Goal: Task Accomplishment & Management: Use online tool/utility

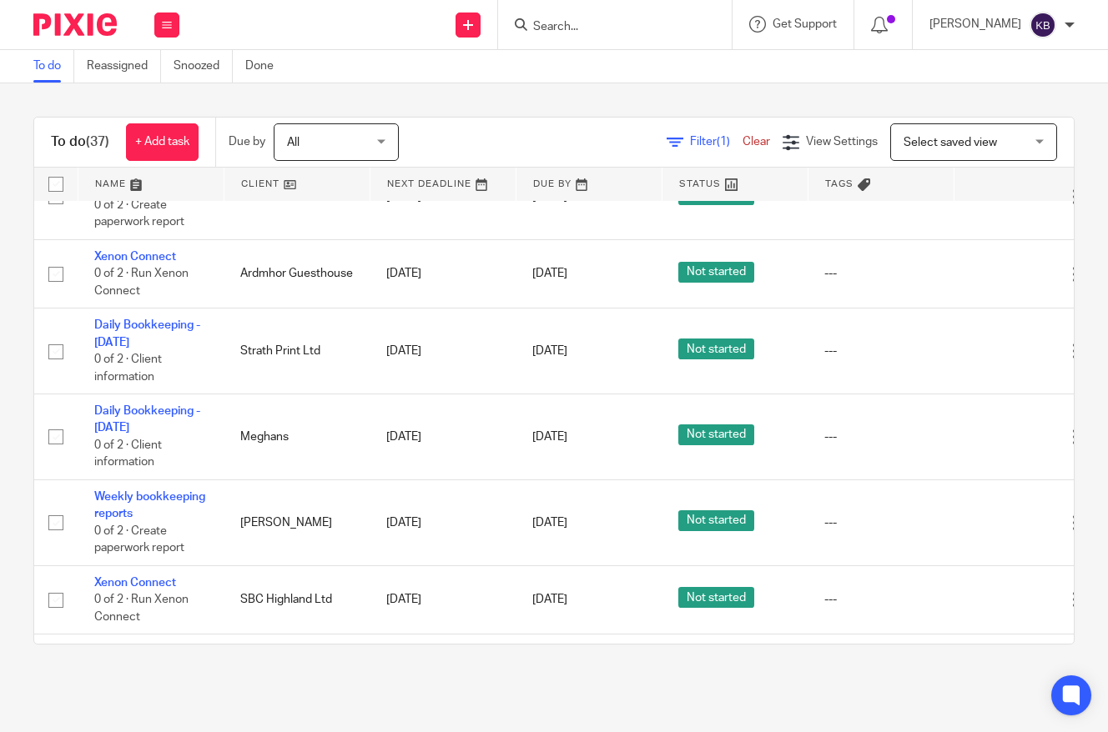
scroll to position [289, 3]
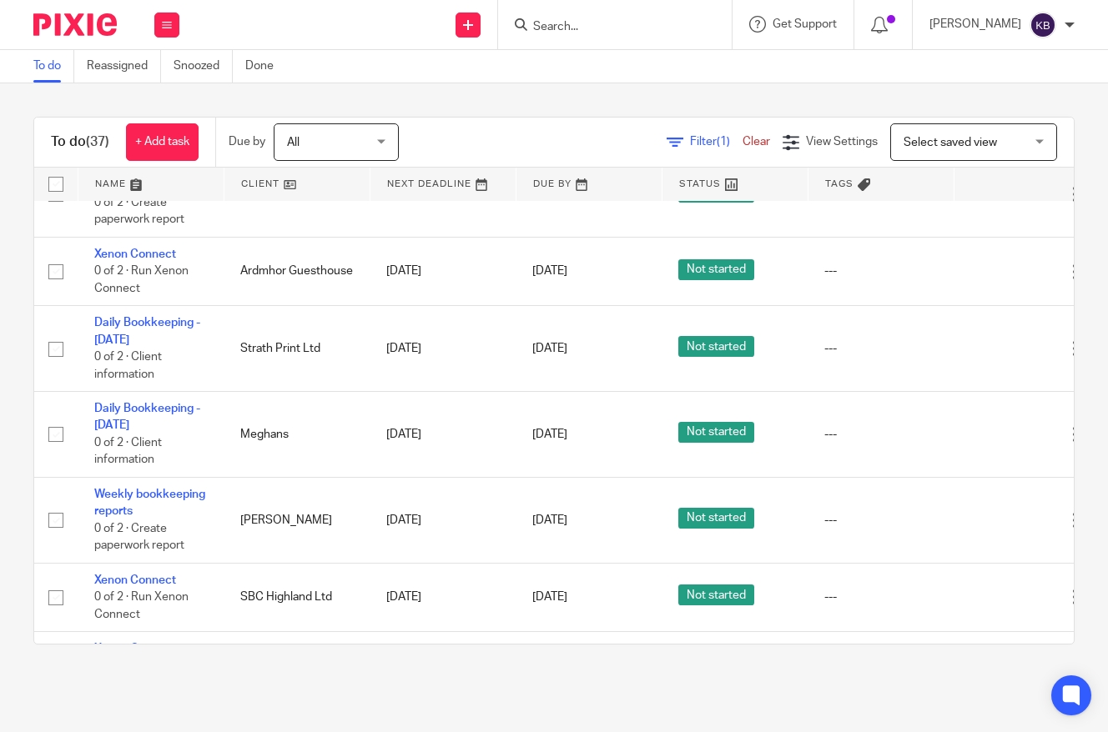
click at [294, 189] on link at bounding box center [296, 184] width 145 height 33
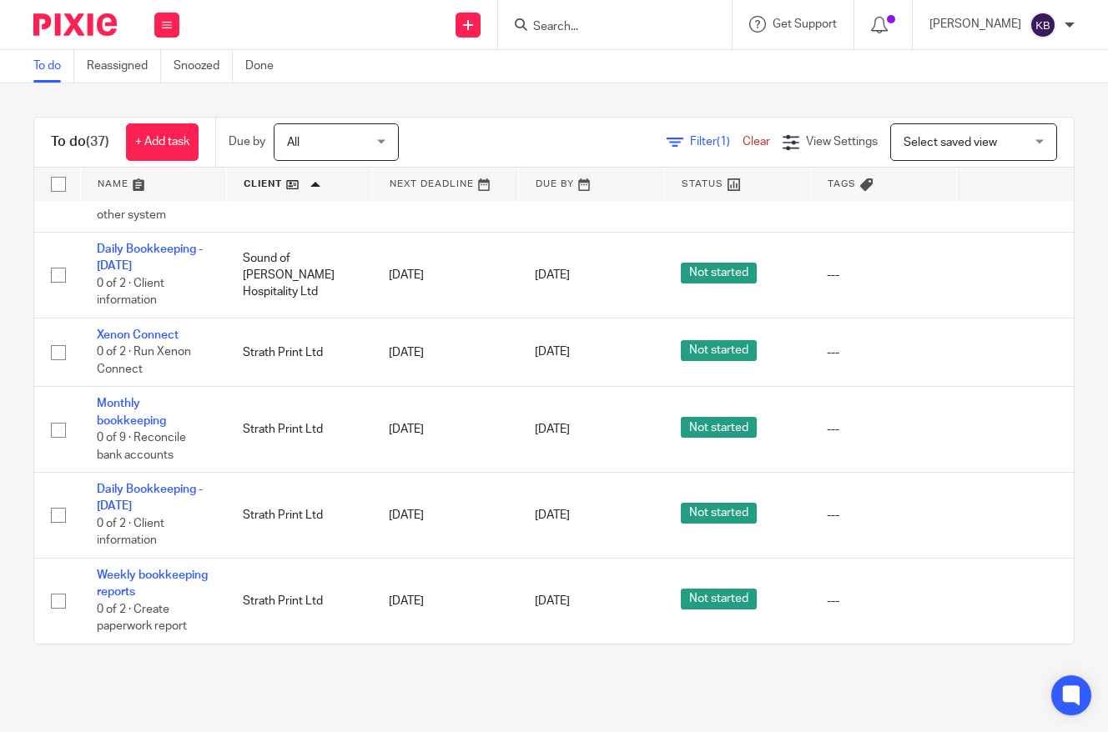
scroll to position [2796, 0]
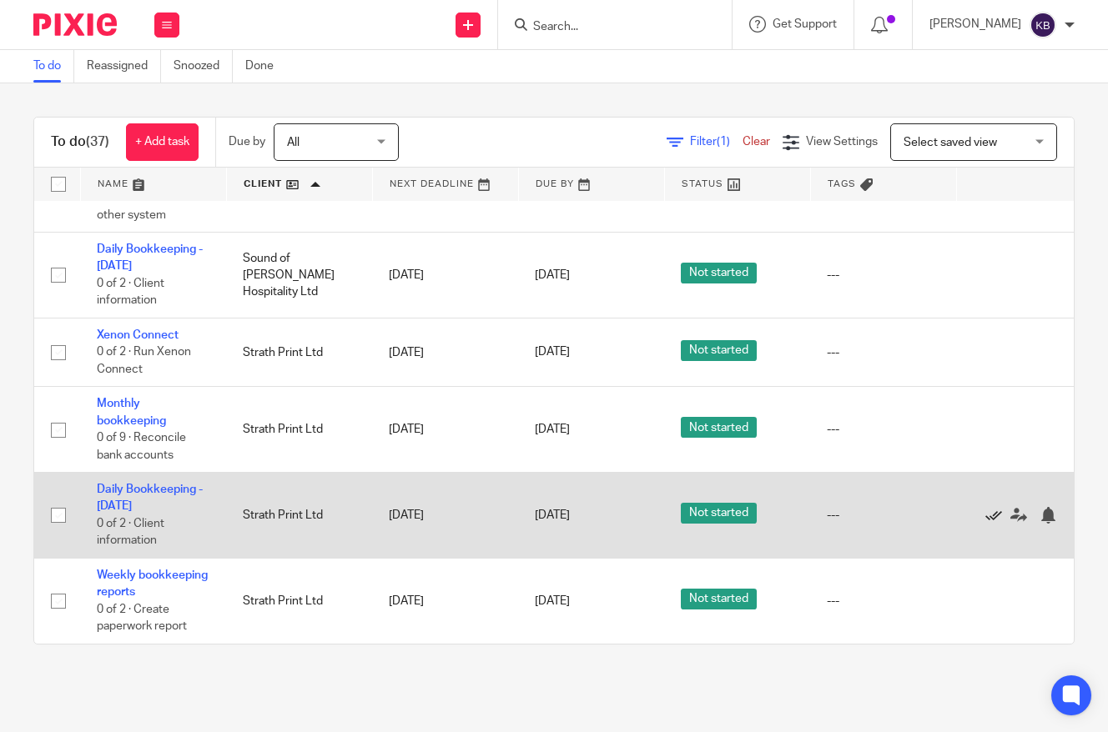
click at [992, 512] on icon at bounding box center [993, 515] width 17 height 17
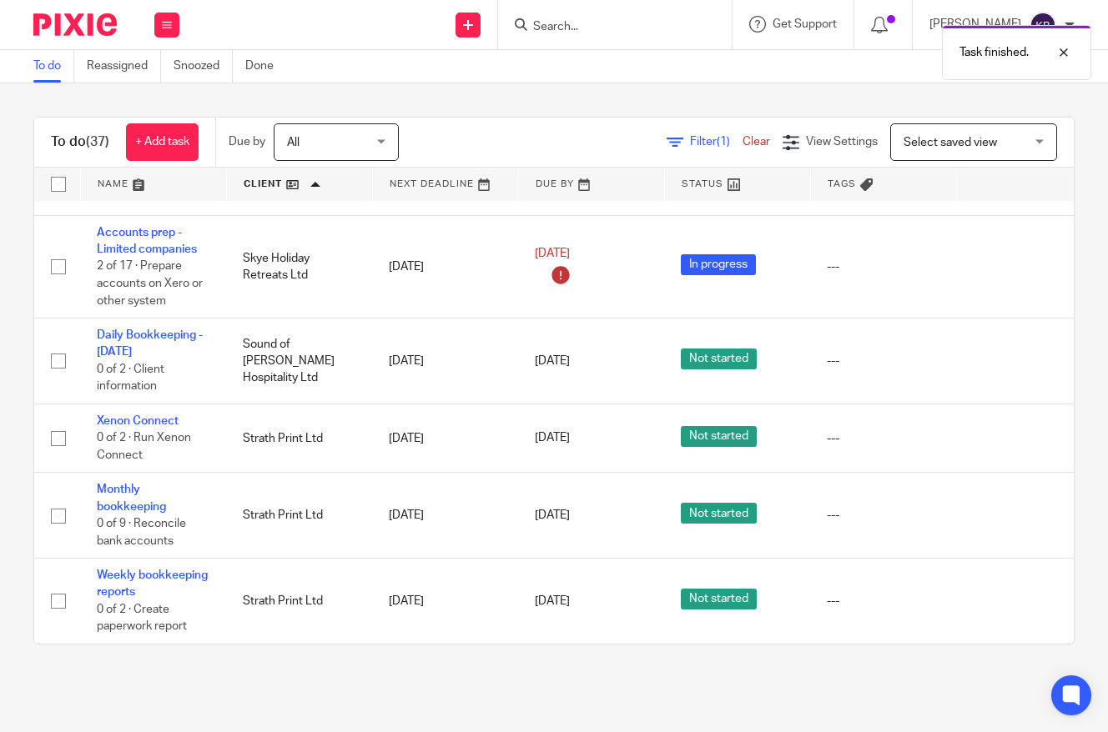
scroll to position [2708, 0]
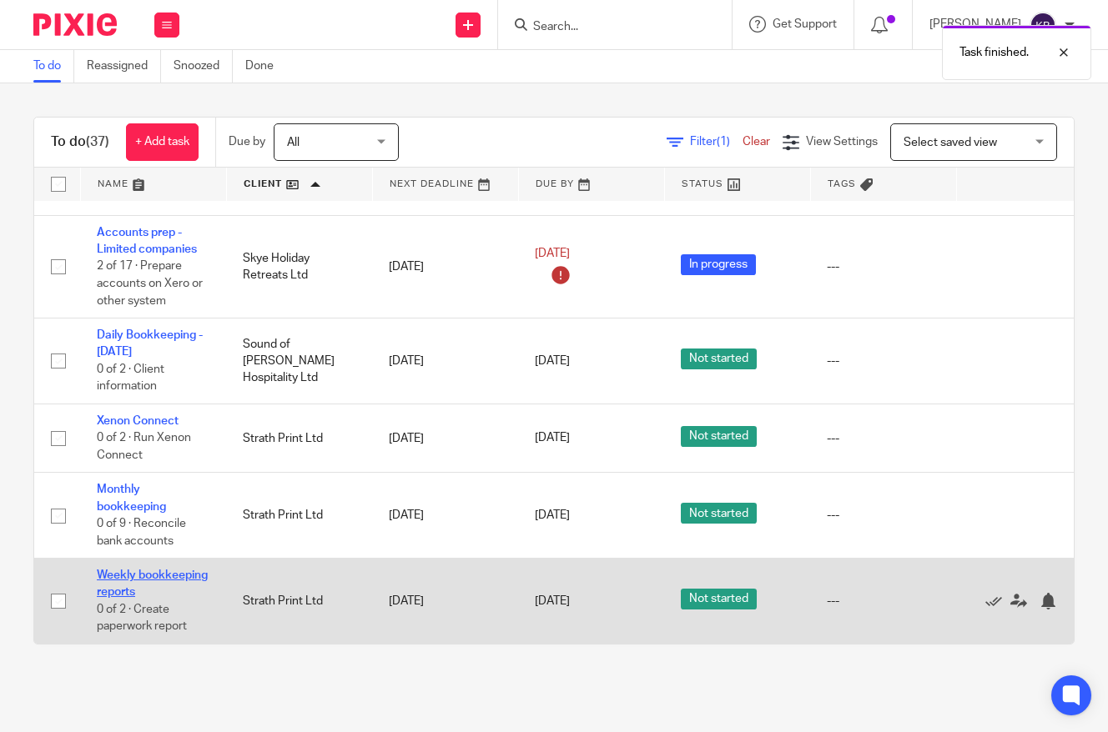
click at [191, 579] on link "Weekly bookkeeping reports" at bounding box center [152, 584] width 111 height 28
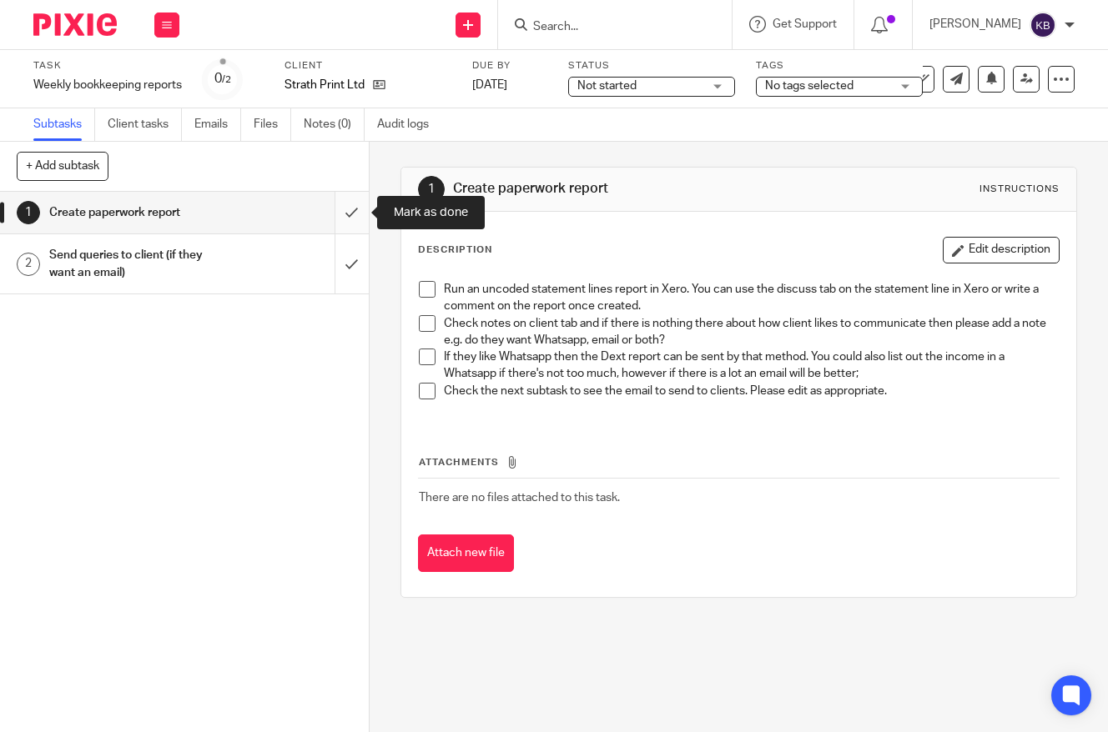
click at [342, 216] on input "submit" at bounding box center [184, 213] width 369 height 42
click at [257, 274] on div "Send queries to client (if they want an email)" at bounding box center [183, 264] width 269 height 43
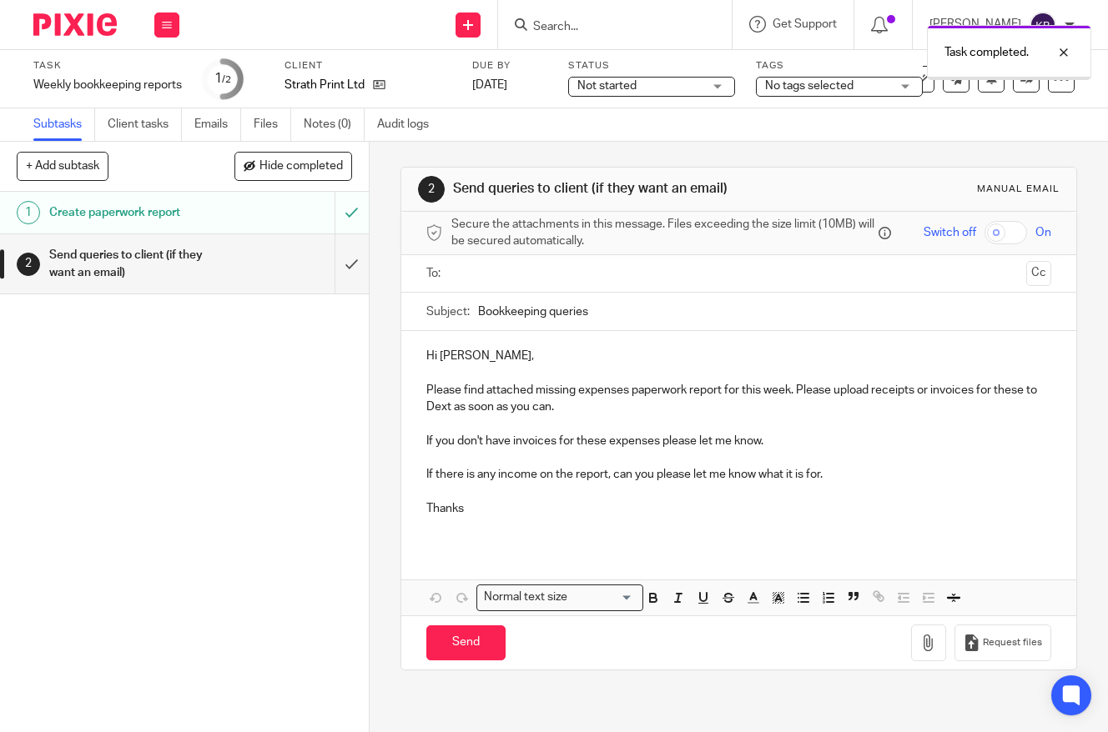
click at [478, 269] on input "text" at bounding box center [738, 273] width 562 height 19
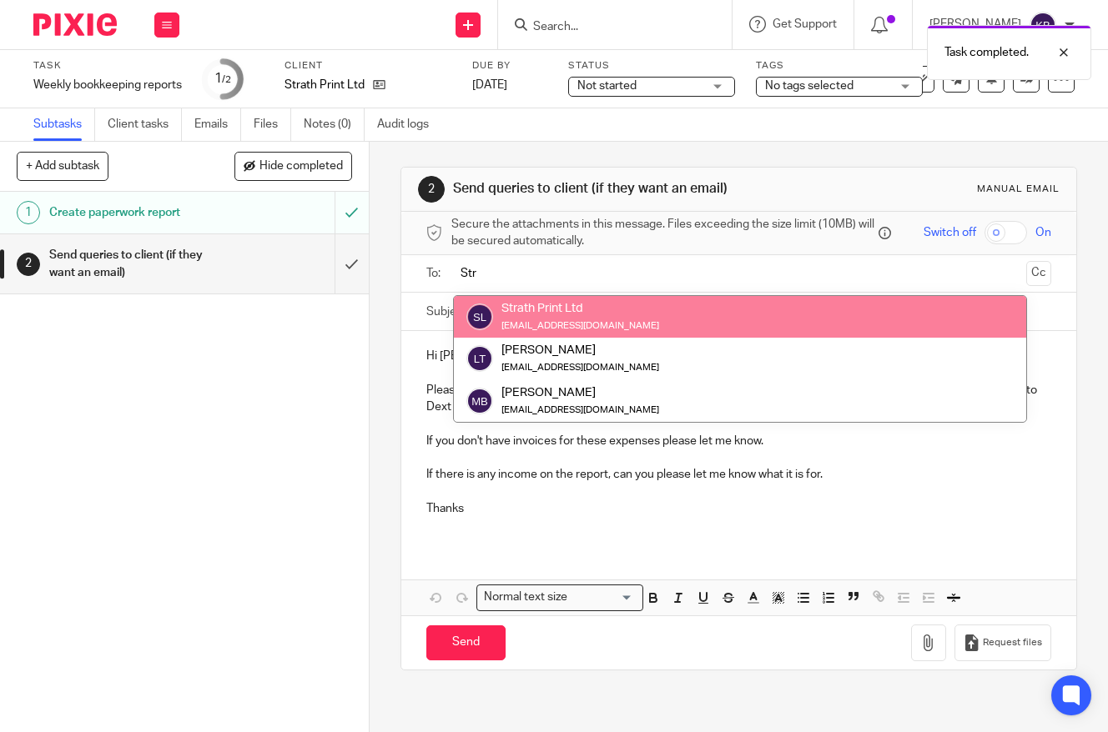
type input "Str"
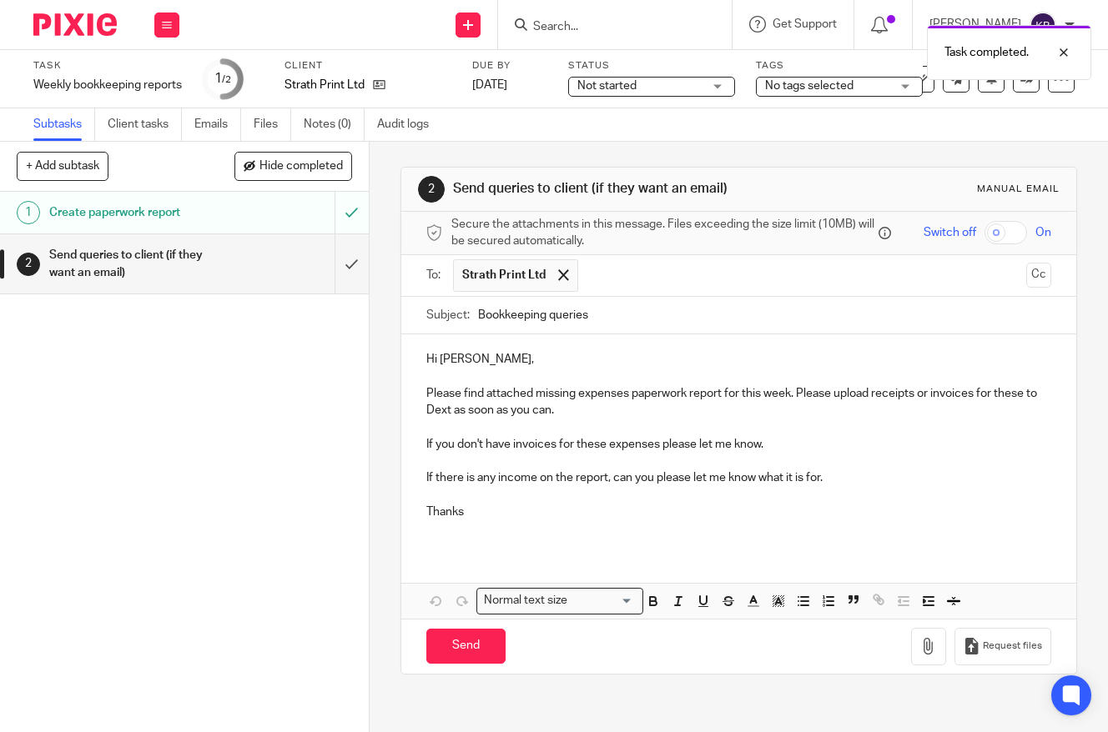
drag, startPoint x: 478, startPoint y: 359, endPoint x: 472, endPoint y: 368, distance: 10.9
click at [475, 362] on p "Hi Lourika," at bounding box center [739, 359] width 626 height 17
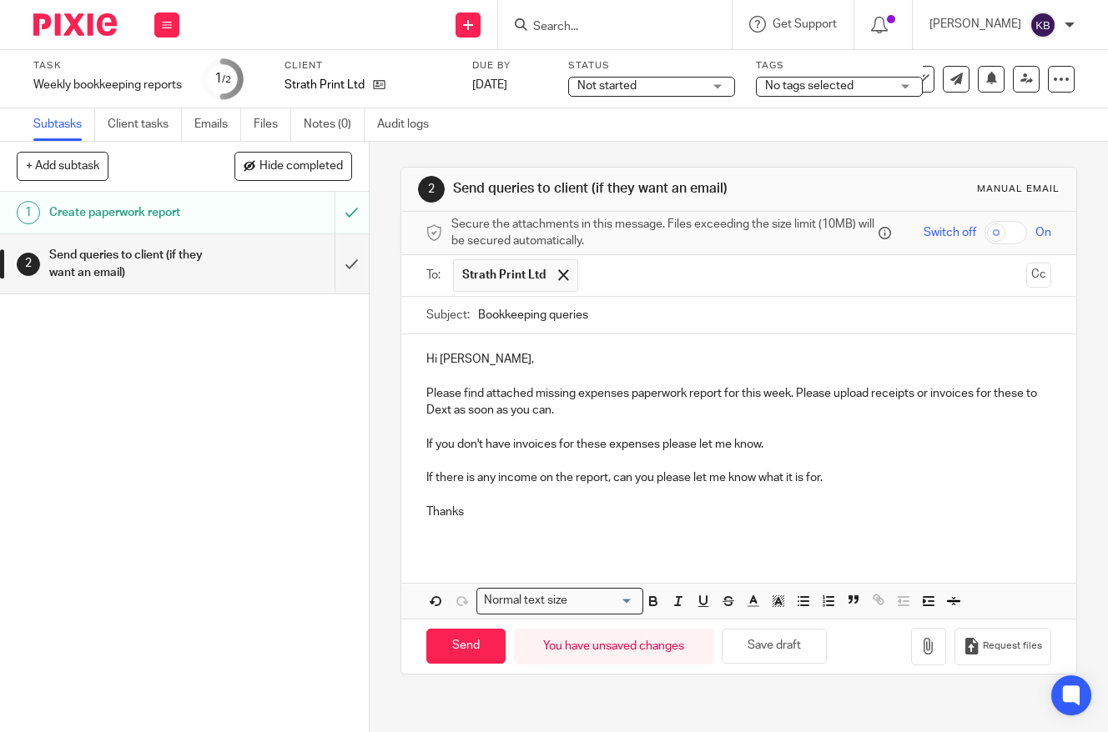
click at [491, 363] on p "Hi Lou," at bounding box center [739, 359] width 626 height 17
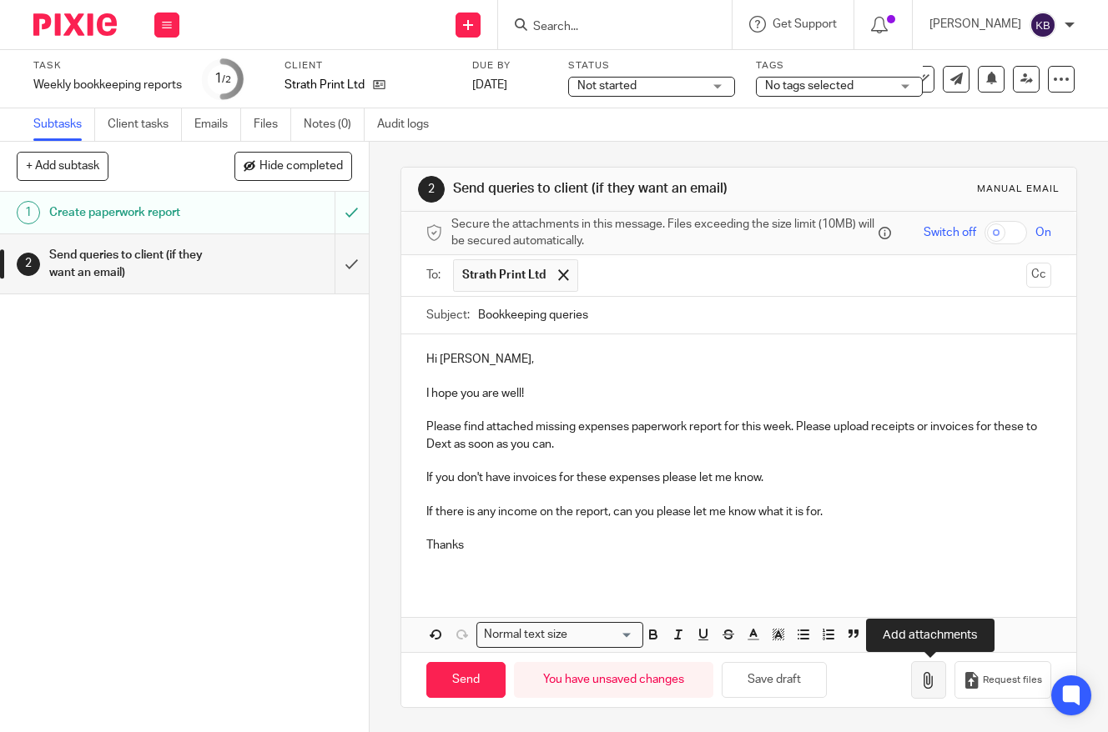
click at [919, 676] on button "button" at bounding box center [928, 680] width 35 height 38
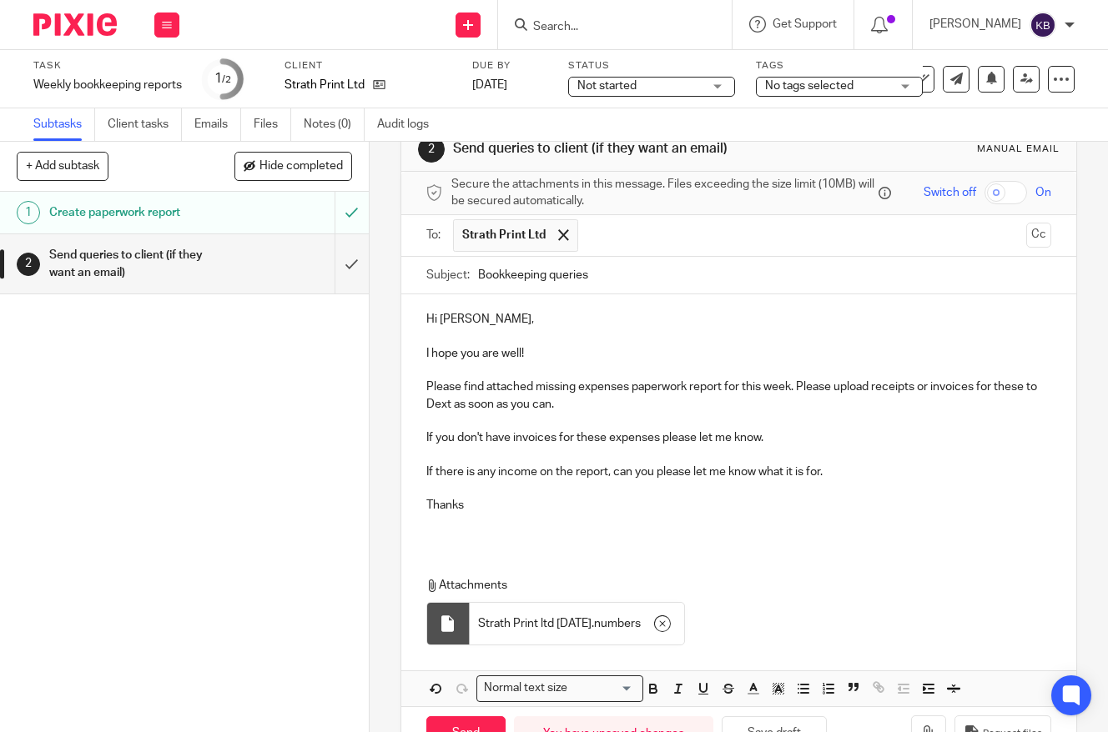
scroll to position [93, 0]
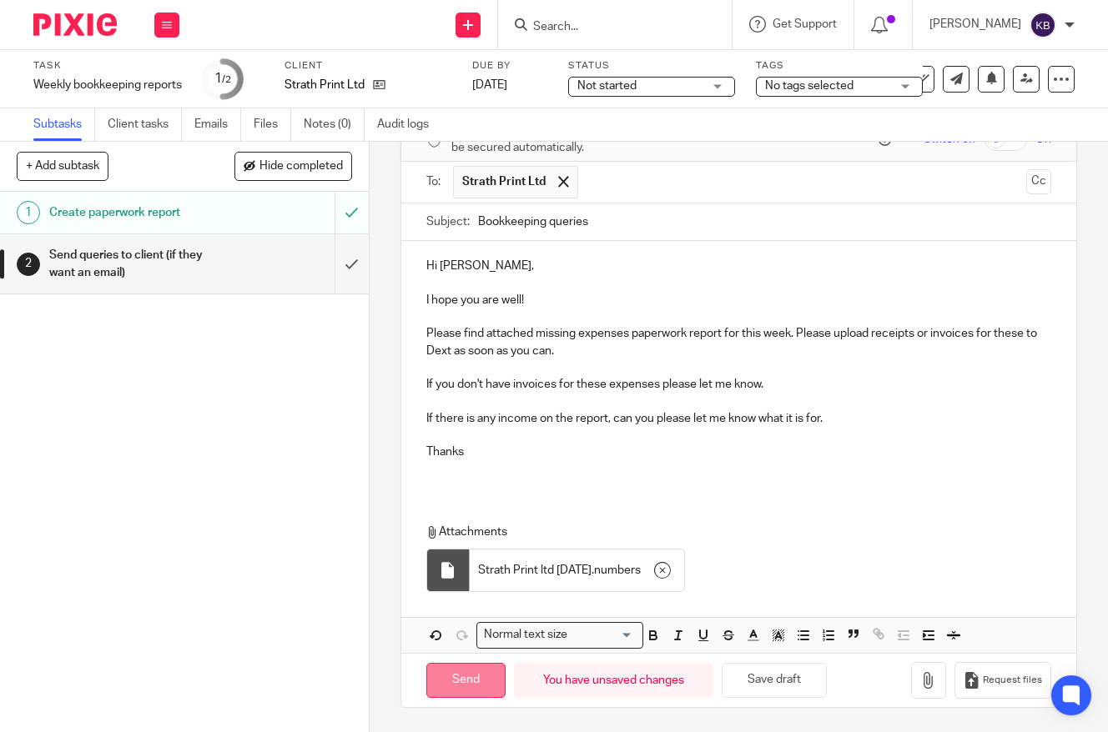
click at [464, 686] on input "Send" at bounding box center [465, 681] width 79 height 36
type input "Sent"
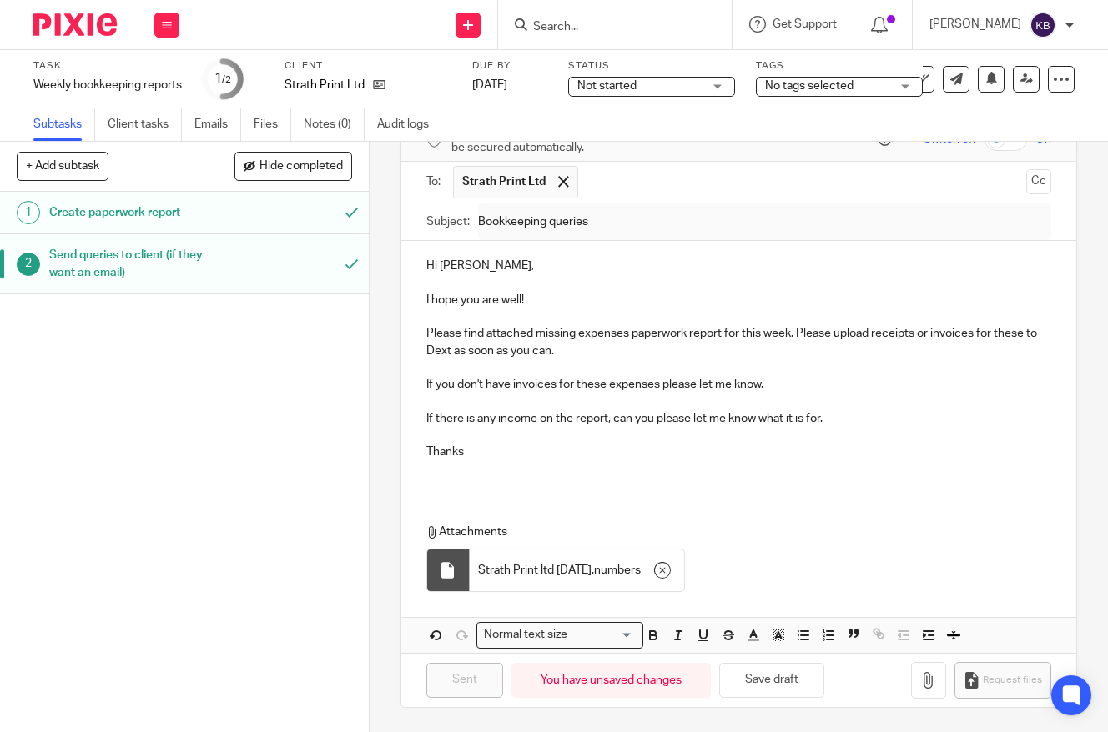
click at [65, 23] on img at bounding box center [74, 24] width 83 height 23
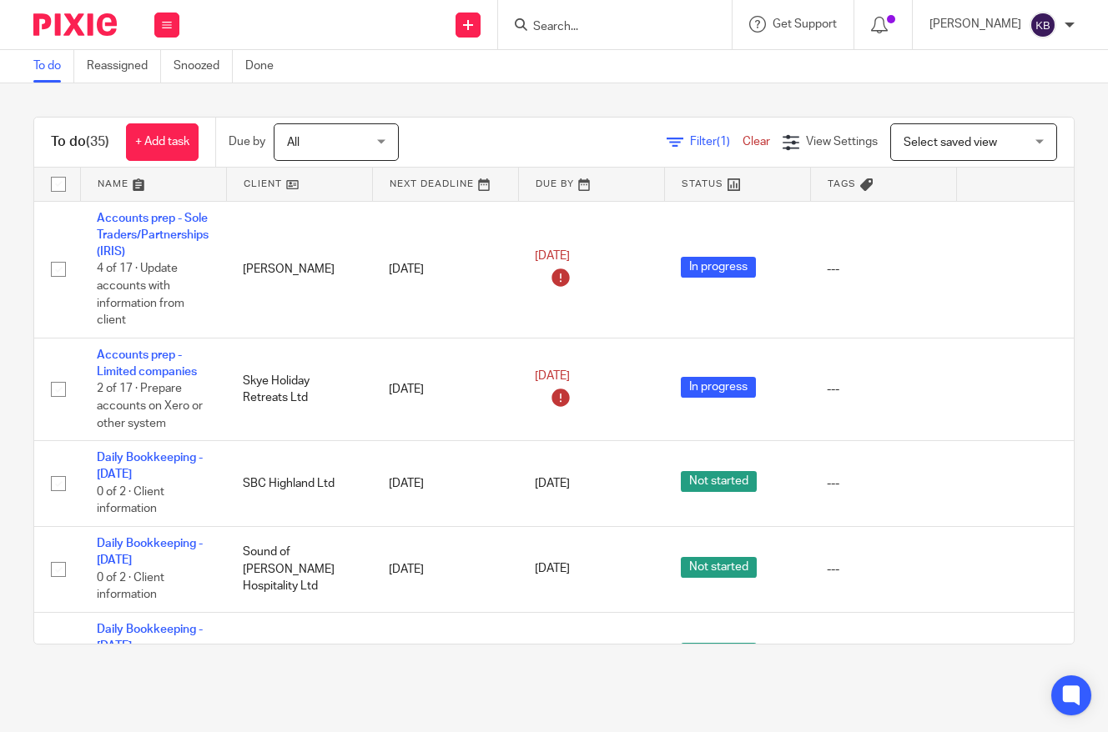
click at [326, 176] on link at bounding box center [299, 184] width 145 height 33
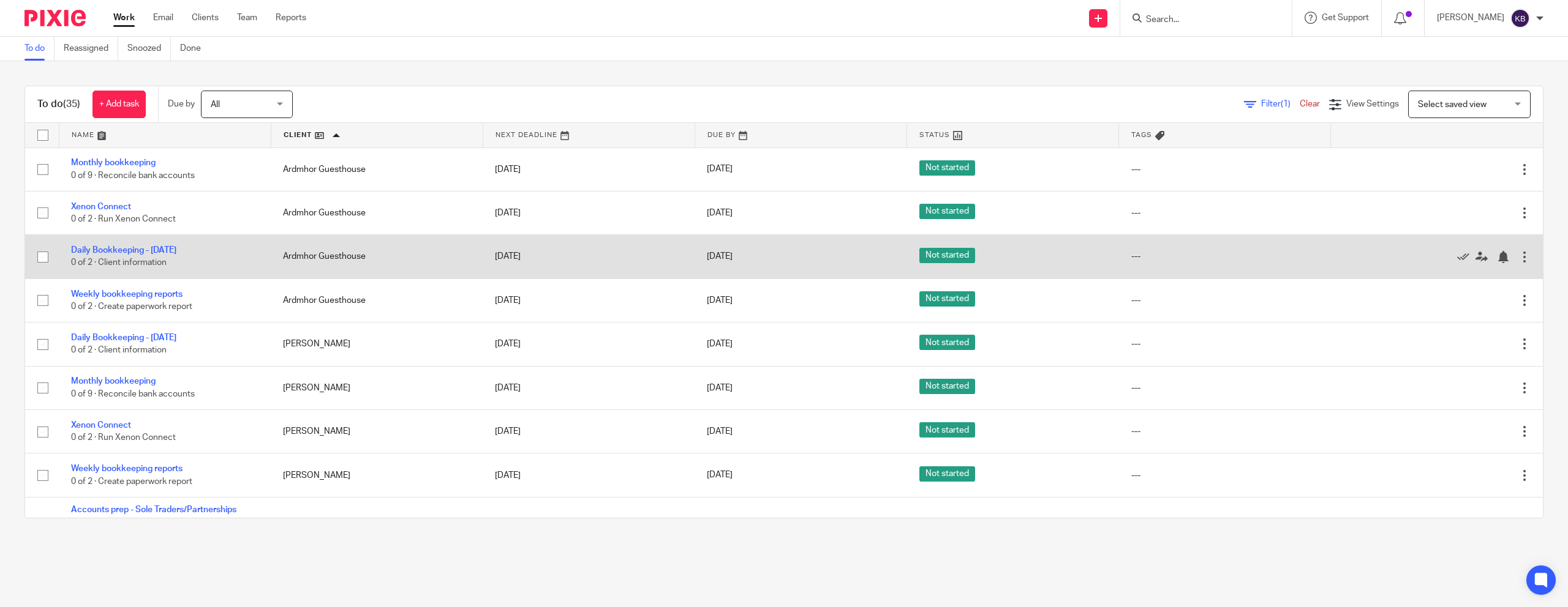
click at [813, 257] on div at bounding box center [1431, 256] width 176 height 12
click at [813, 257] on icon at bounding box center [1463, 257] width 12 height 12
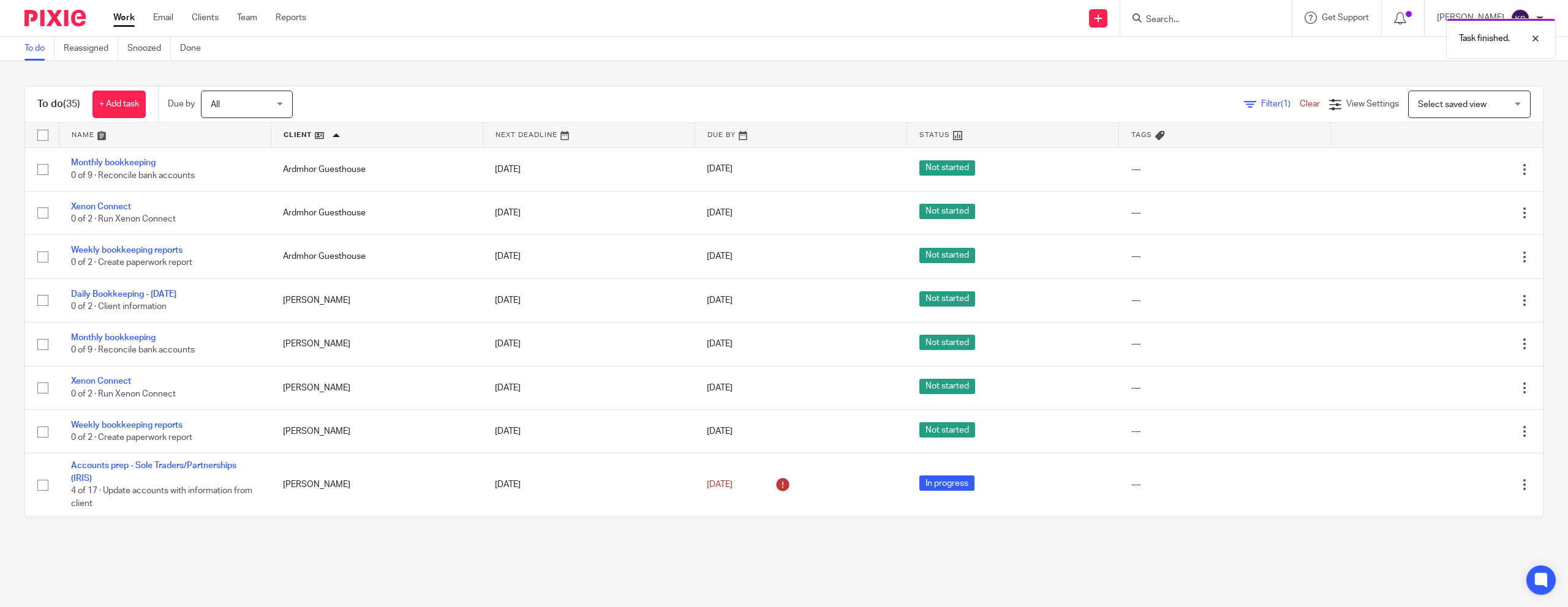
click at [813, 257] on icon at bounding box center [1463, 257] width 12 height 12
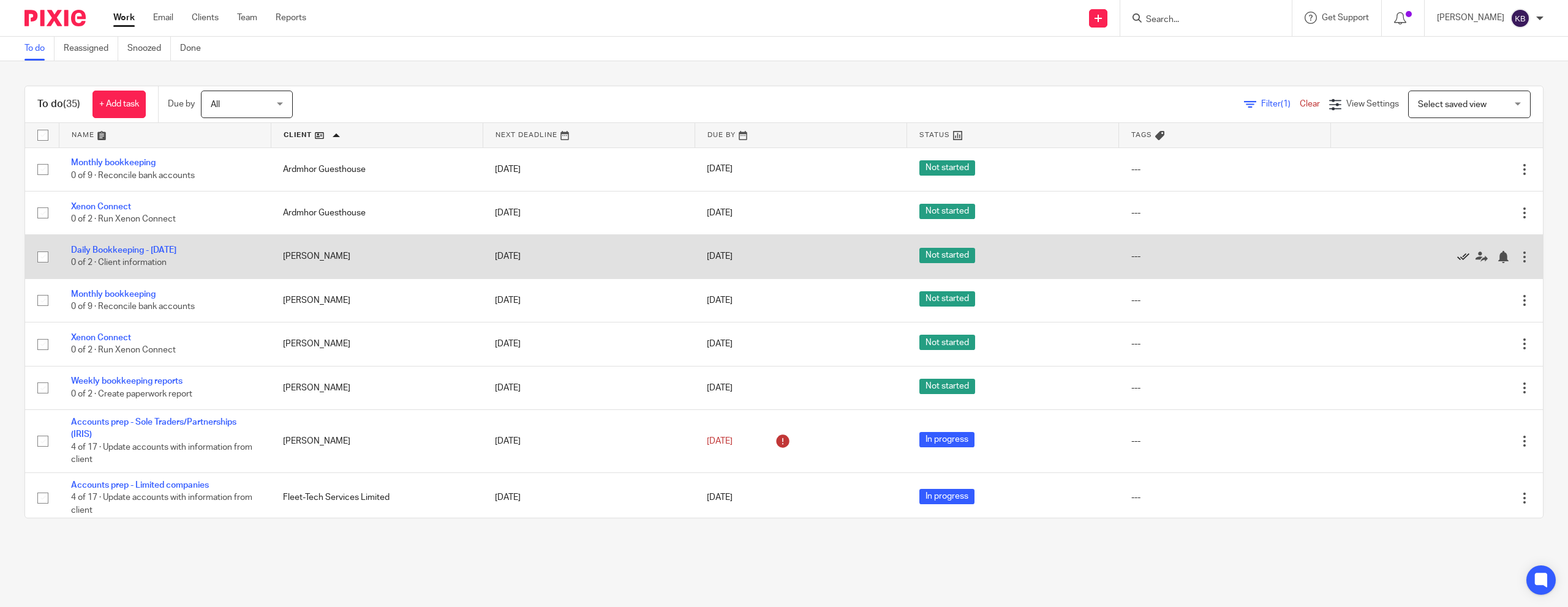
click at [813, 261] on icon at bounding box center [1463, 257] width 12 height 12
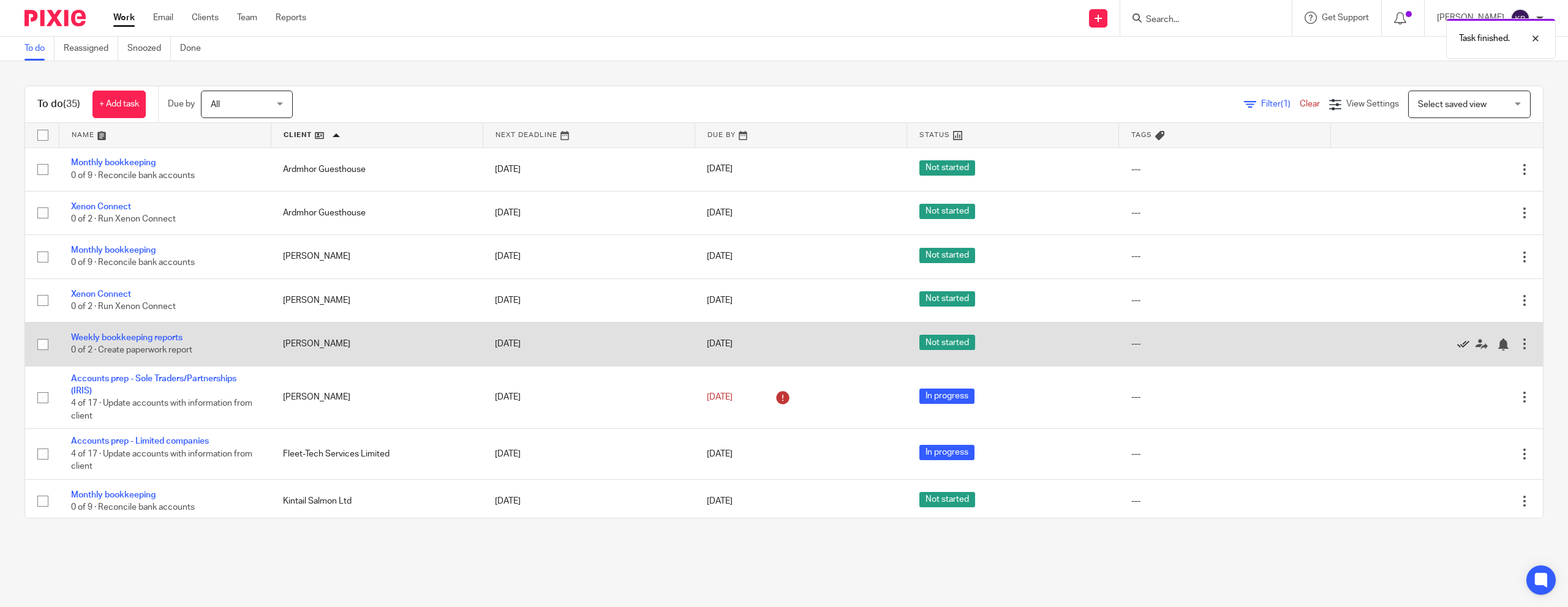
click at [813, 349] on icon at bounding box center [1463, 344] width 12 height 12
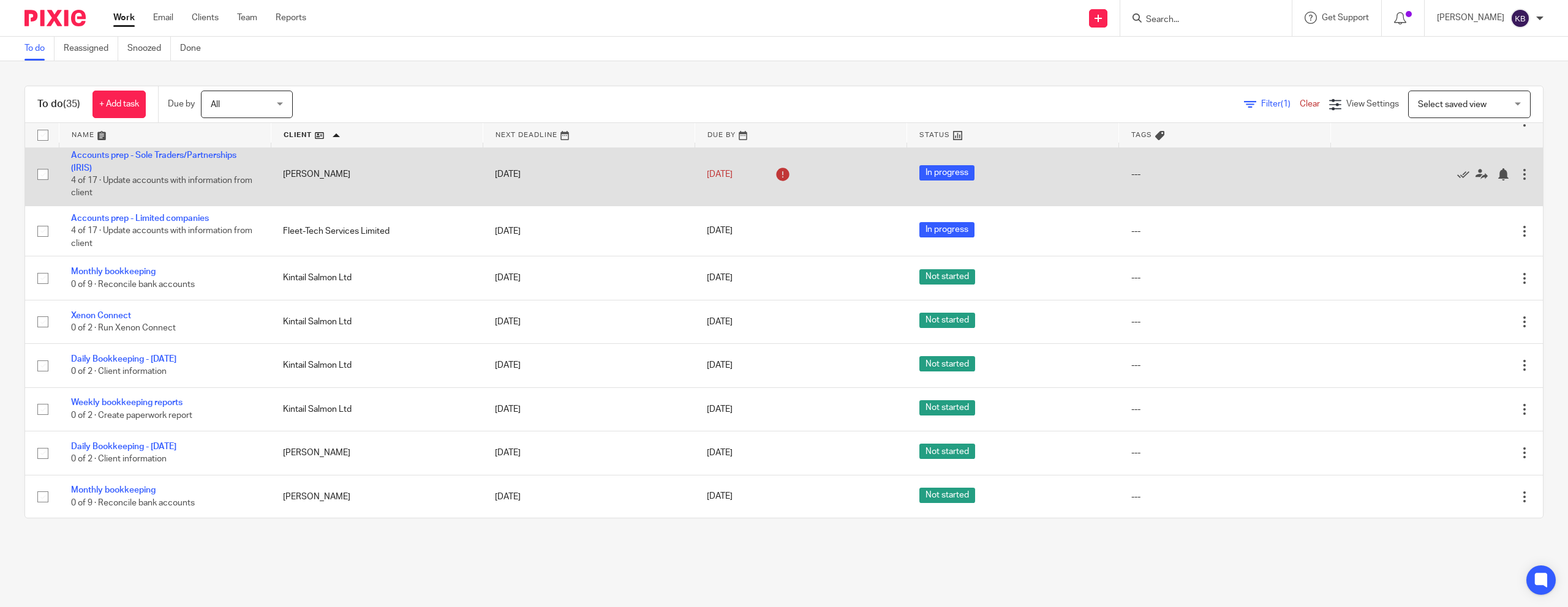
scroll to position [181, 0]
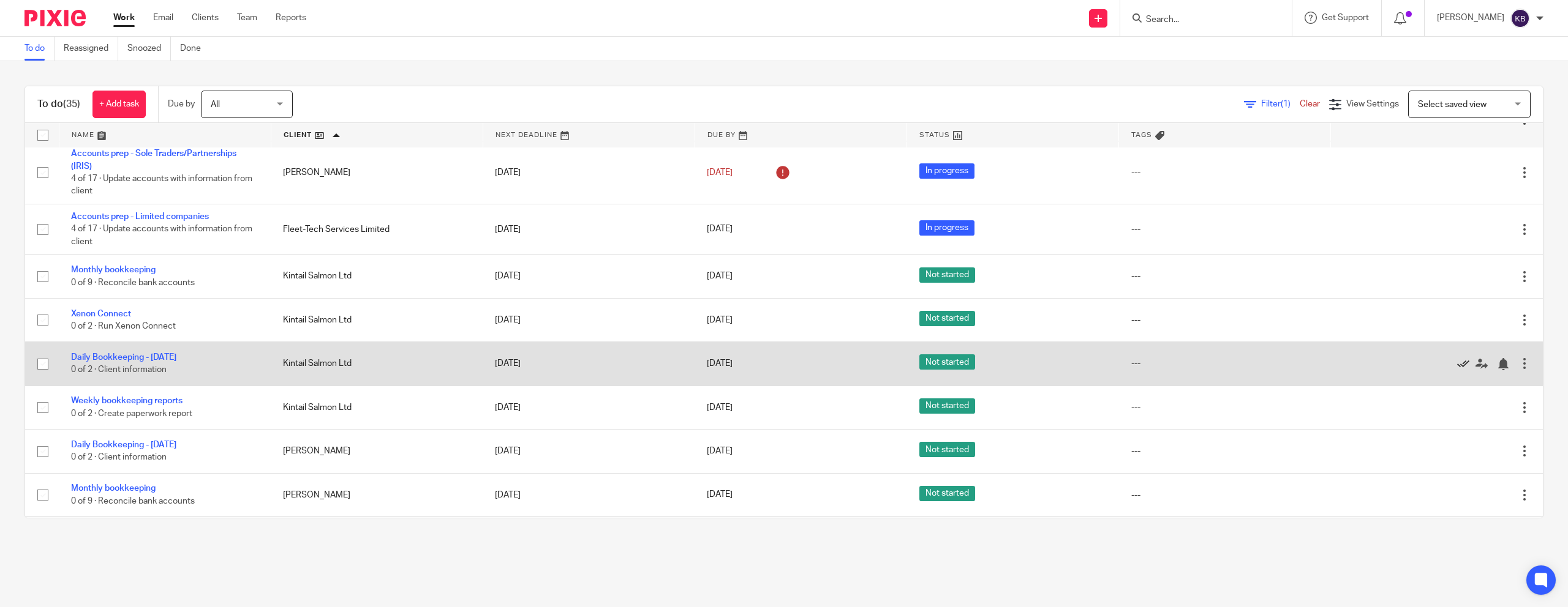
click at [813, 371] on icon at bounding box center [1463, 364] width 12 height 12
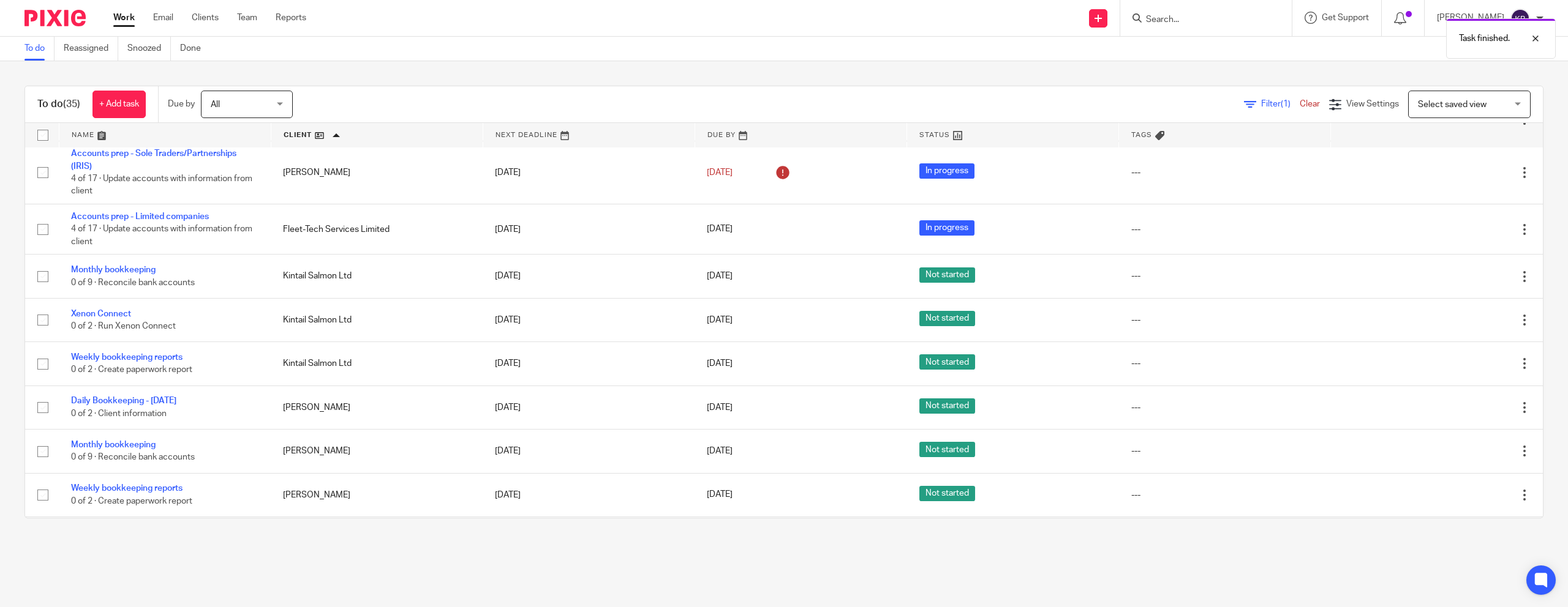
click at [813, 371] on icon at bounding box center [1463, 364] width 12 height 12
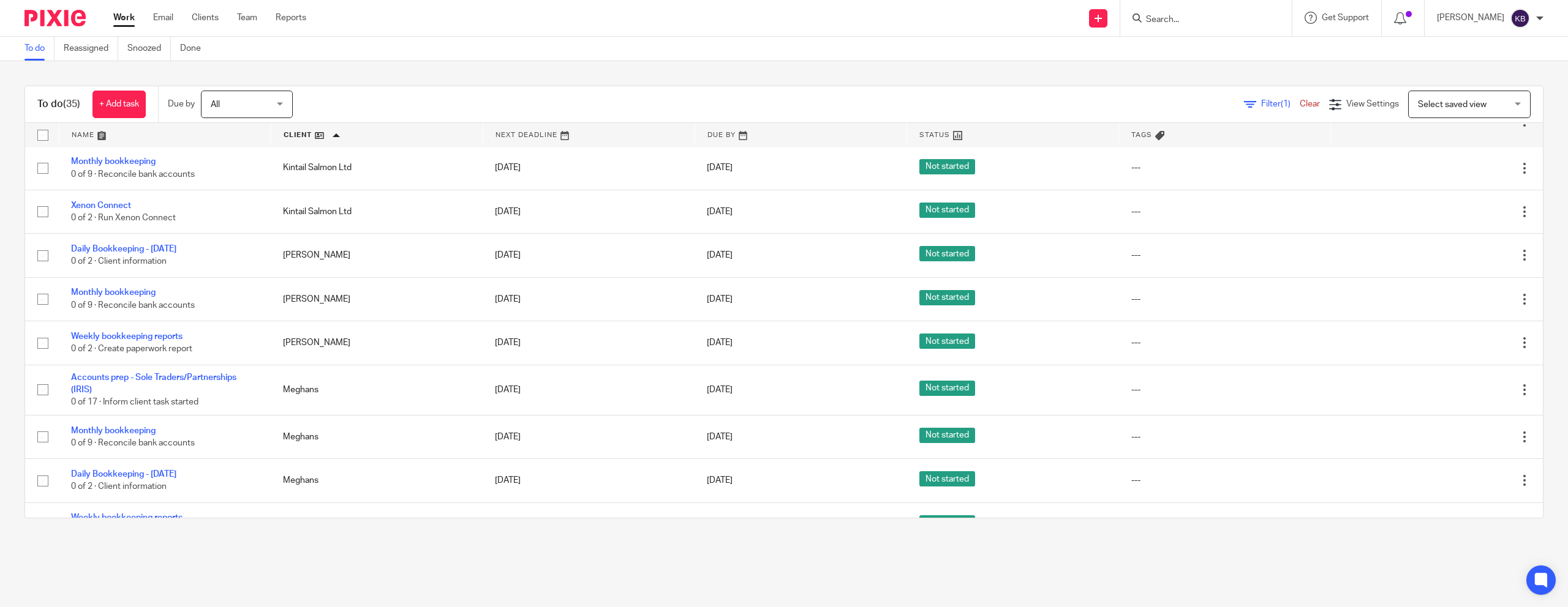
scroll to position [289, 0]
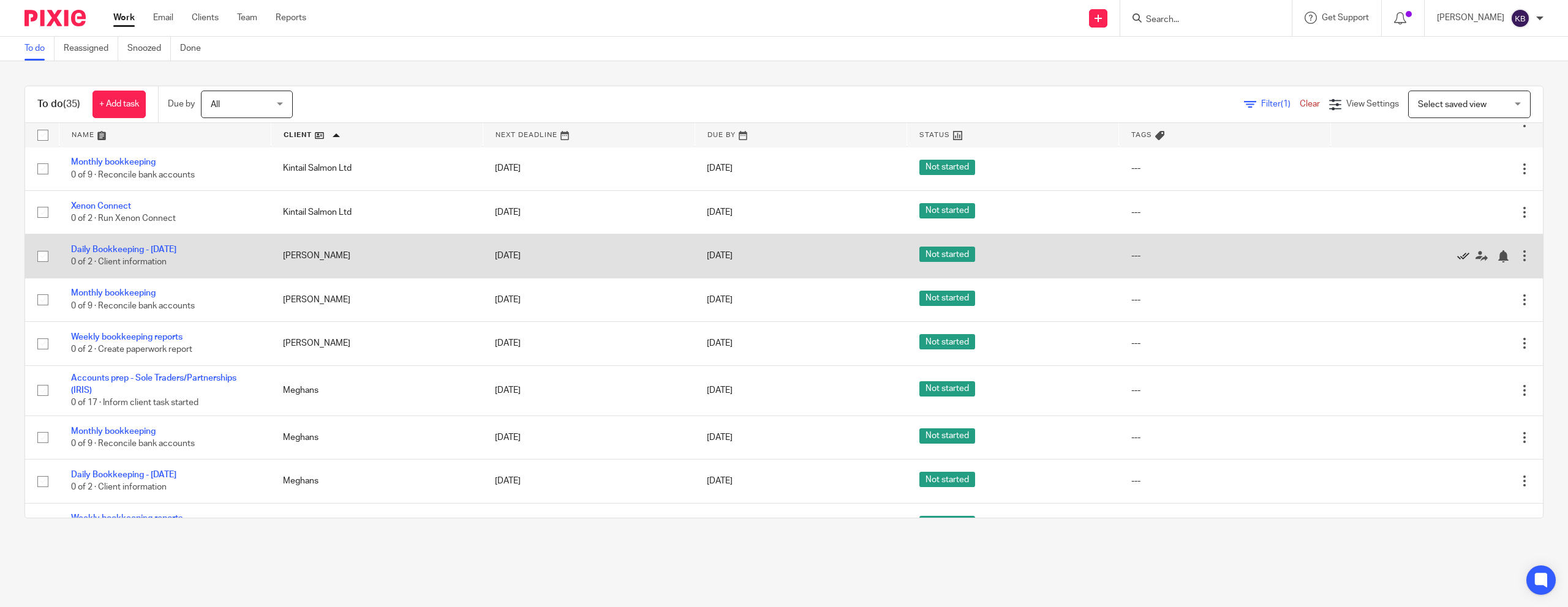
click at [813, 263] on icon at bounding box center [1463, 256] width 12 height 12
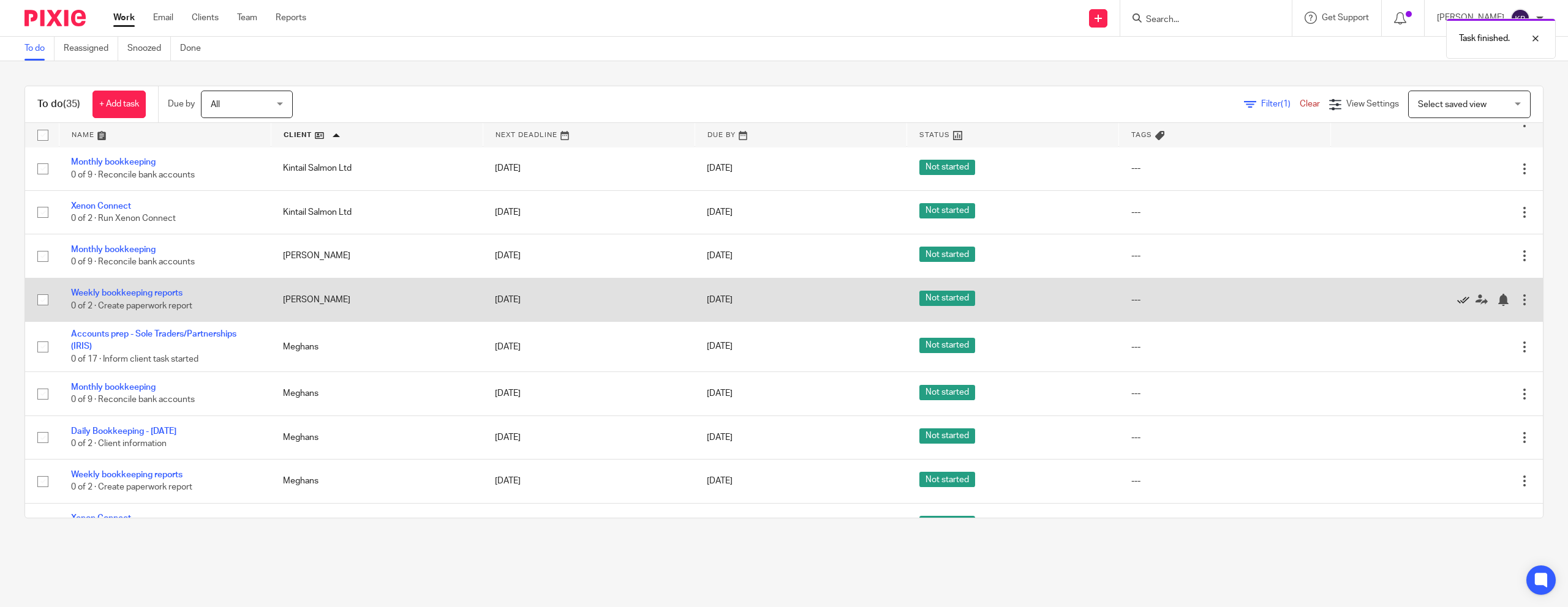
click at [813, 306] on icon at bounding box center [1463, 299] width 12 height 12
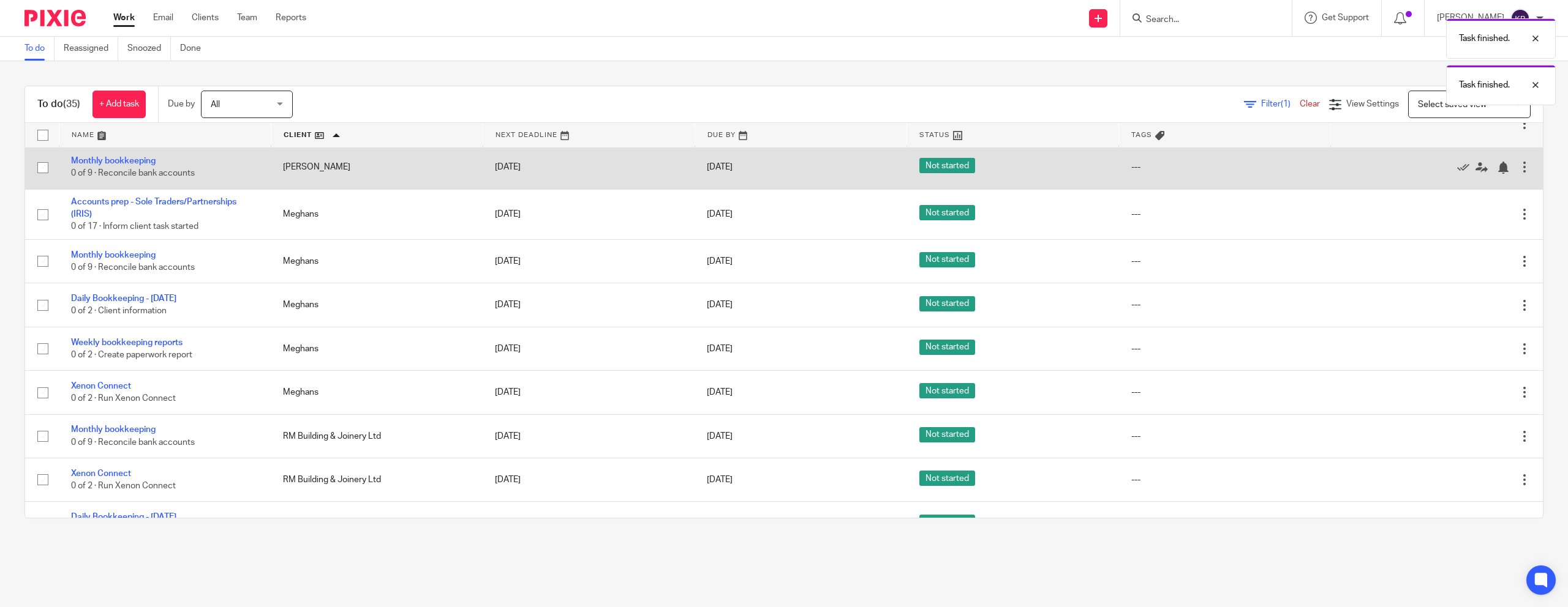
scroll to position [383, 0]
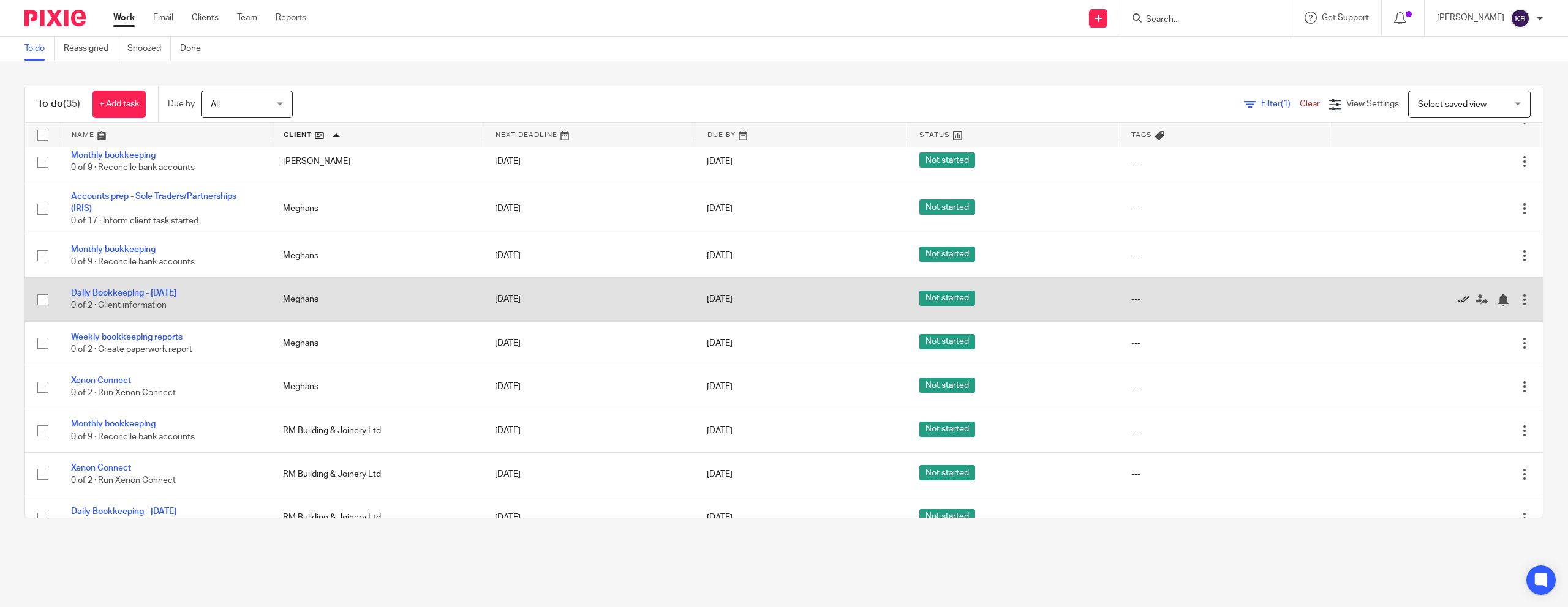
click at [813, 306] on icon at bounding box center [1463, 299] width 12 height 12
click at [120, 297] on link "Weekly bookkeeping reports" at bounding box center [127, 294] width 112 height 9
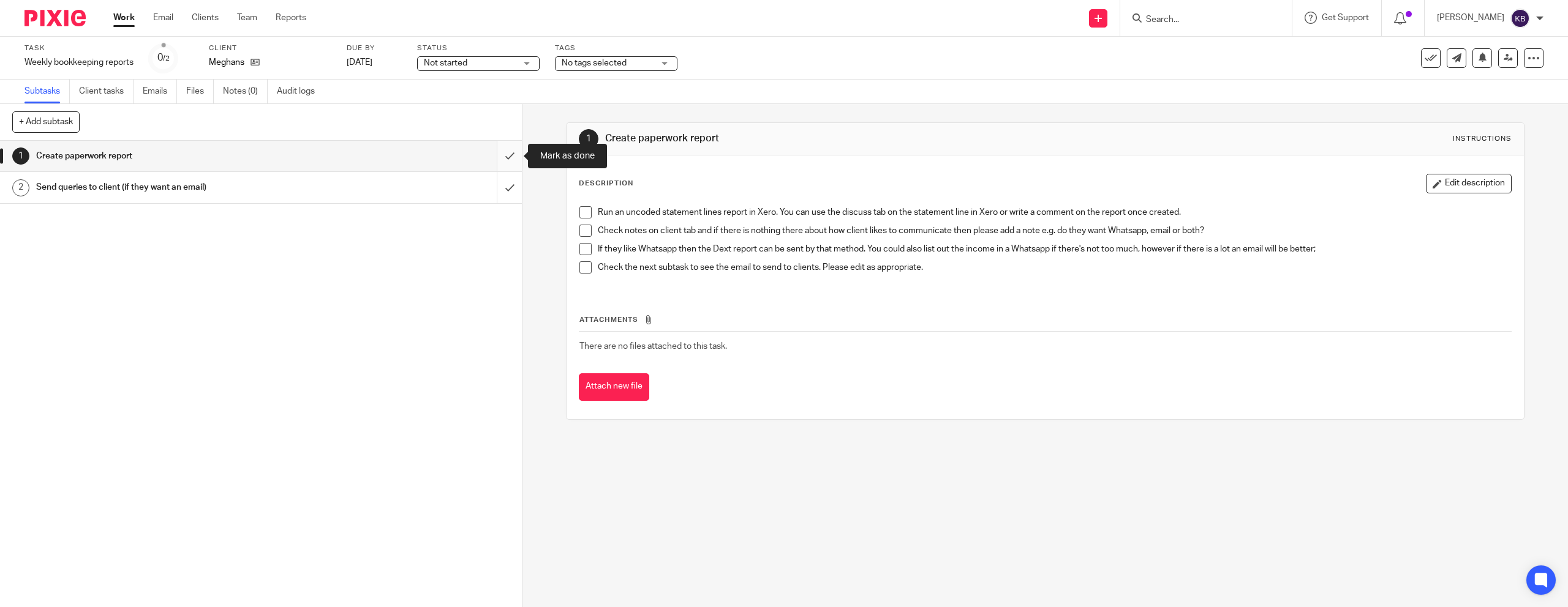
click at [507, 155] on input "submit" at bounding box center [261, 156] width 522 height 31
click at [424, 192] on div "Send queries to client (if they want an email)" at bounding box center [260, 187] width 449 height 18
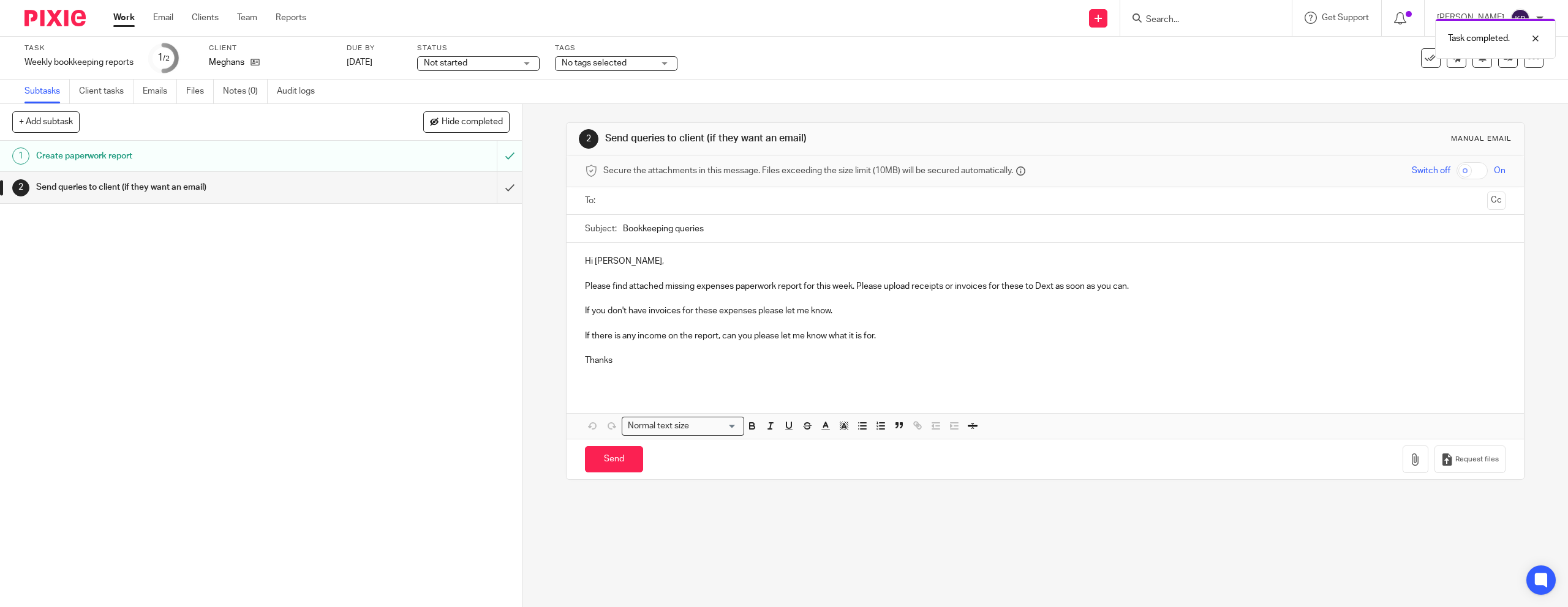
click at [677, 201] on input "text" at bounding box center [1044, 200] width 874 height 14
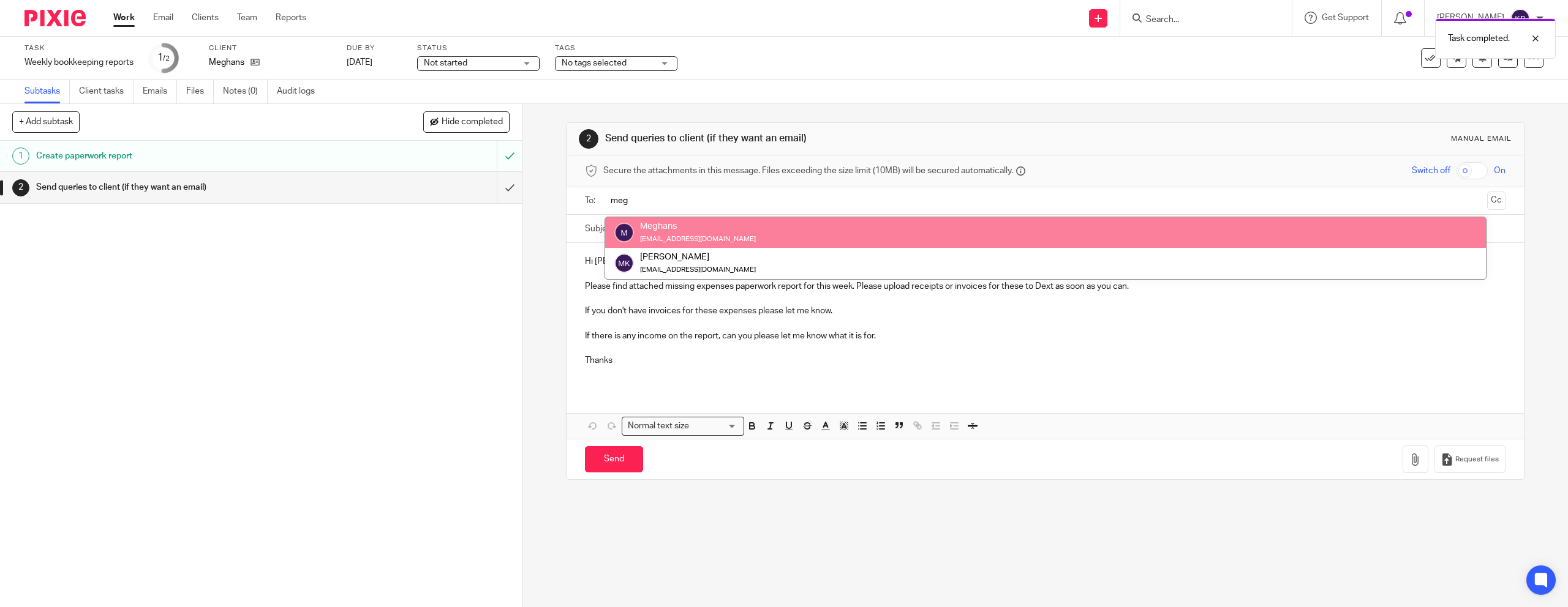
type input "meg"
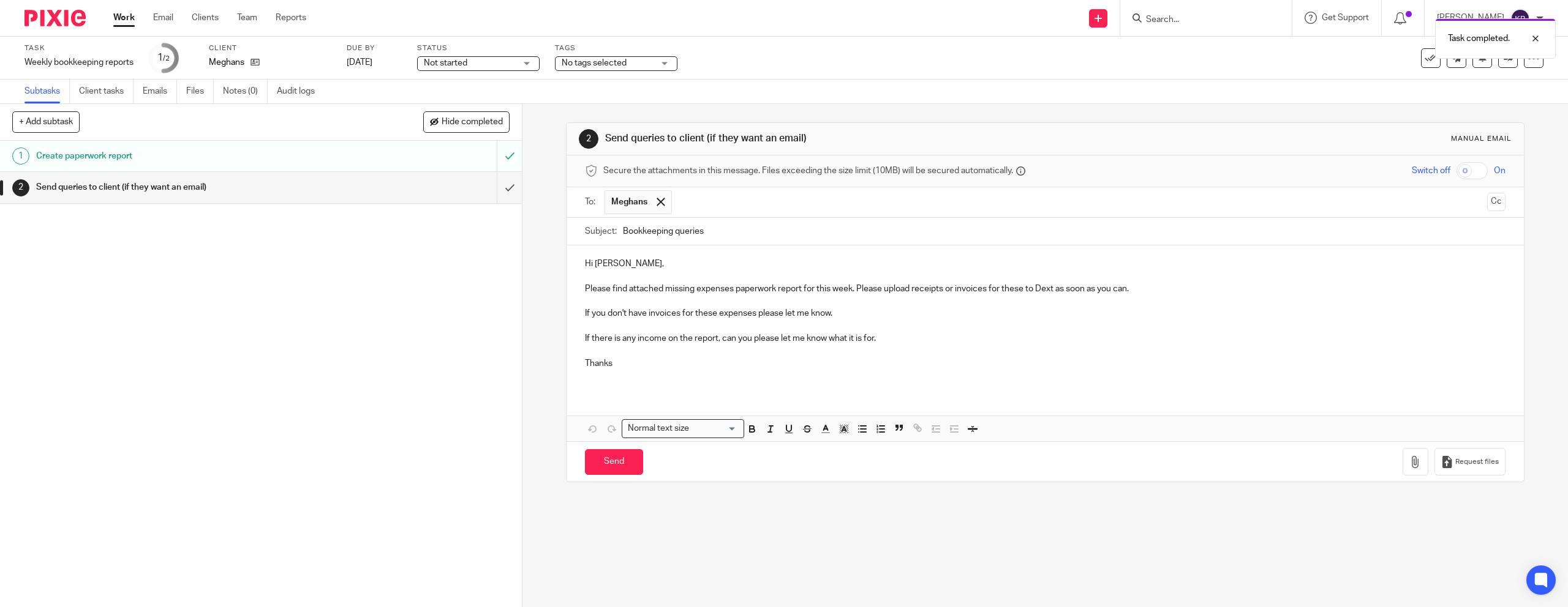
click at [886, 323] on p at bounding box center [1045, 326] width 920 height 12
click at [671, 261] on p "Hi Meghan," at bounding box center [1045, 263] width 920 height 12
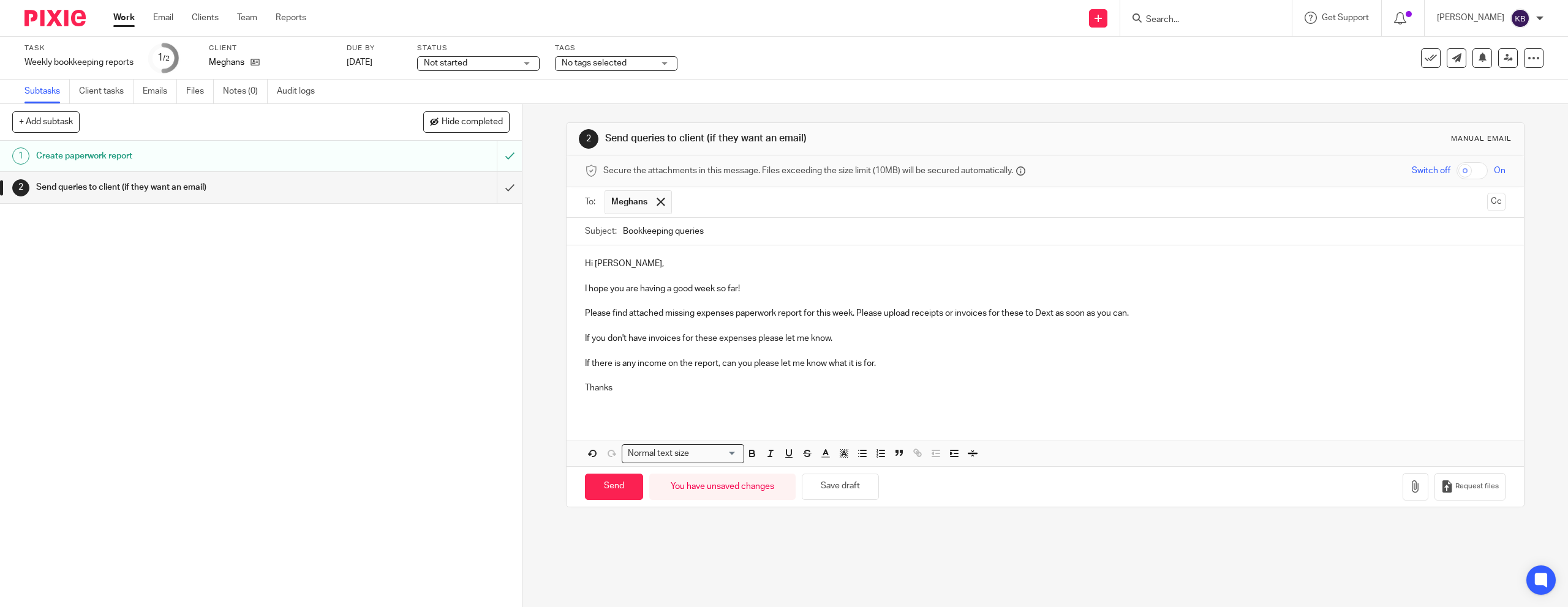
click at [914, 371] on p at bounding box center [1045, 376] width 920 height 12
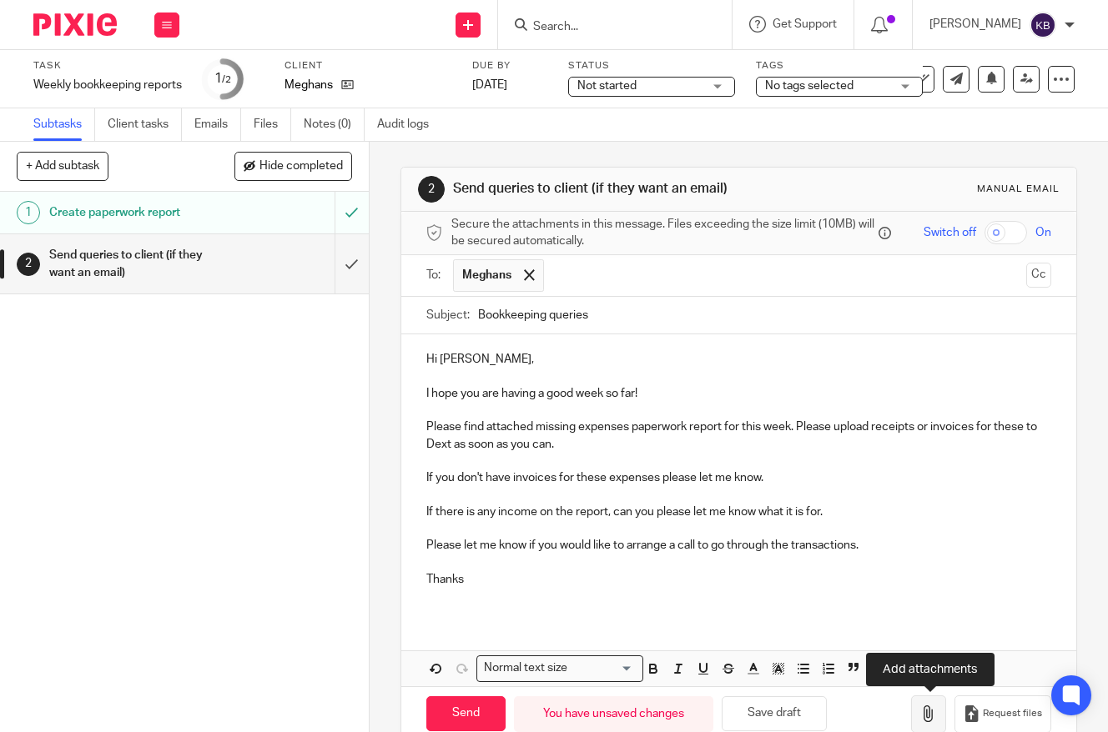
click at [929, 708] on icon "button" at bounding box center [928, 714] width 17 height 17
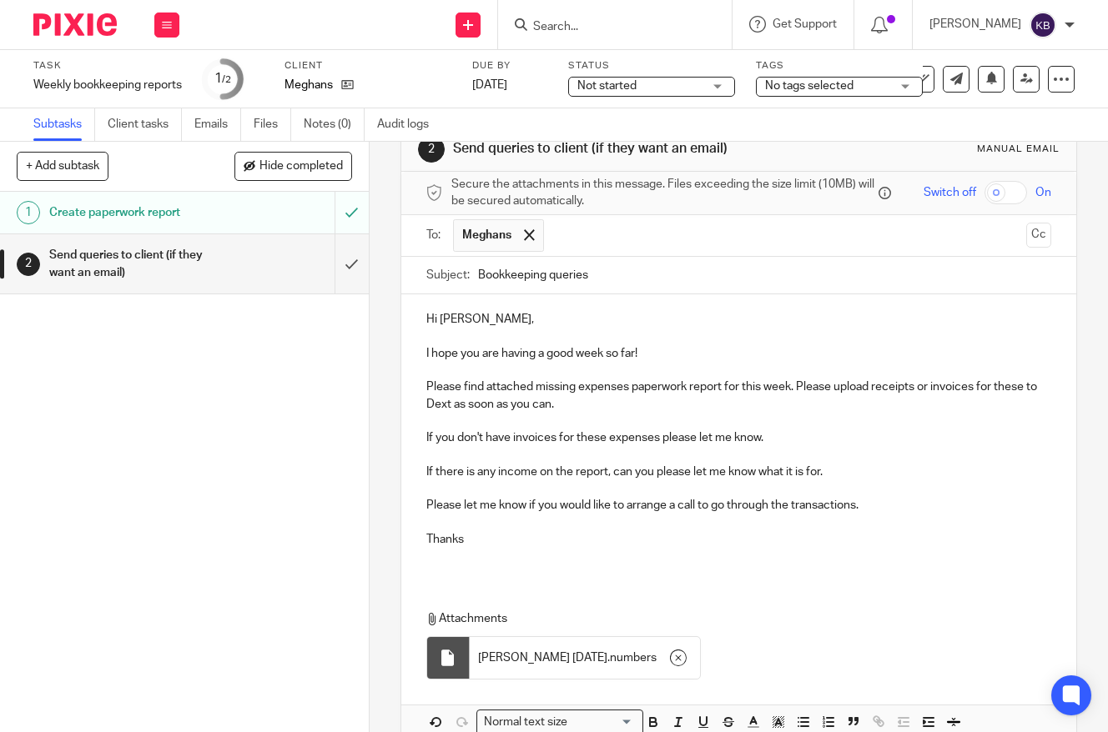
scroll to position [39, 0]
click at [867, 501] on p "Please let me know if you would like to arrange a call to go through the transa…" at bounding box center [739, 506] width 626 height 17
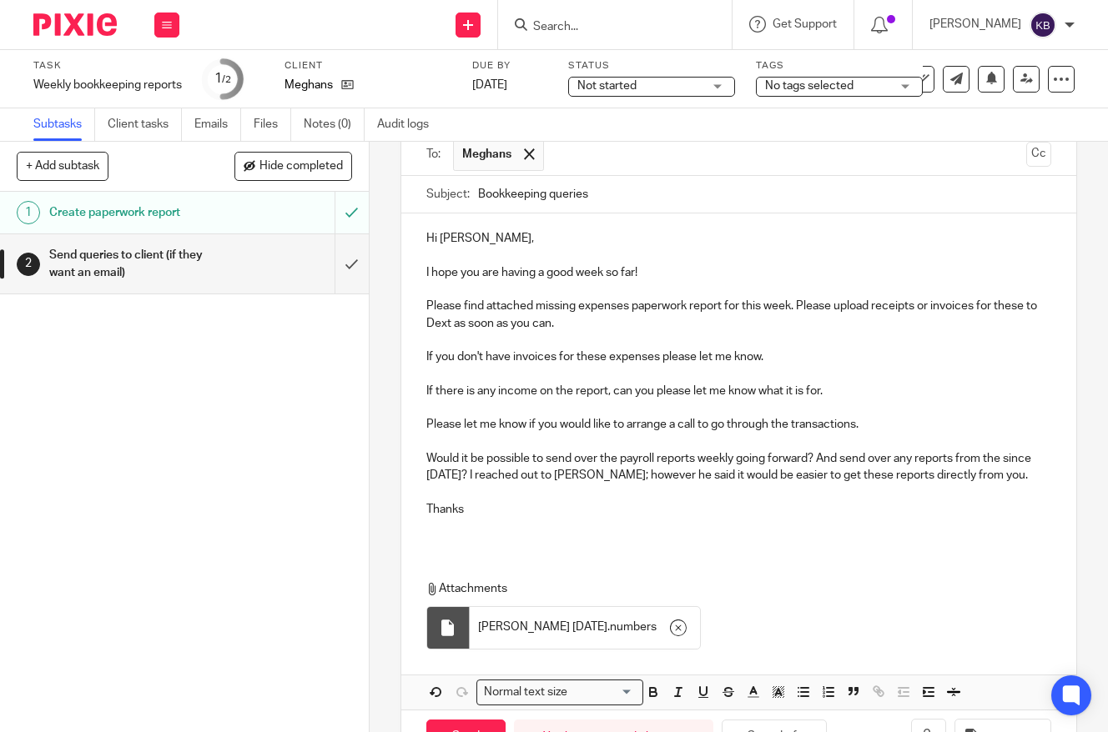
scroll to position [179, 0]
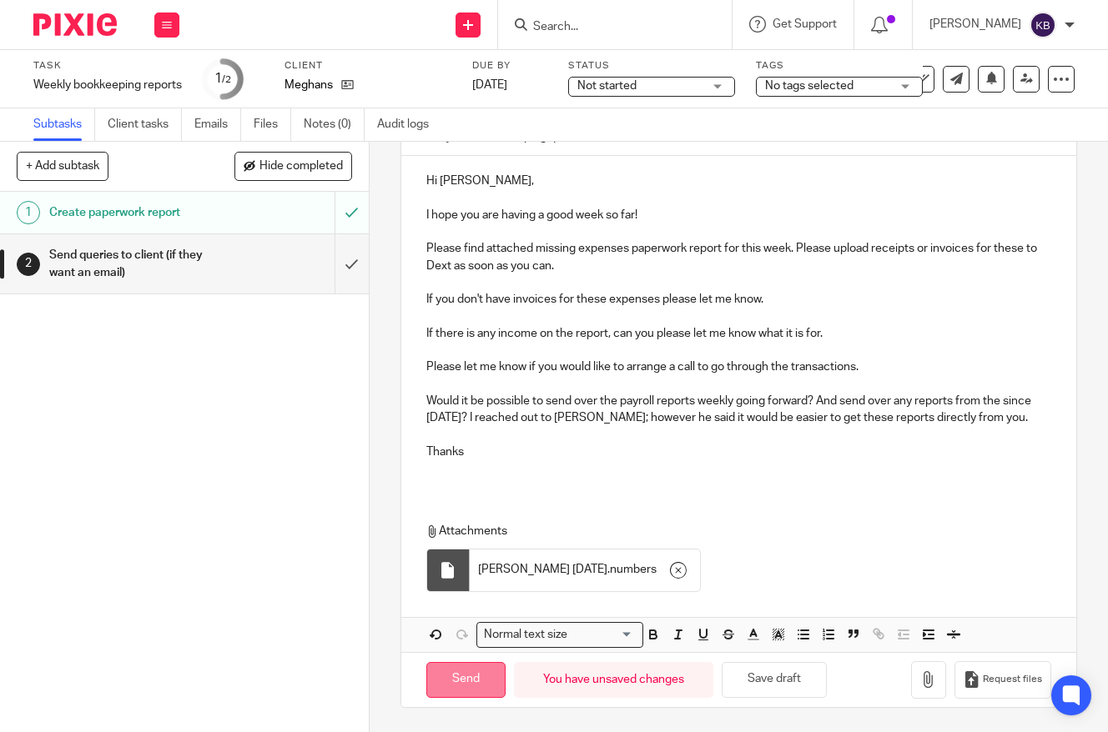
click at [462, 676] on input "Send" at bounding box center [465, 680] width 79 height 36
type input "Sent"
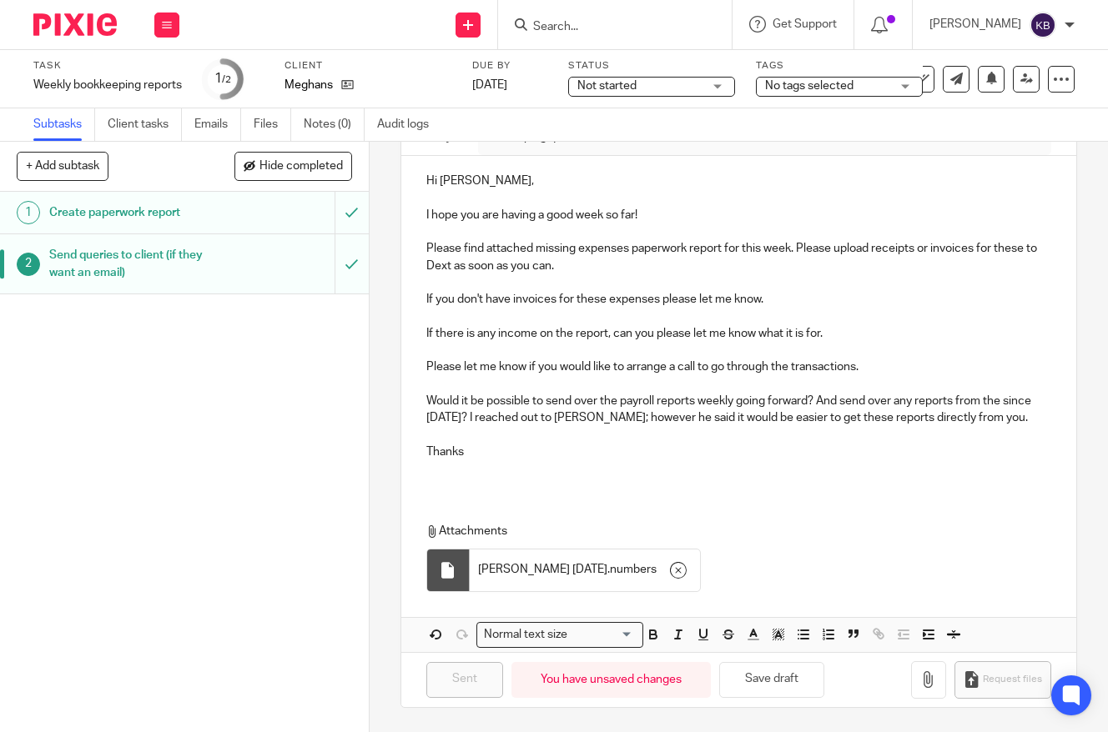
click at [72, 25] on img at bounding box center [74, 24] width 83 height 23
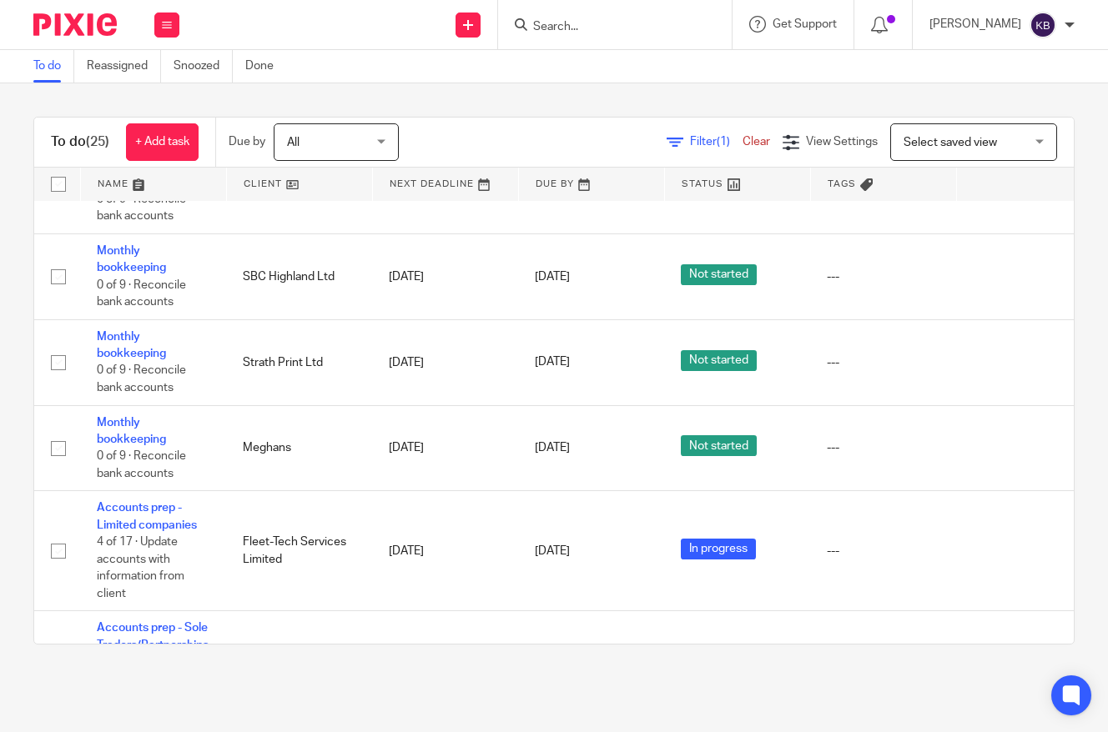
scroll to position [1747, 0]
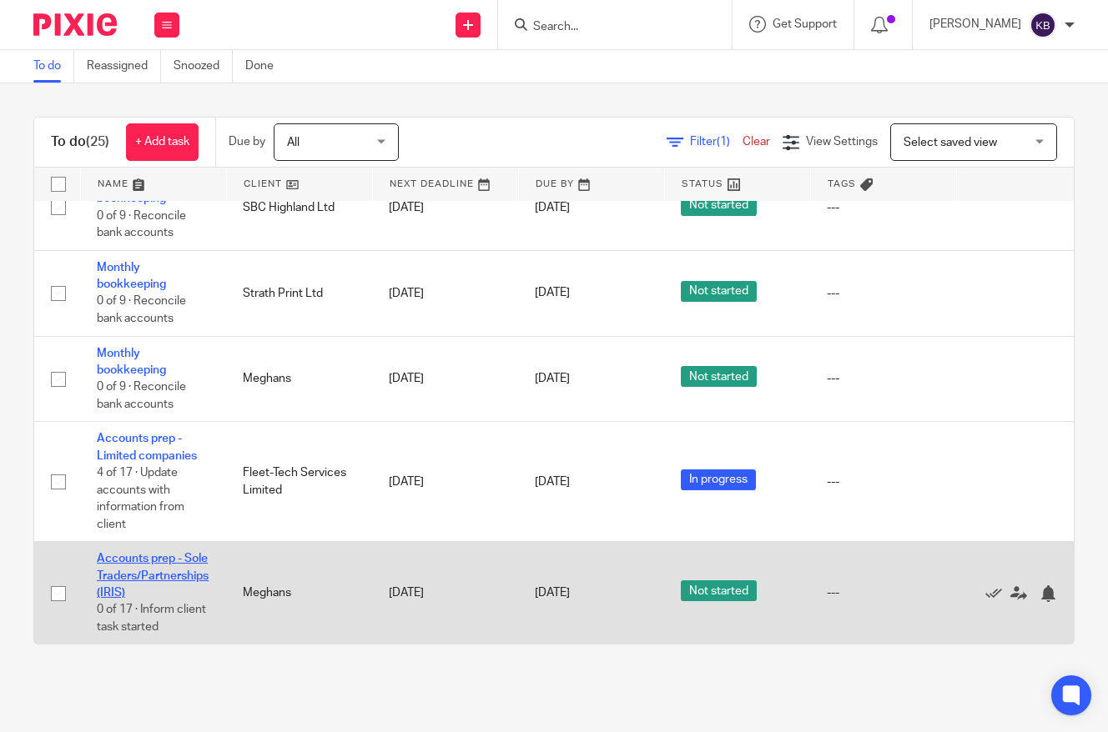
click at [202, 553] on link "Accounts prep - Sole Traders/Partnerships (IRIS)" at bounding box center [153, 576] width 112 height 46
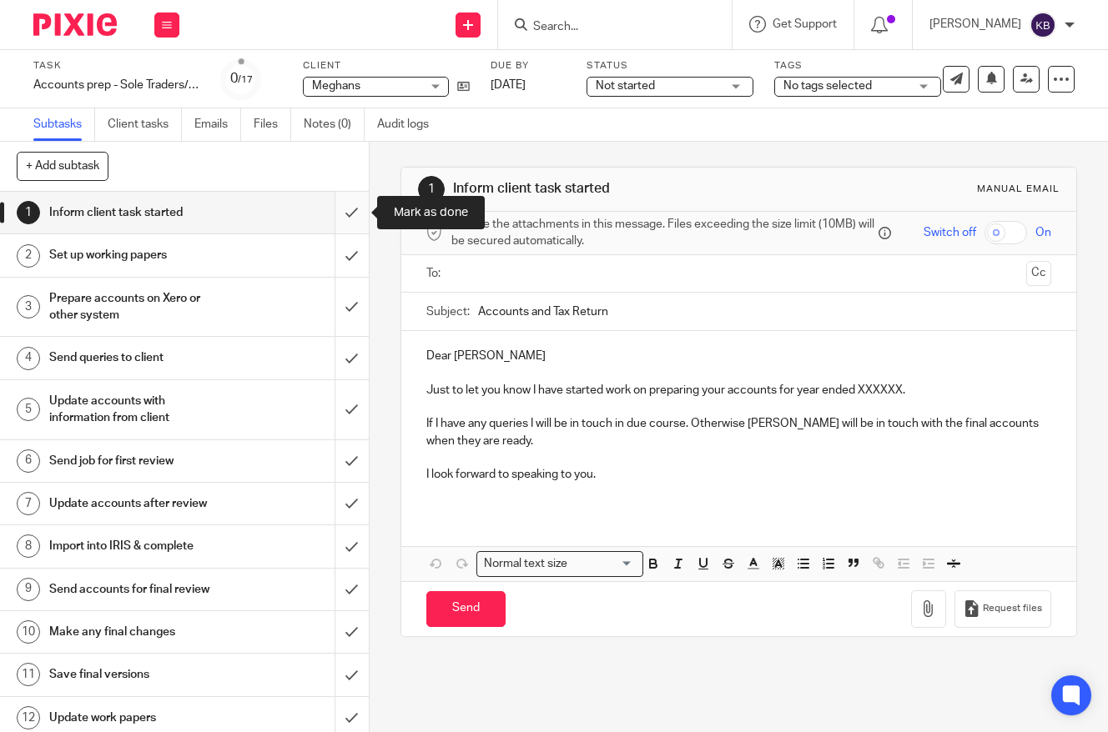
click at [341, 221] on input "submit" at bounding box center [184, 213] width 369 height 42
click at [340, 244] on input "submit" at bounding box center [184, 255] width 369 height 42
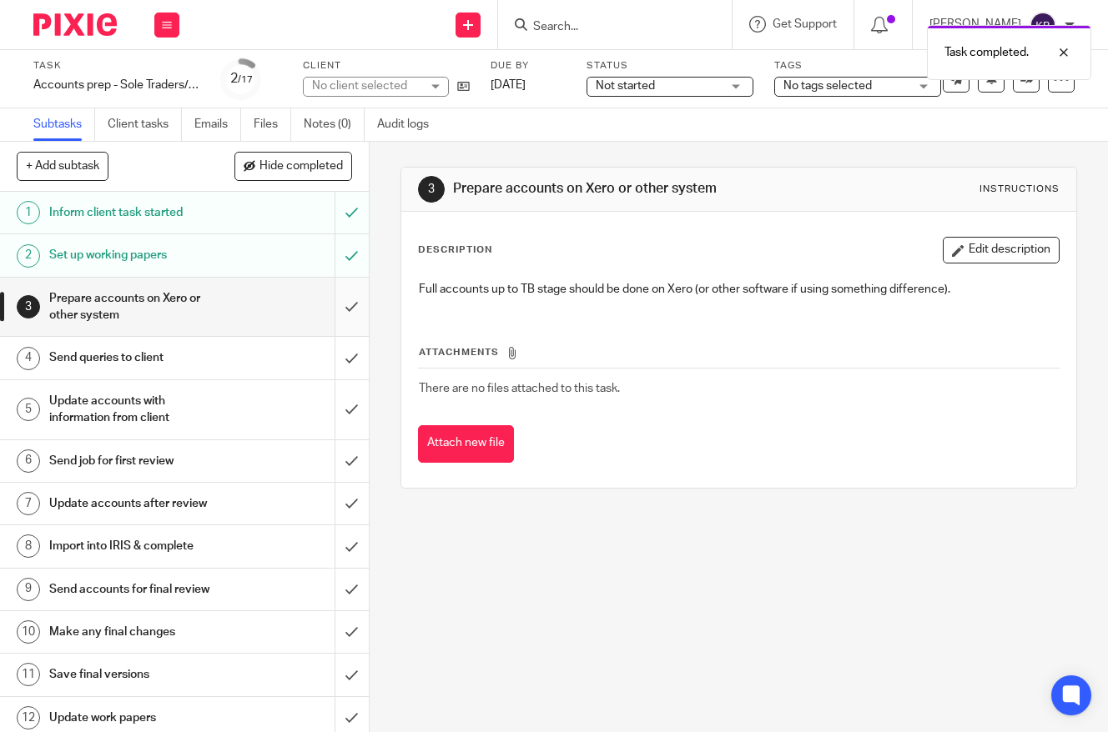
drag, startPoint x: 346, startPoint y: 300, endPoint x: 346, endPoint y: 319, distance: 19.2
click at [346, 300] on input "submit" at bounding box center [184, 307] width 369 height 59
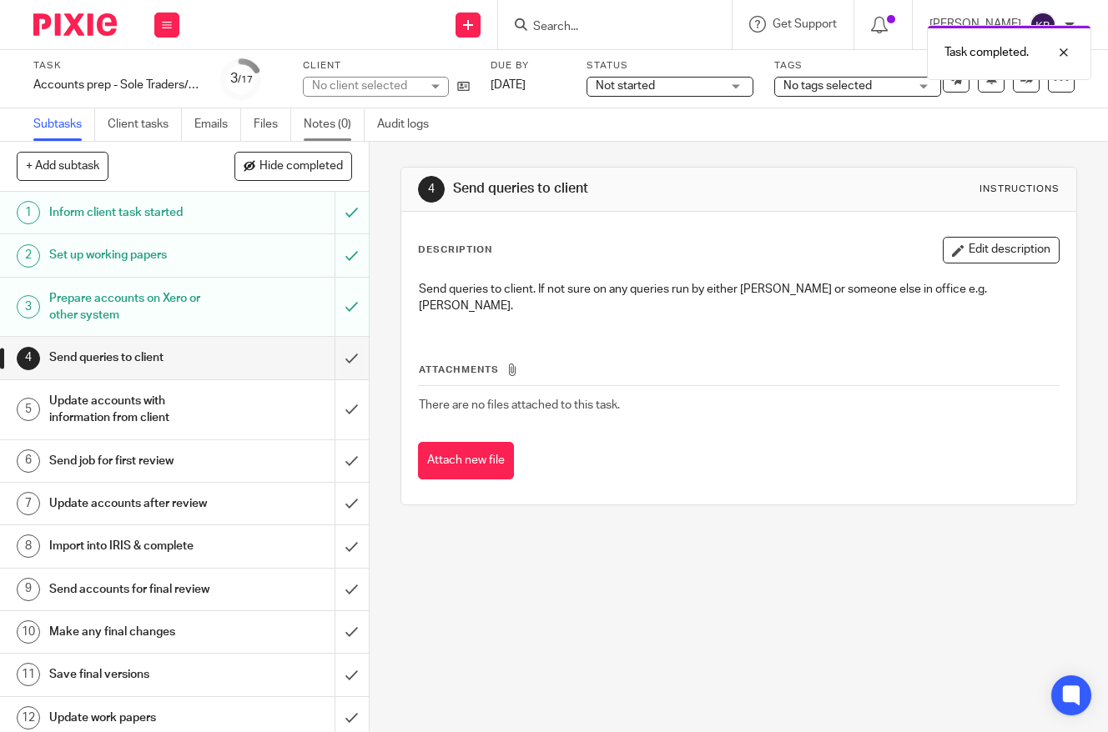
click at [311, 128] on link "Notes (0)" at bounding box center [334, 124] width 61 height 33
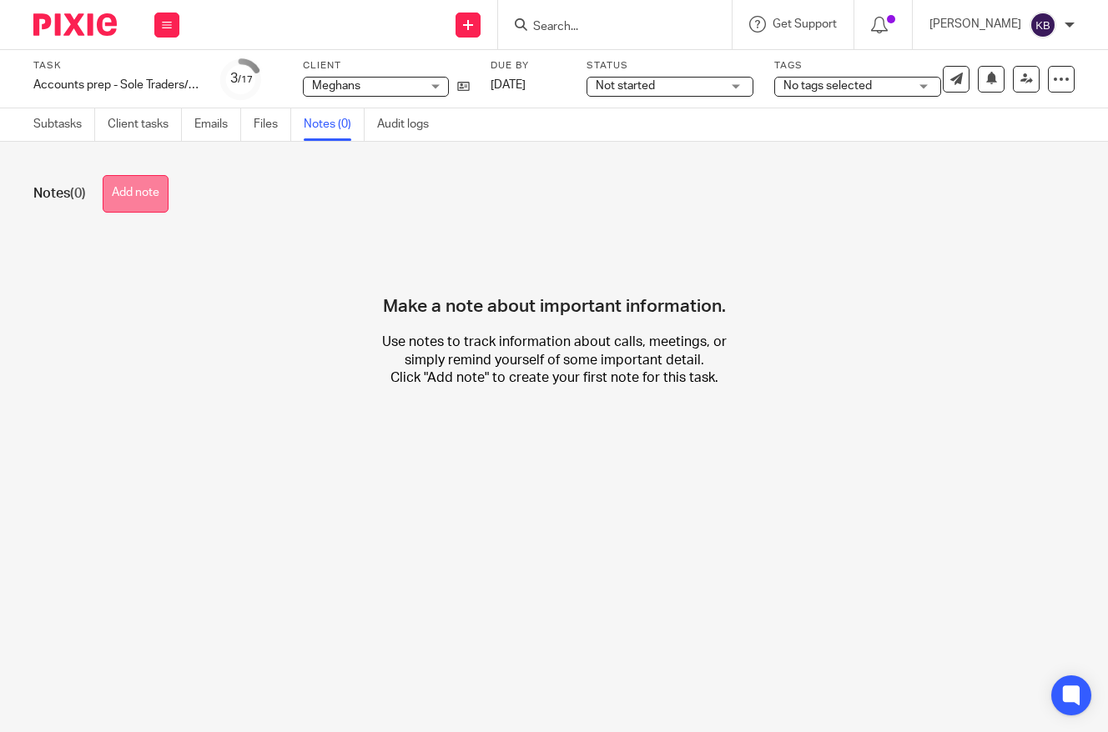
click at [146, 196] on button "Add note" at bounding box center [136, 194] width 66 height 38
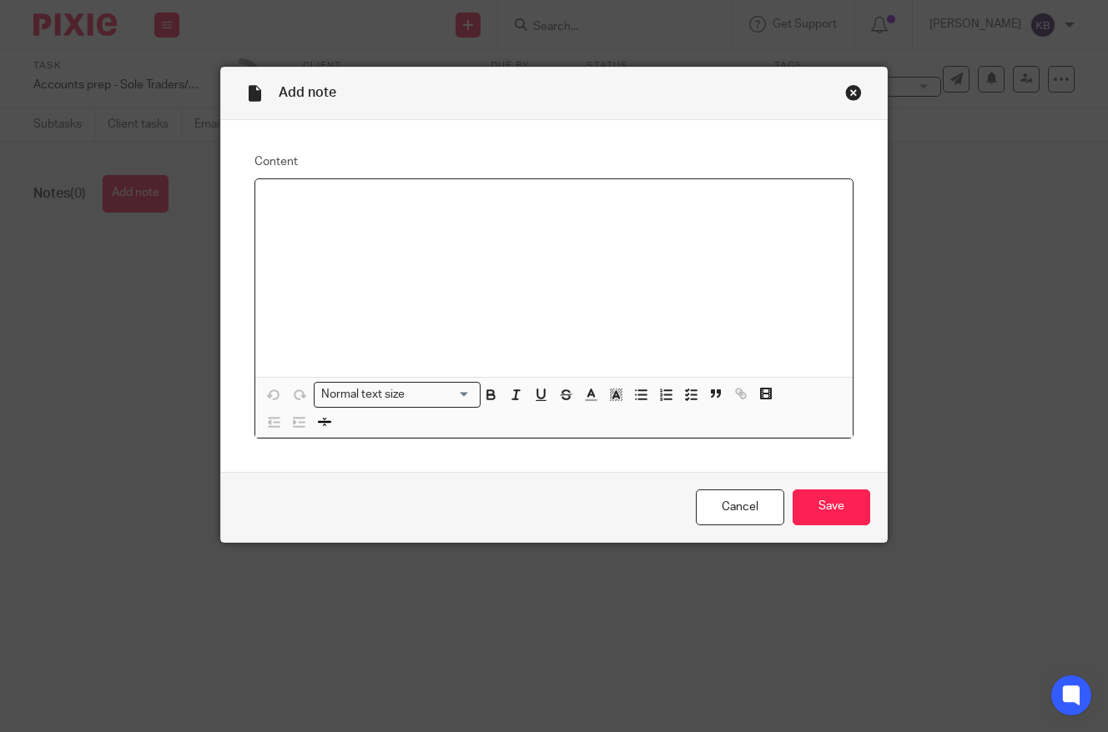
click at [424, 237] on div at bounding box center [553, 278] width 597 height 198
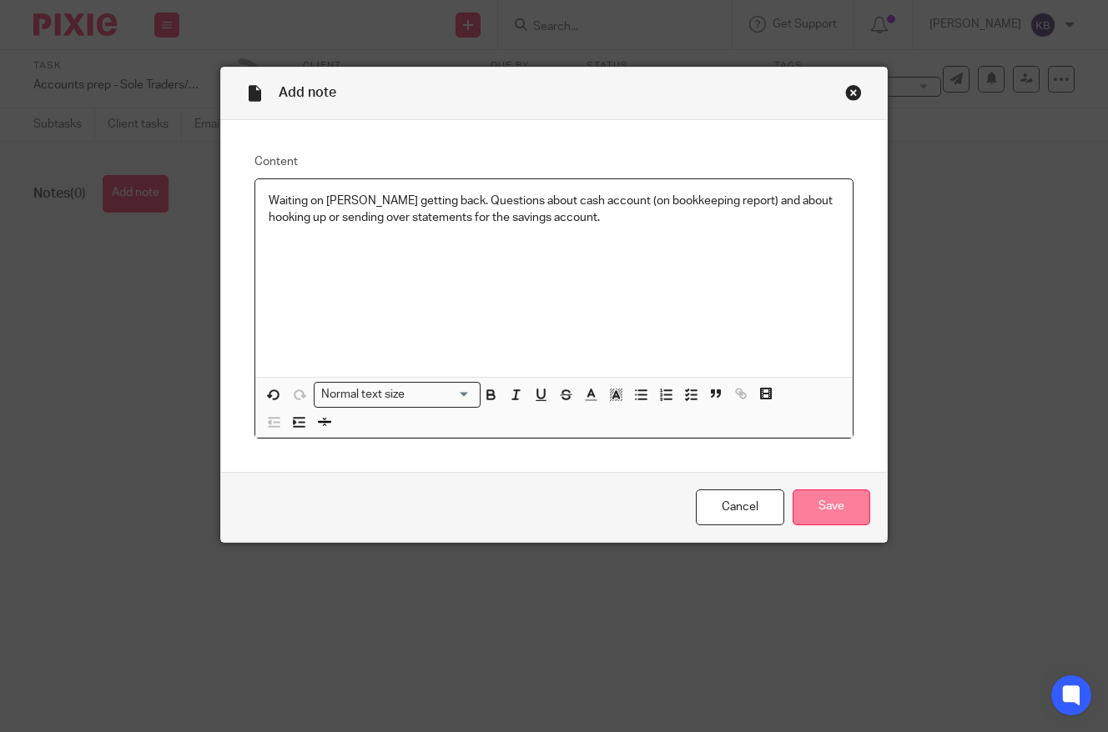
click at [844, 501] on input "Save" at bounding box center [831, 508] width 78 height 36
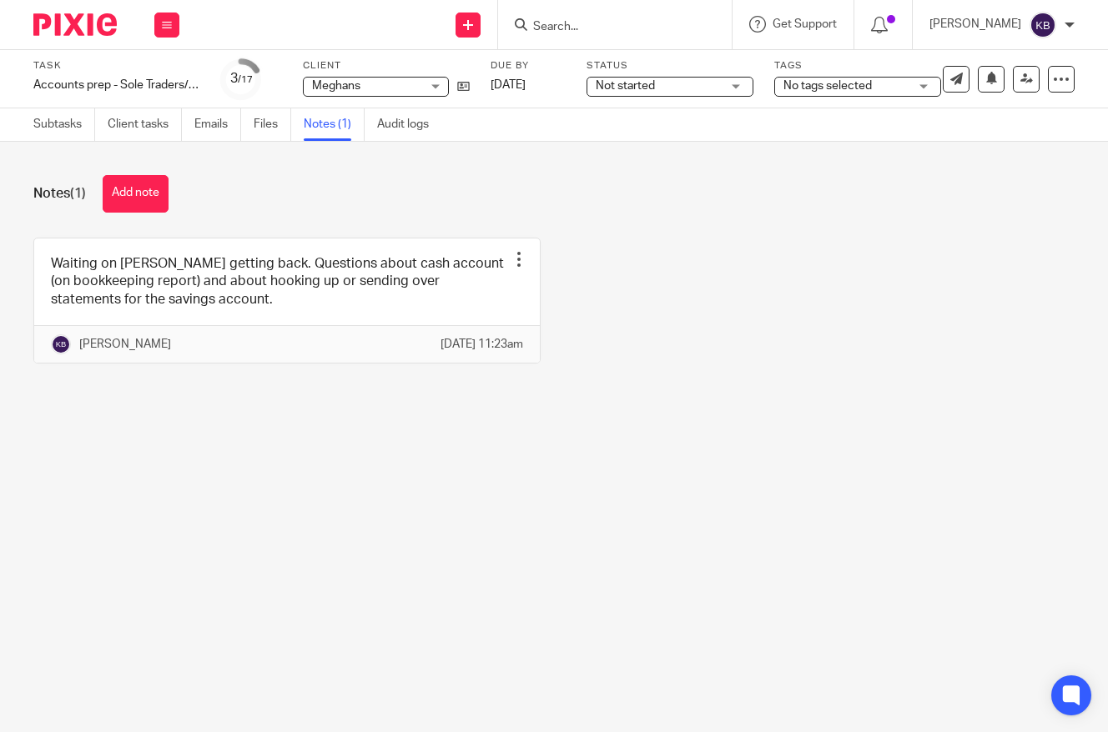
click at [83, 25] on img at bounding box center [74, 24] width 83 height 23
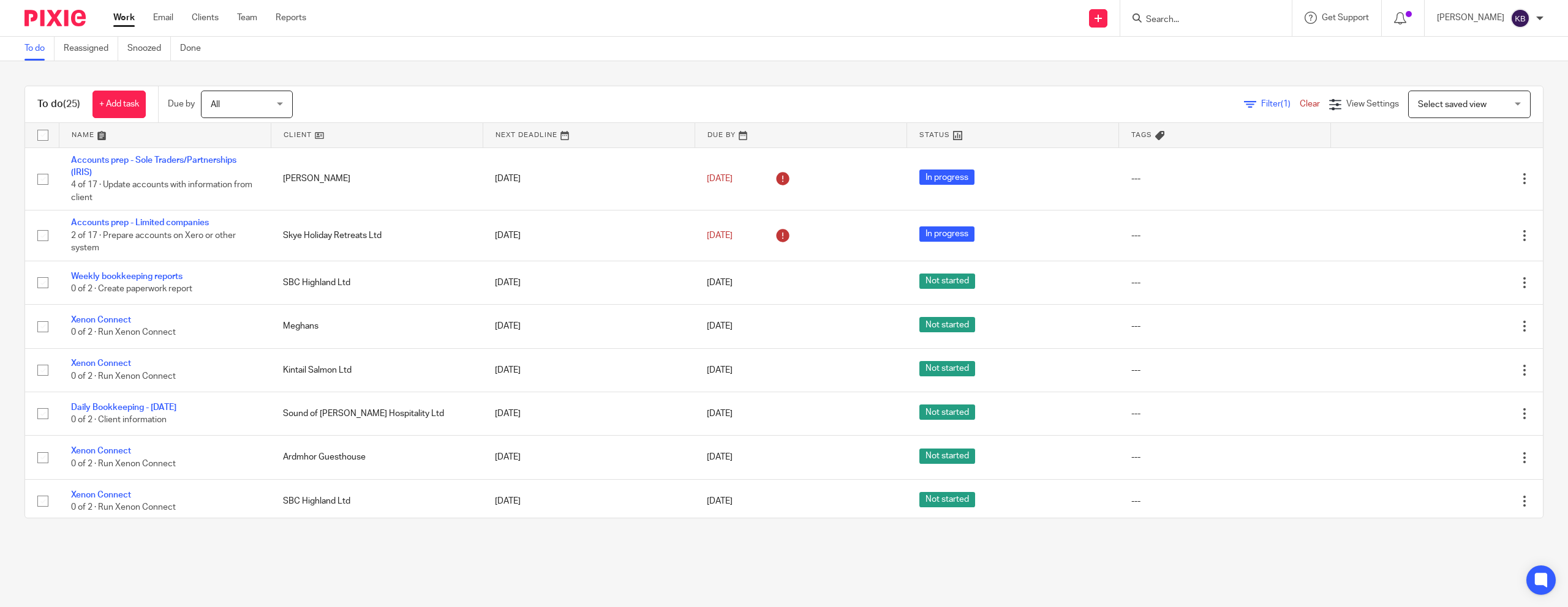
click at [366, 130] on link at bounding box center [377, 135] width 212 height 24
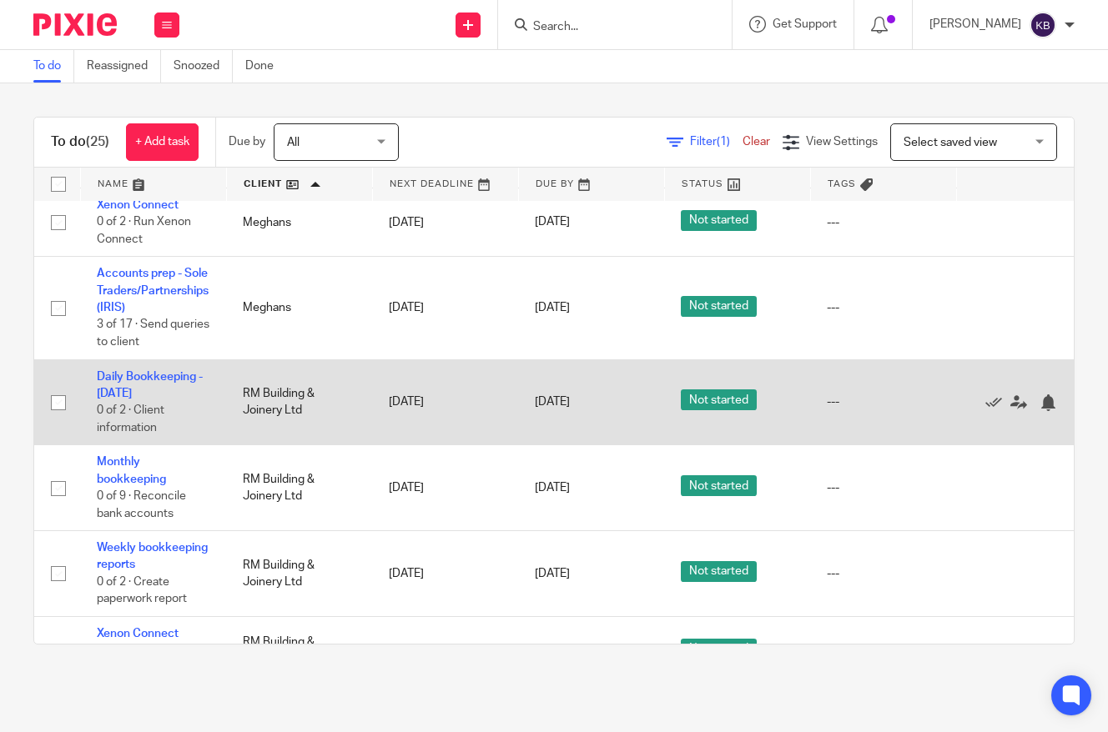
scroll to position [906, 0]
click at [988, 410] on icon at bounding box center [993, 402] width 17 height 17
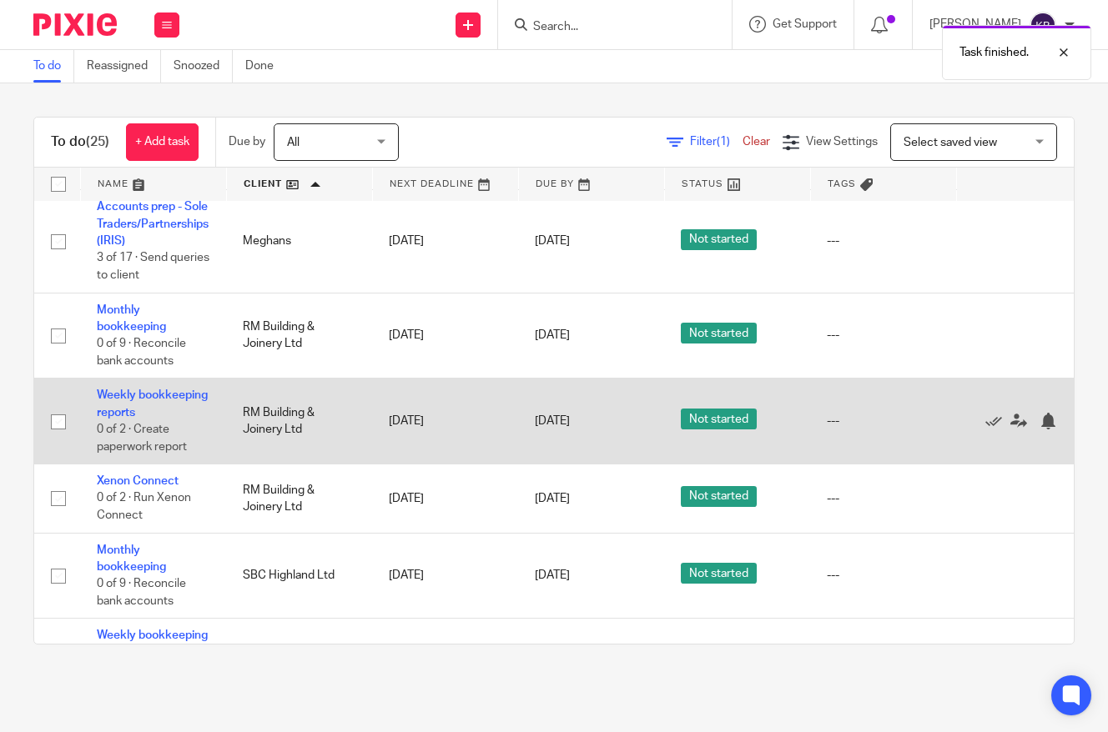
scroll to position [973, 0]
click at [109, 416] on link "Weekly bookkeeping reports" at bounding box center [152, 403] width 111 height 28
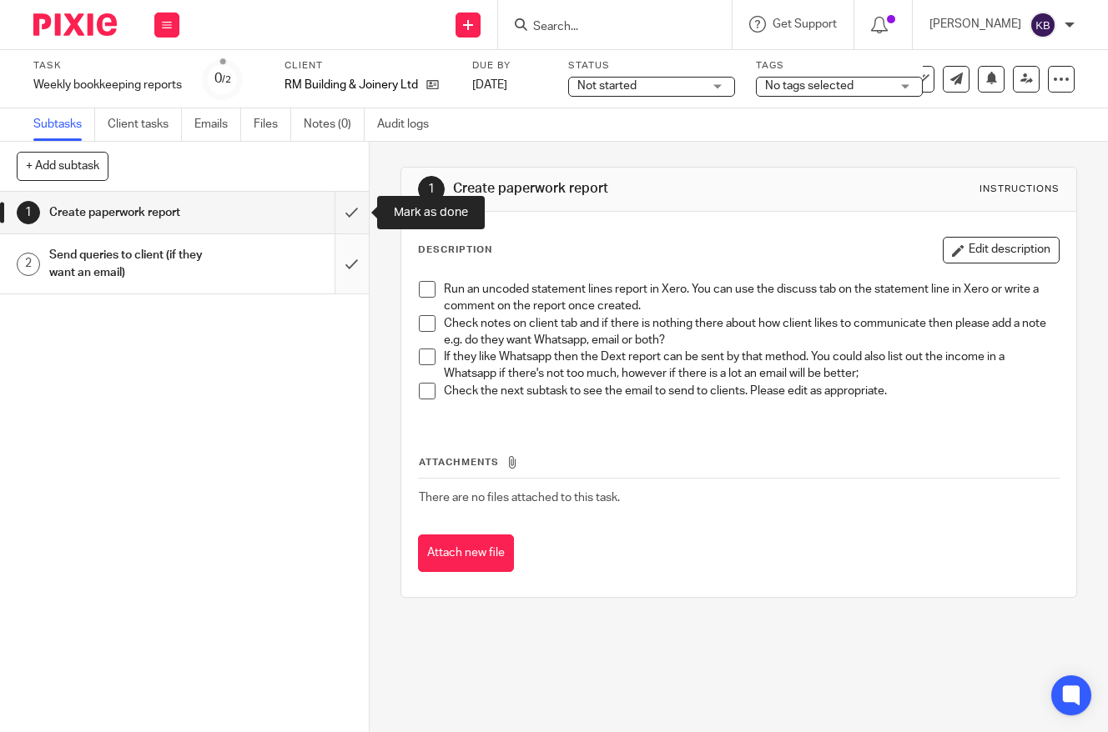
drag, startPoint x: 359, startPoint y: 204, endPoint x: 345, endPoint y: 245, distance: 44.1
click at [358, 204] on input "submit" at bounding box center [184, 213] width 369 height 42
click at [312, 280] on div "Send queries to client (if they want an email)" at bounding box center [183, 264] width 269 height 43
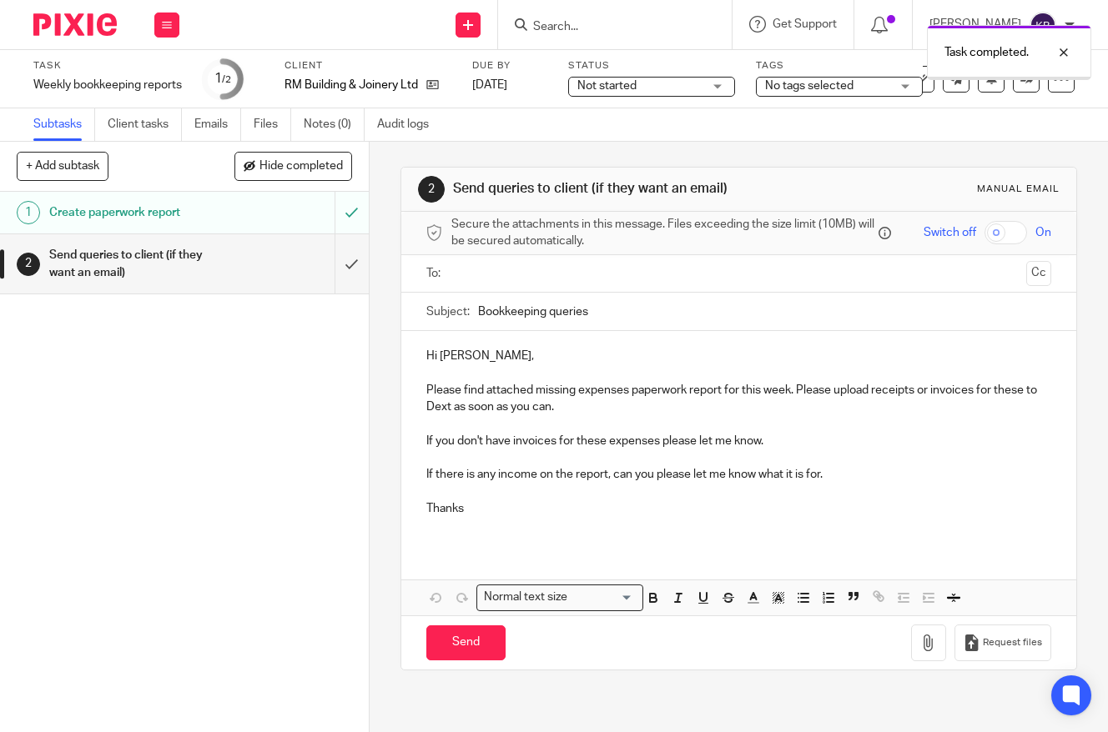
click at [500, 274] on input "text" at bounding box center [738, 273] width 562 height 19
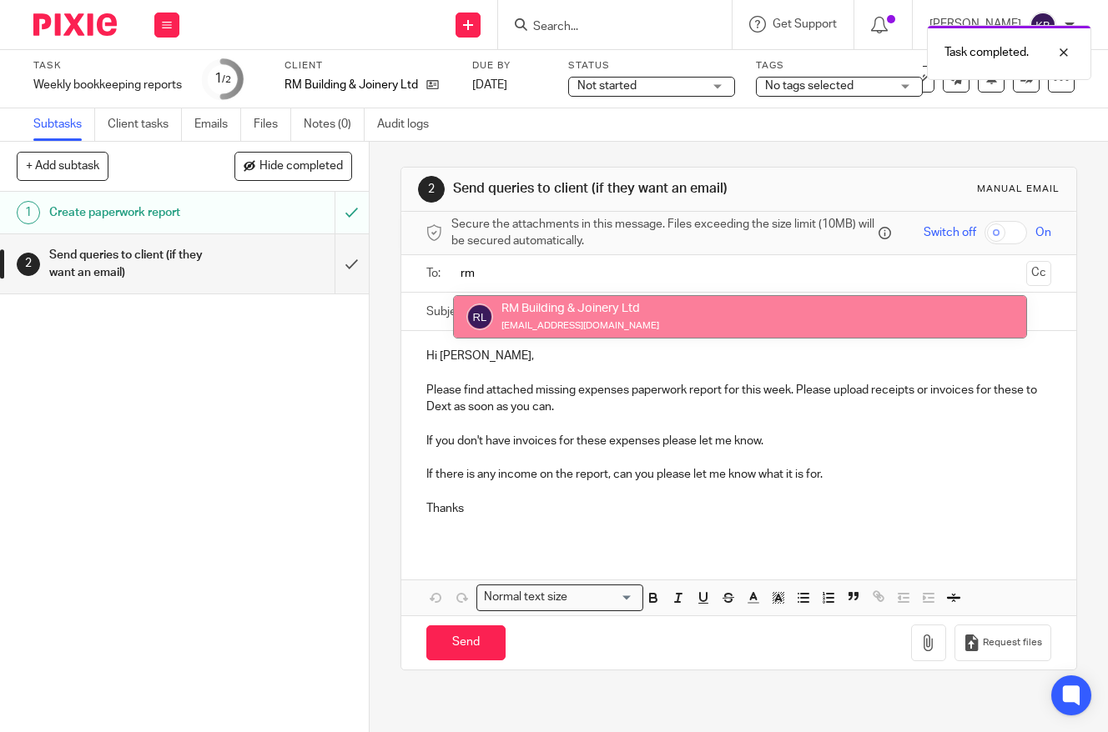
type input "rm"
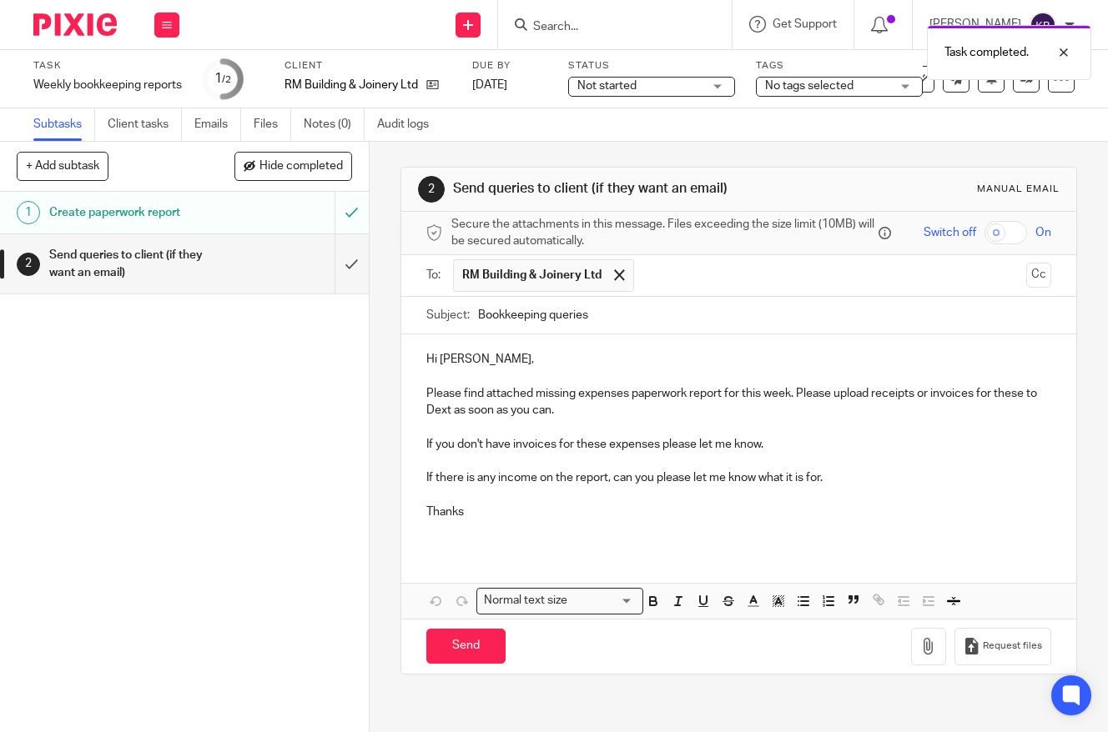
drag, startPoint x: 566, startPoint y: 375, endPoint x: 555, endPoint y: 373, distance: 11.9
click at [562, 375] on p at bounding box center [739, 377] width 626 height 17
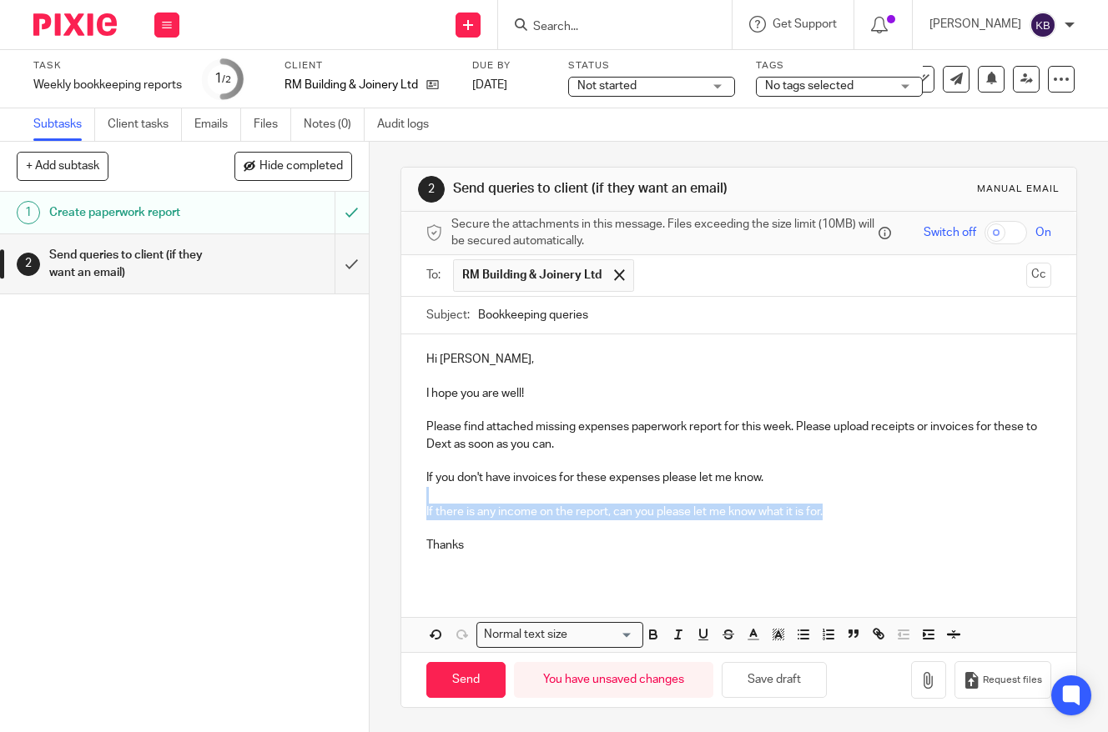
drag, startPoint x: 782, startPoint y: 511, endPoint x: 298, endPoint y: 496, distance: 484.0
click at [298, 496] on div "+ Add subtask Hide completed Cancel + Add 1 Create paperwork report 2 Send quer…" at bounding box center [554, 437] width 1108 height 591
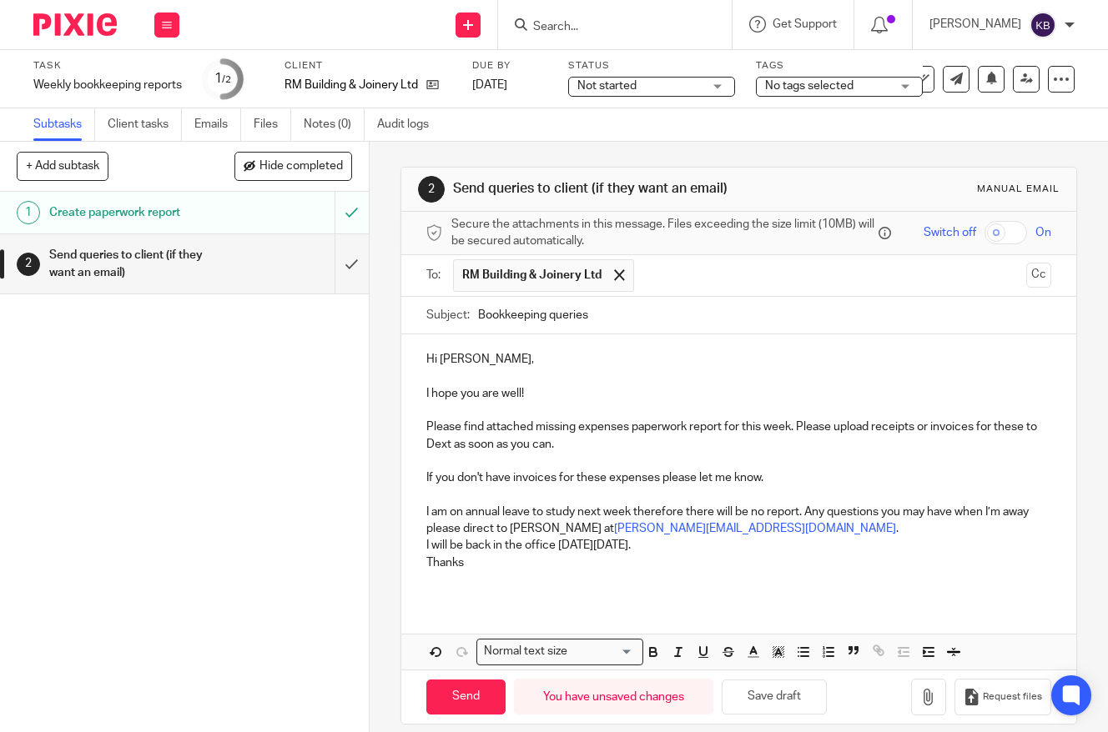
click at [756, 515] on p "I am on annual leave to study next week therefore there will be no report. Any …" at bounding box center [739, 521] width 626 height 34
click at [751, 527] on p "I am on annual leave to study next week therefore there will be no report. Any …" at bounding box center [739, 521] width 626 height 34
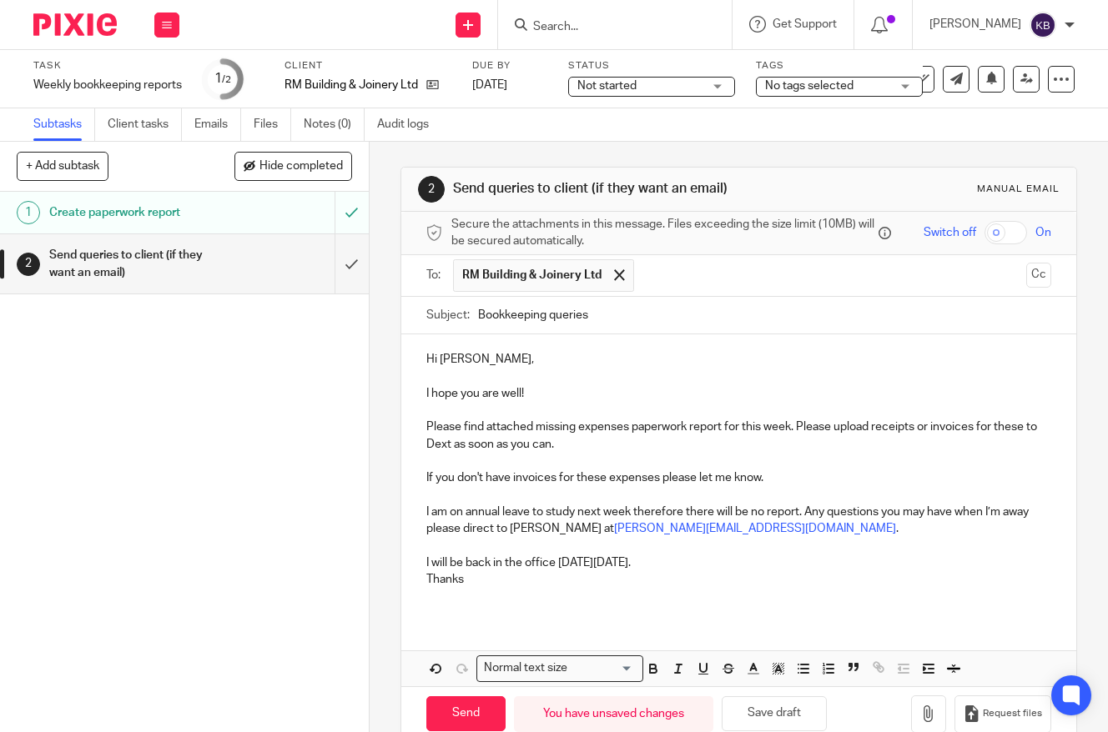
click at [739, 565] on p "I will be back in the office on Thursday 4th of September." at bounding box center [739, 563] width 626 height 17
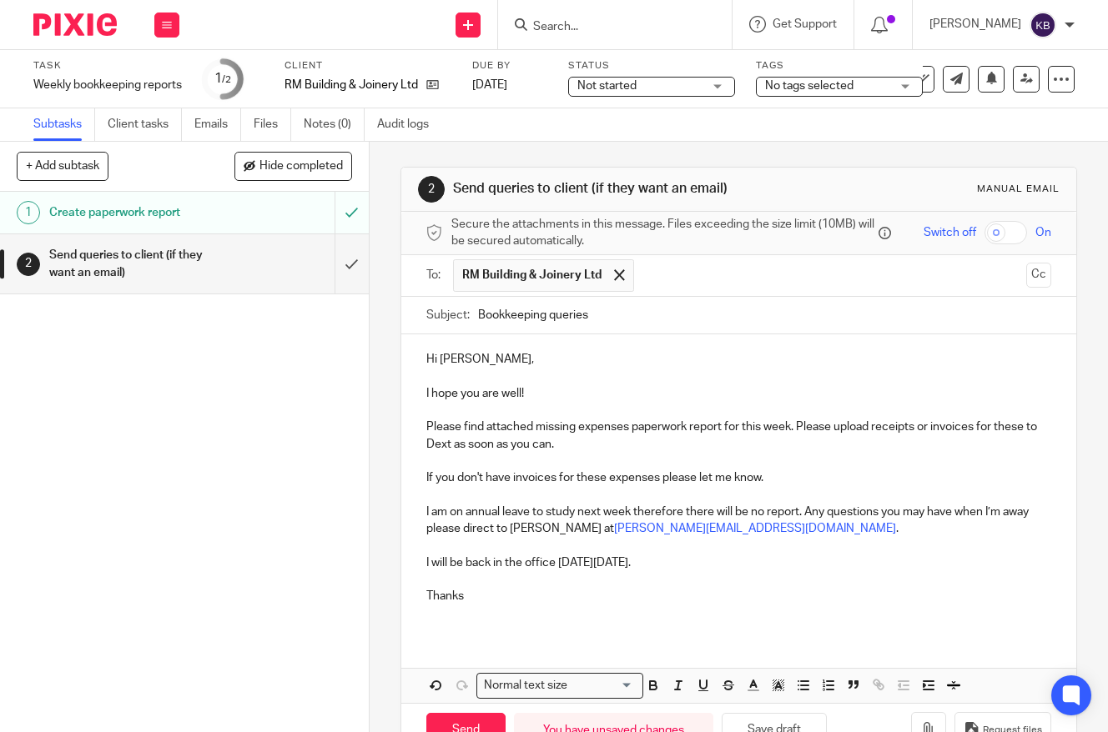
click at [469, 442] on p "Please find attached missing expenses paperwork report for this week. Please up…" at bounding box center [739, 436] width 626 height 34
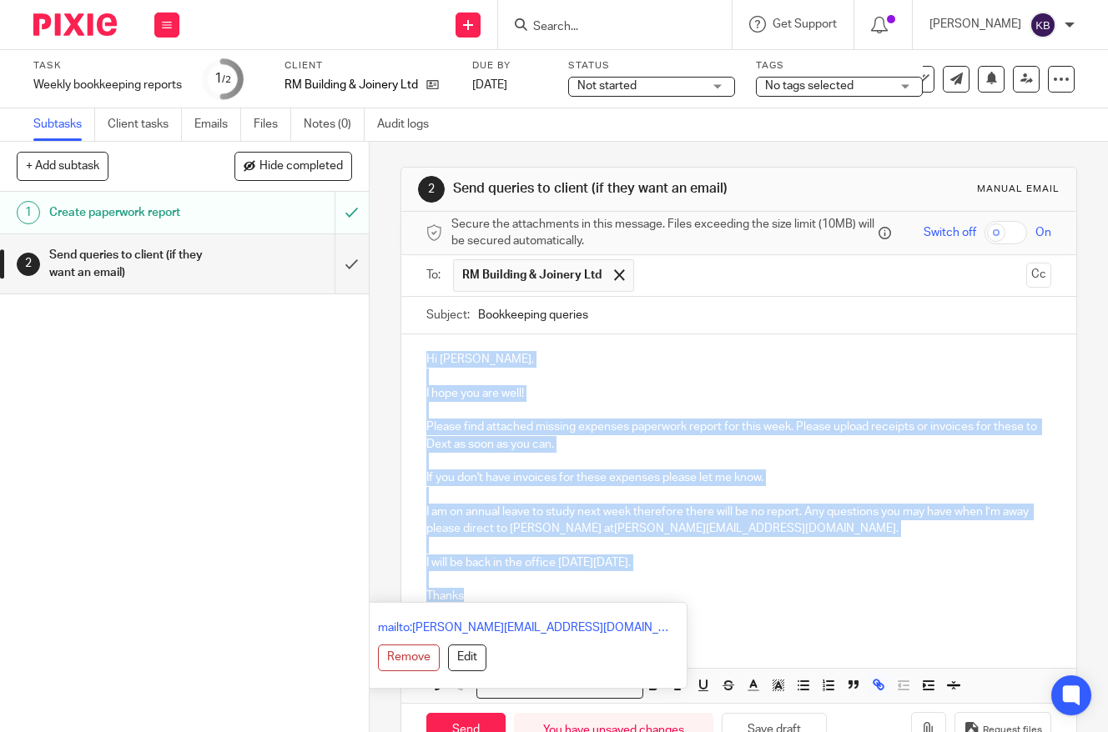
drag, startPoint x: 426, startPoint y: 346, endPoint x: 661, endPoint y: 592, distance: 339.8
click at [661, 592] on div "Hi Ruairi, I hope you are well! Please find attached missing expenses paperwork…" at bounding box center [739, 483] width 676 height 299
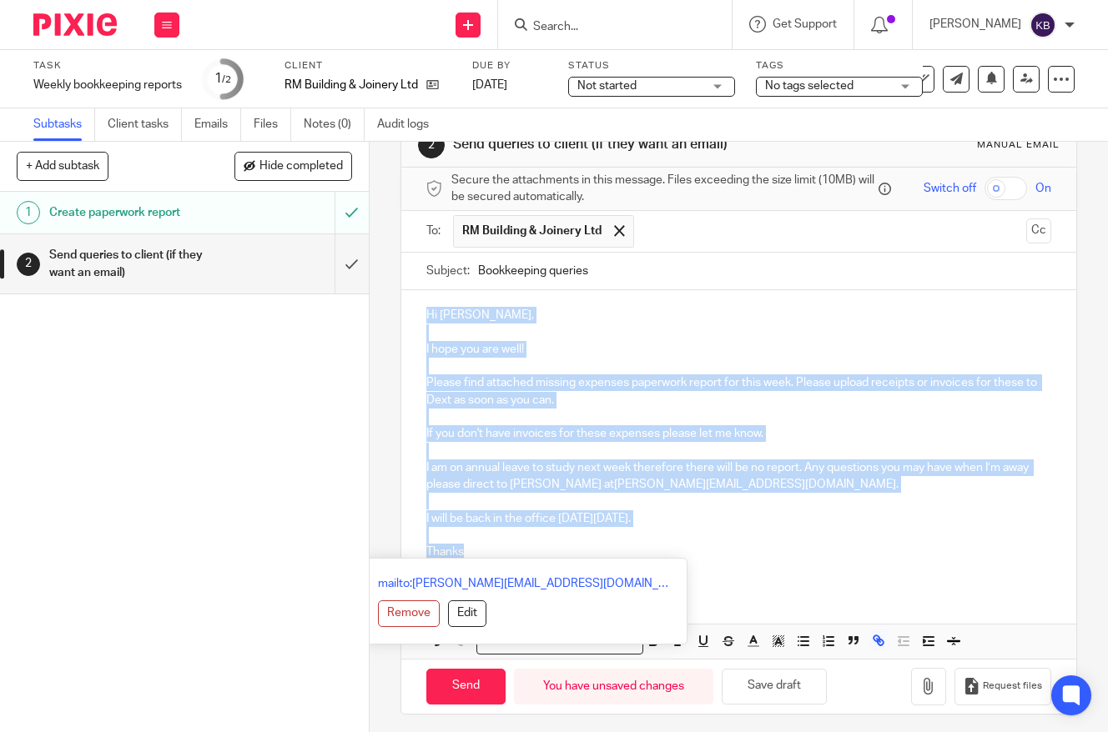
scroll to position [51, 0]
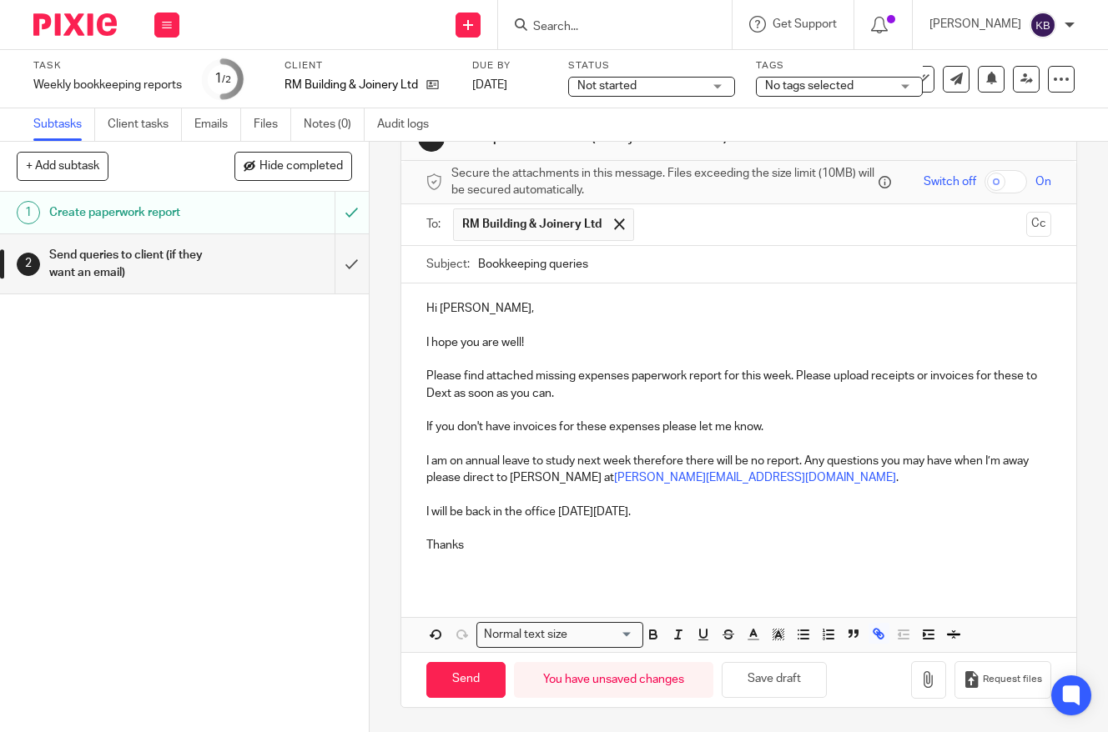
click at [886, 585] on div "Hi Ruairi, I hope you are well! Please find attached missing expenses paperwork…" at bounding box center [739, 468] width 676 height 369
click at [928, 676] on icon "button" at bounding box center [928, 679] width 17 height 17
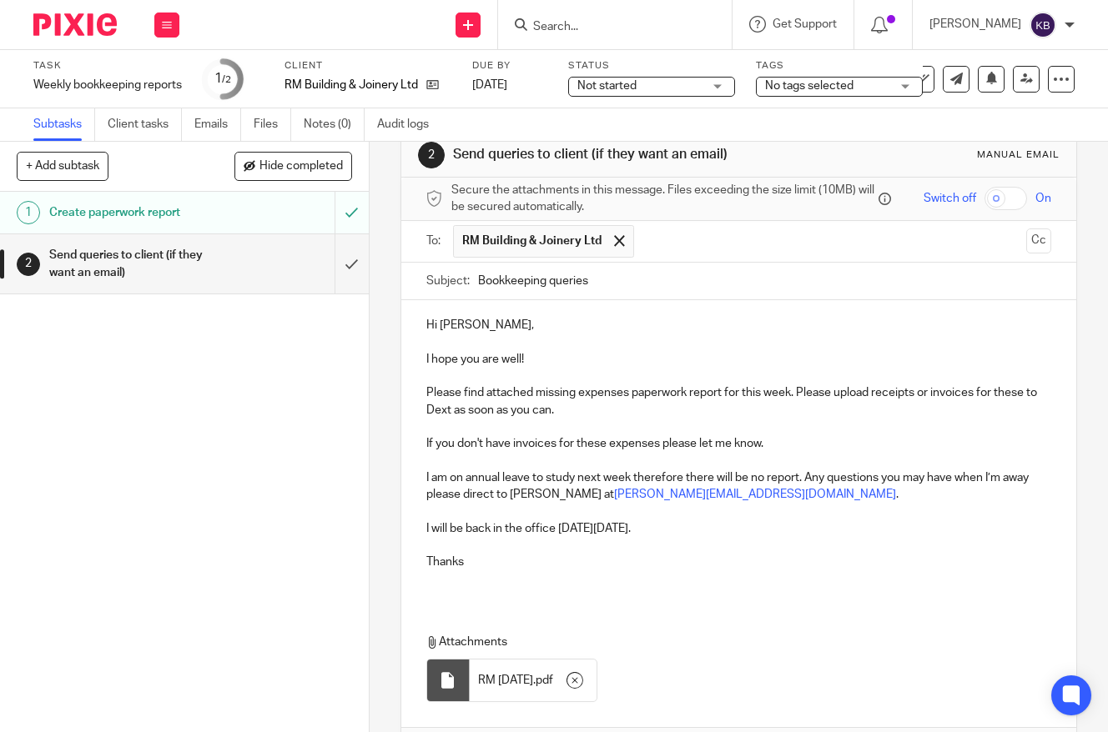
scroll to position [144, 0]
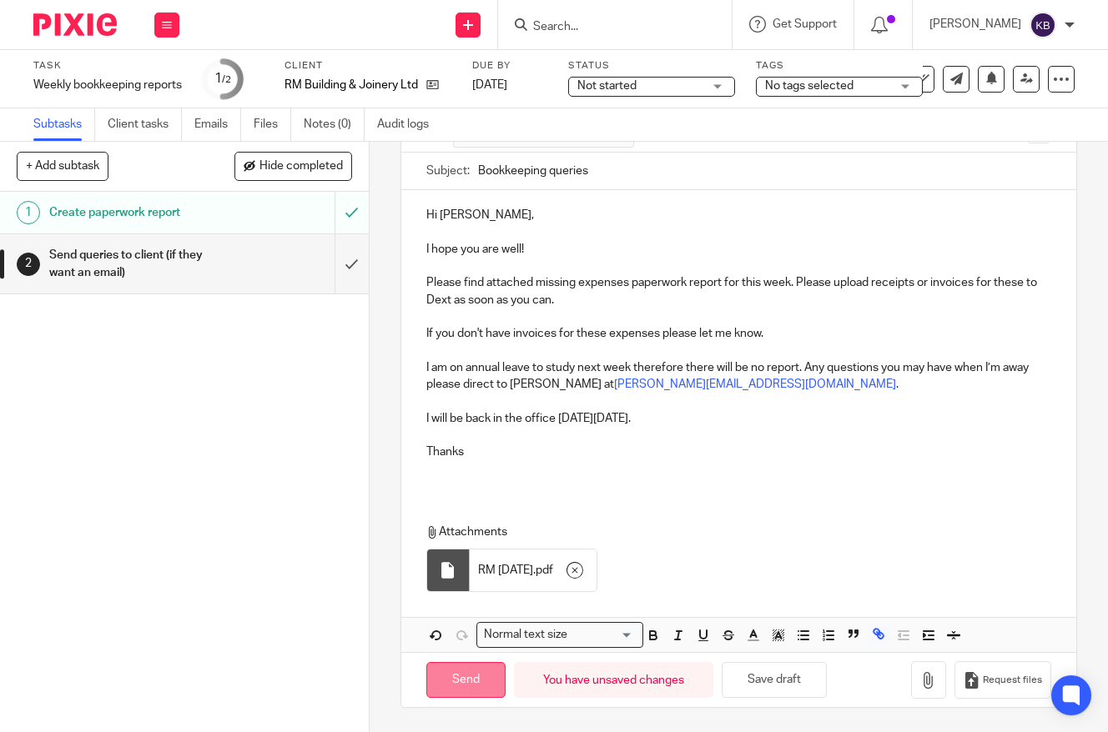
click at [454, 679] on input "Send" at bounding box center [465, 680] width 79 height 36
type input "Sent"
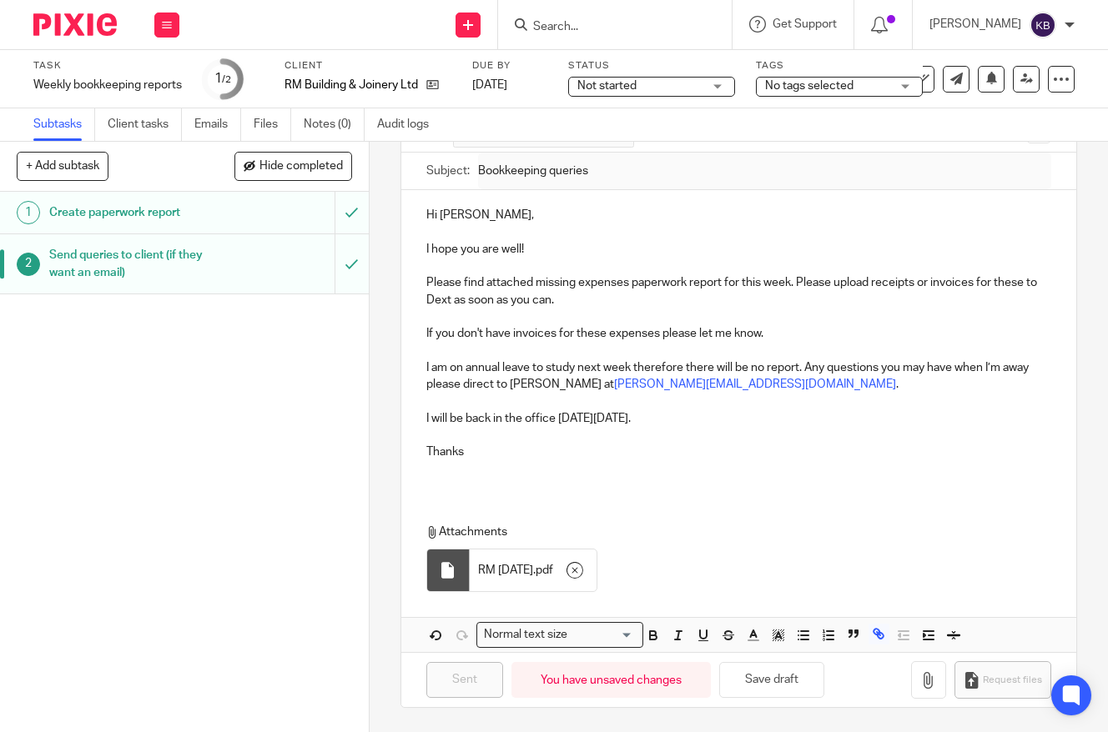
click at [96, 25] on img at bounding box center [74, 24] width 83 height 23
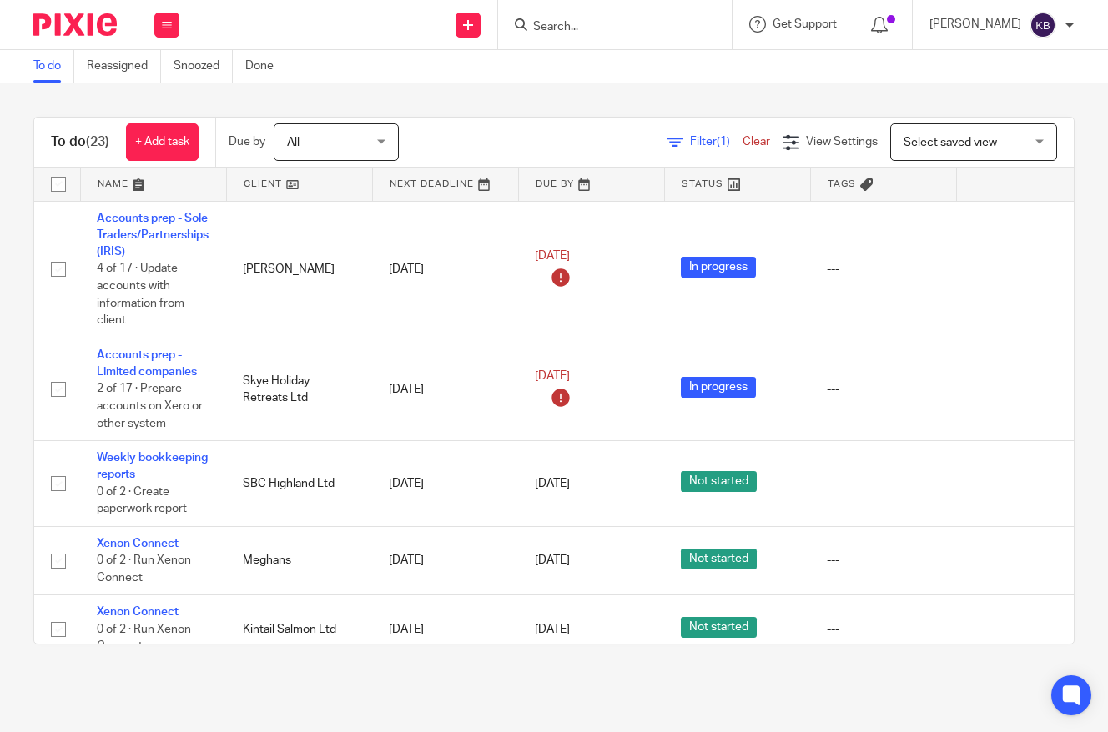
click at [273, 188] on link at bounding box center [299, 184] width 145 height 33
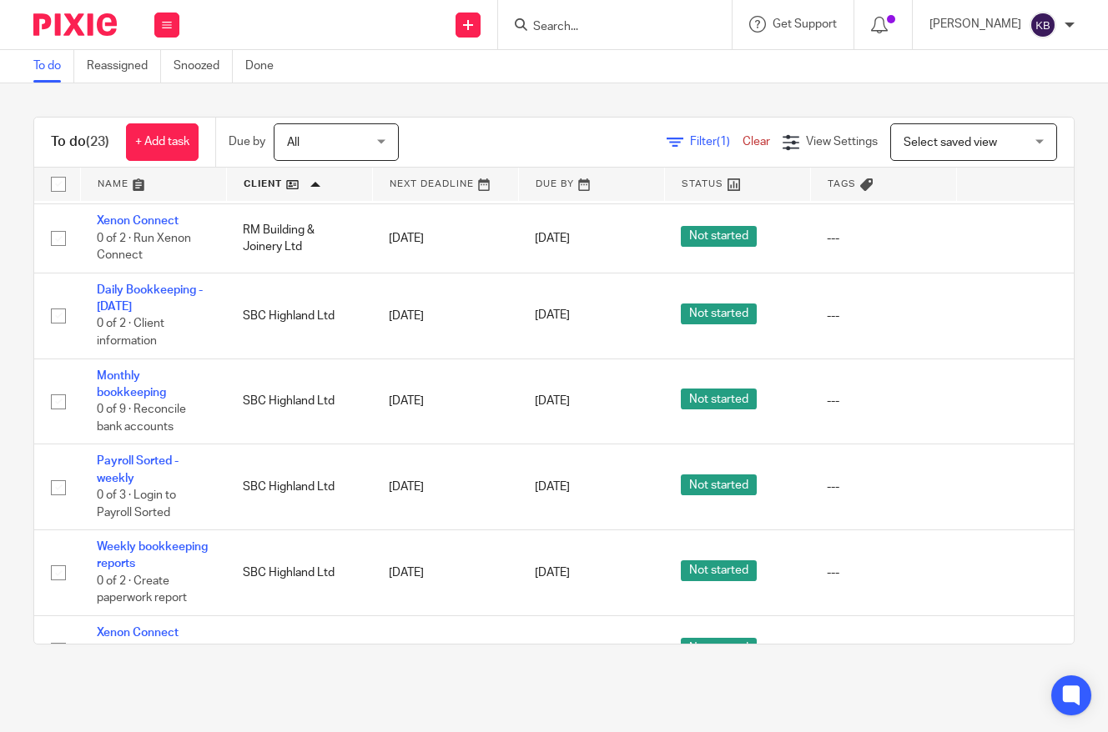
scroll to position [1147, 0]
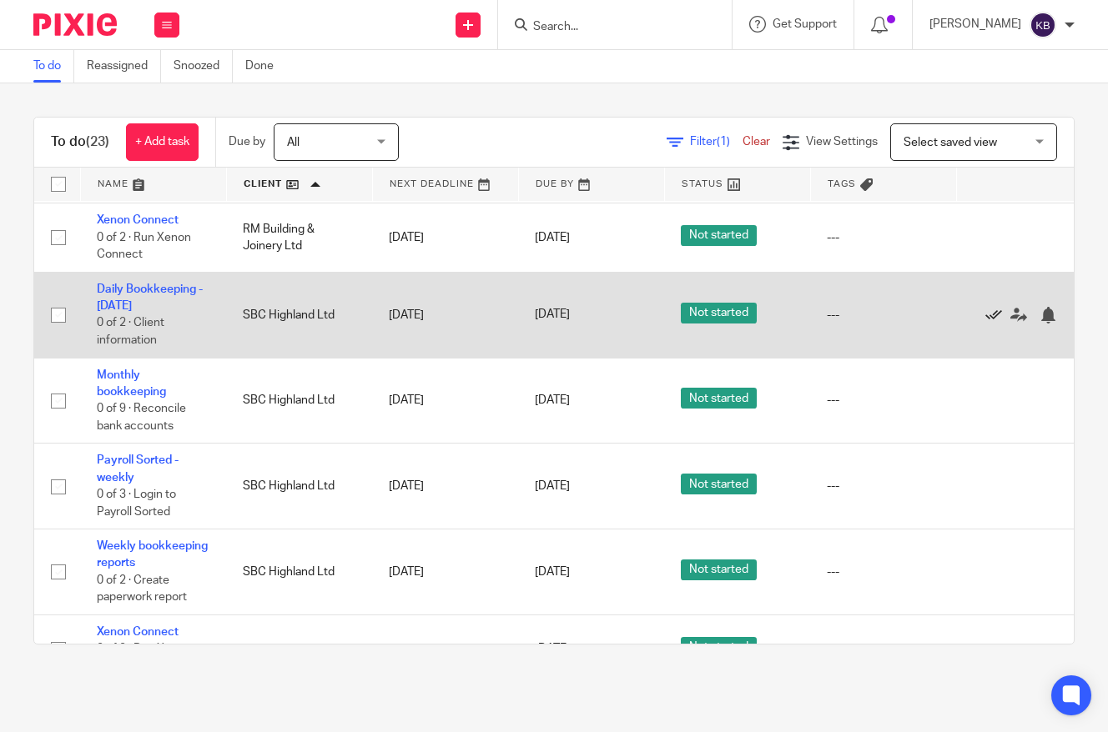
click at [998, 324] on icon at bounding box center [993, 315] width 17 height 17
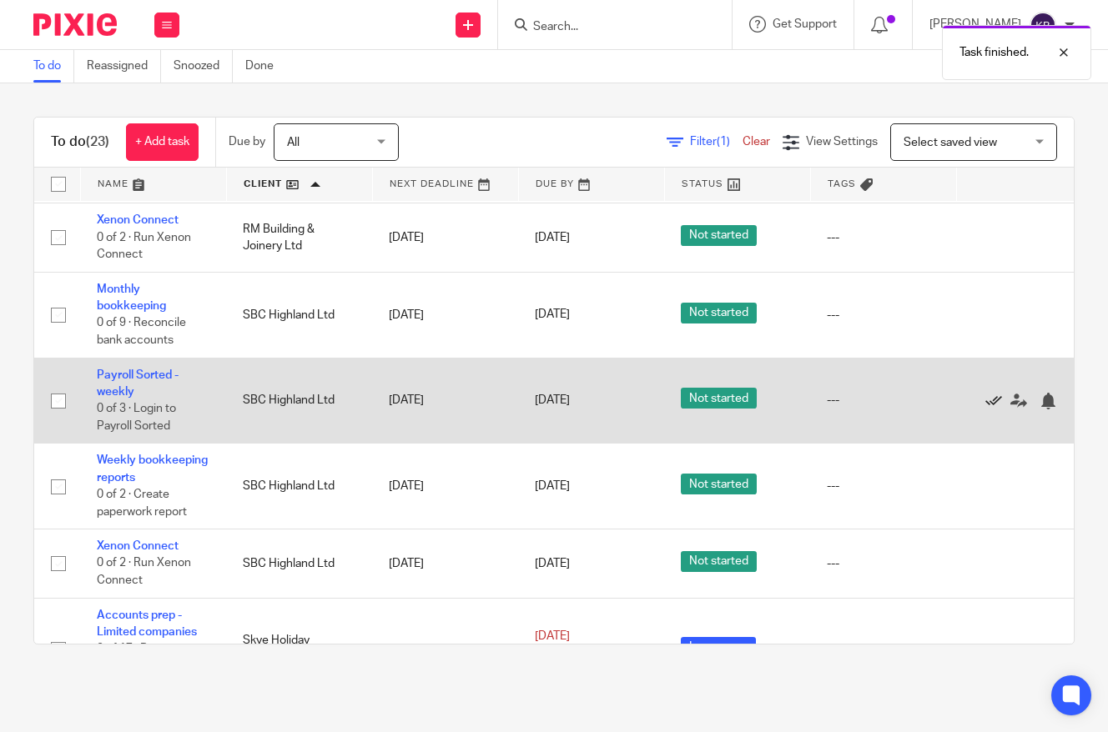
click at [993, 410] on icon at bounding box center [993, 401] width 17 height 17
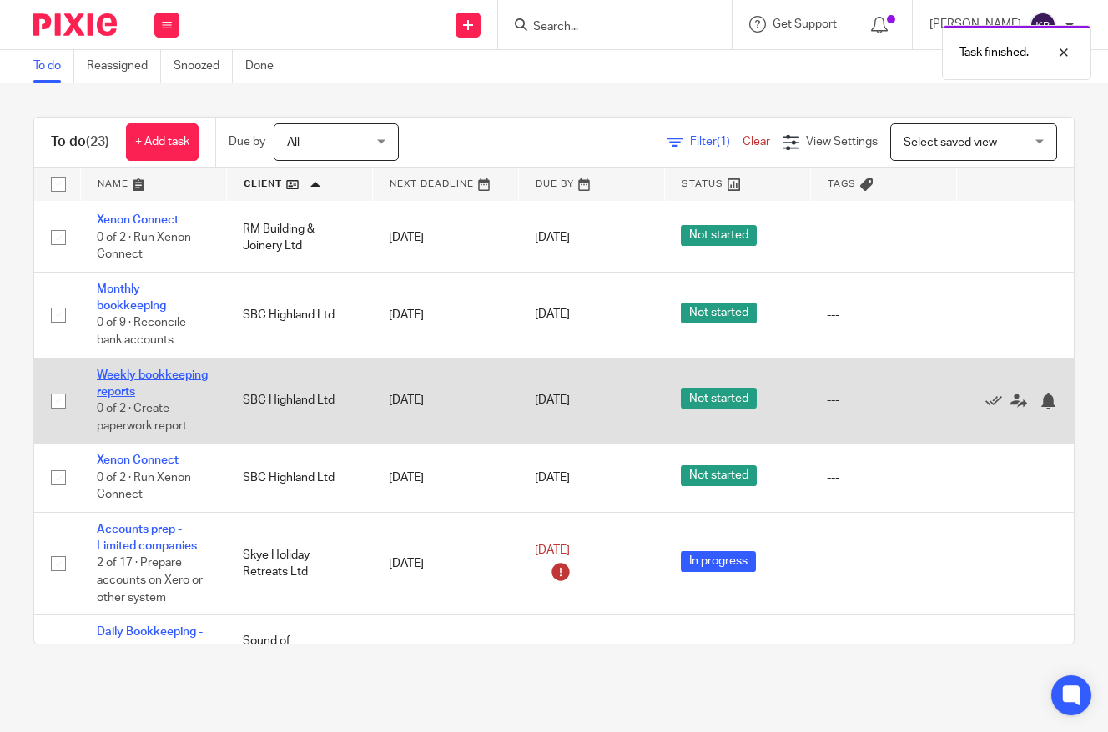
click at [157, 398] on link "Weekly bookkeeping reports" at bounding box center [152, 384] width 111 height 28
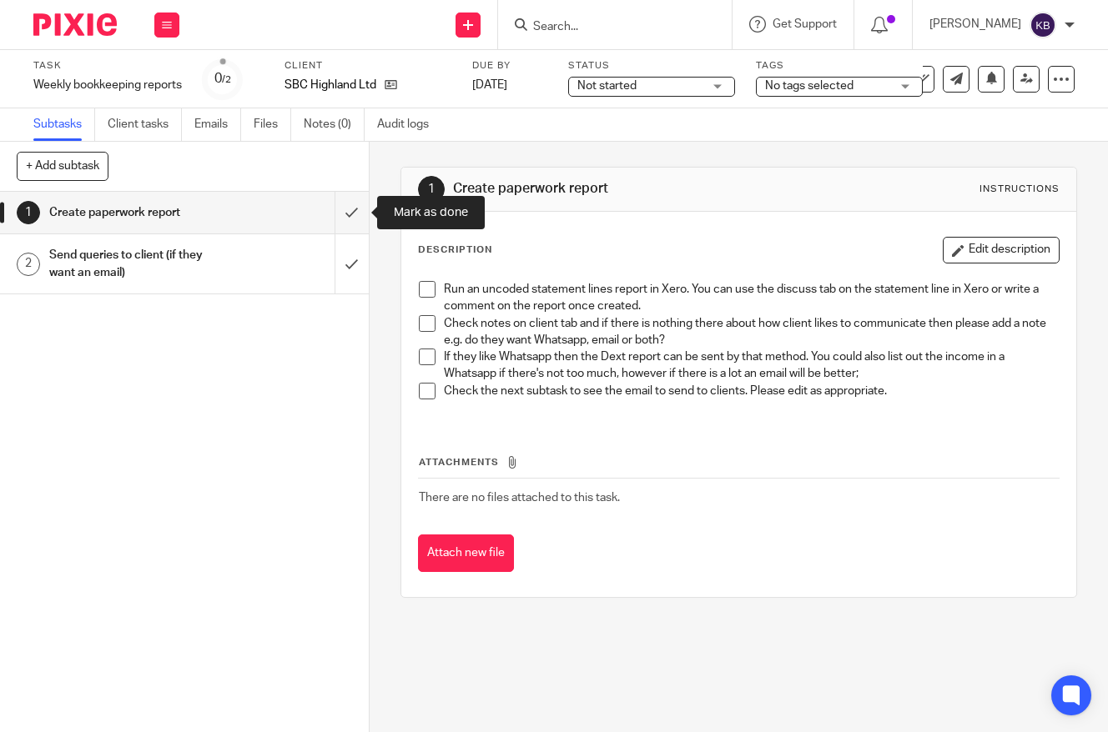
drag, startPoint x: 355, startPoint y: 227, endPoint x: 314, endPoint y: 239, distance: 42.5
click at [355, 227] on input "submit" at bounding box center [184, 213] width 369 height 42
click at [282, 245] on div "Send queries to client (if they want an email)" at bounding box center [183, 264] width 269 height 43
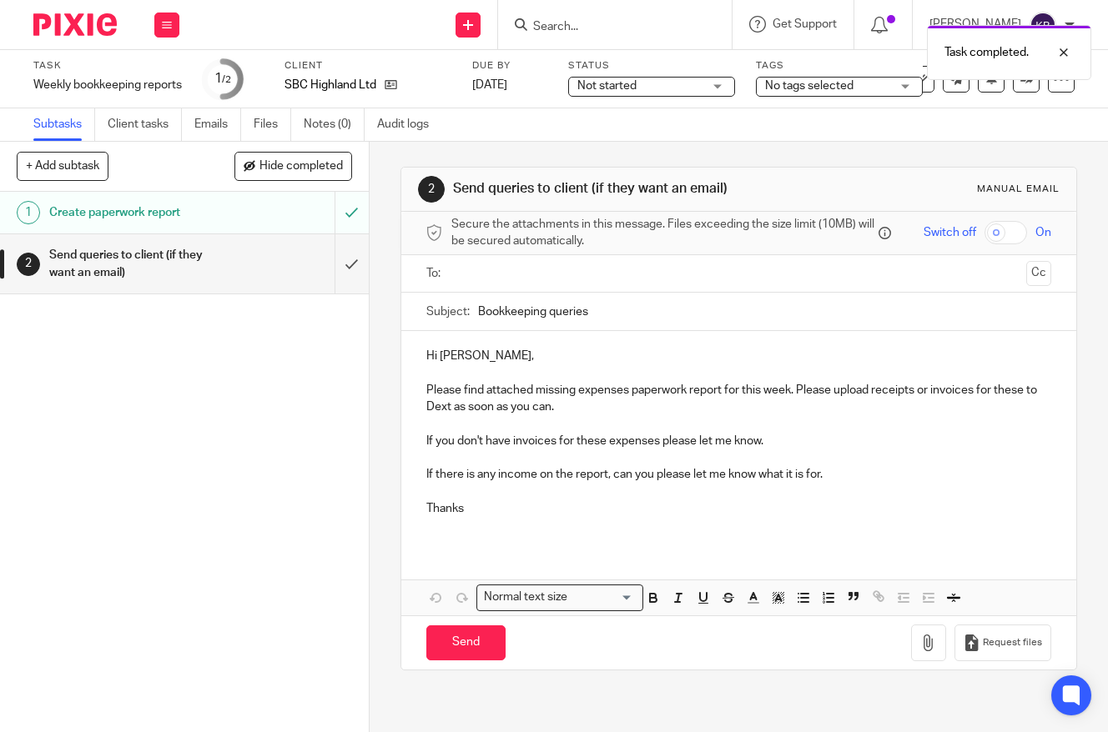
click at [510, 281] on input "text" at bounding box center [738, 273] width 562 height 19
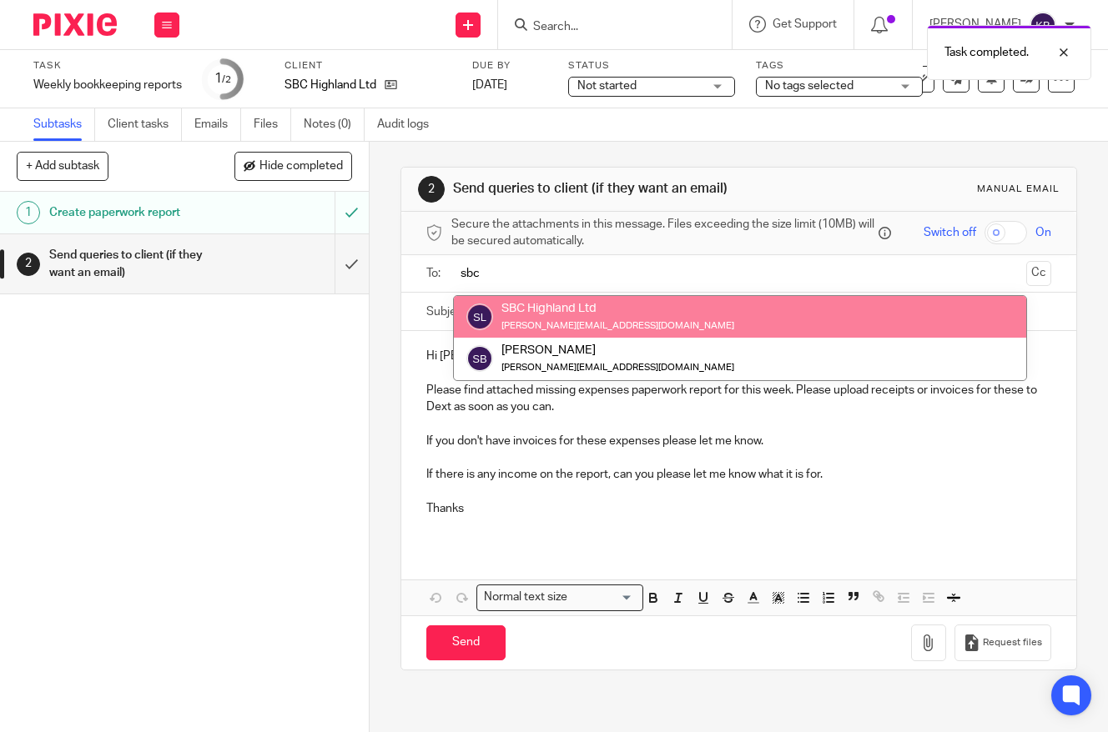
type input "sbc"
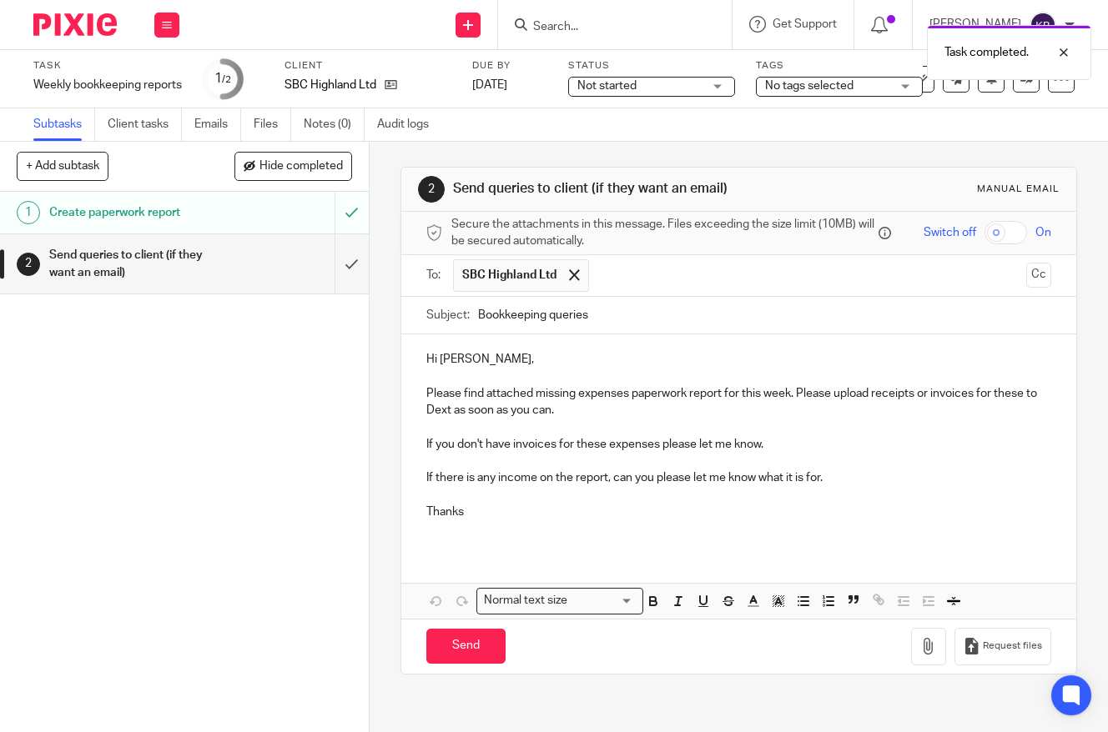
click at [473, 360] on p "Hi Steven," at bounding box center [739, 359] width 626 height 17
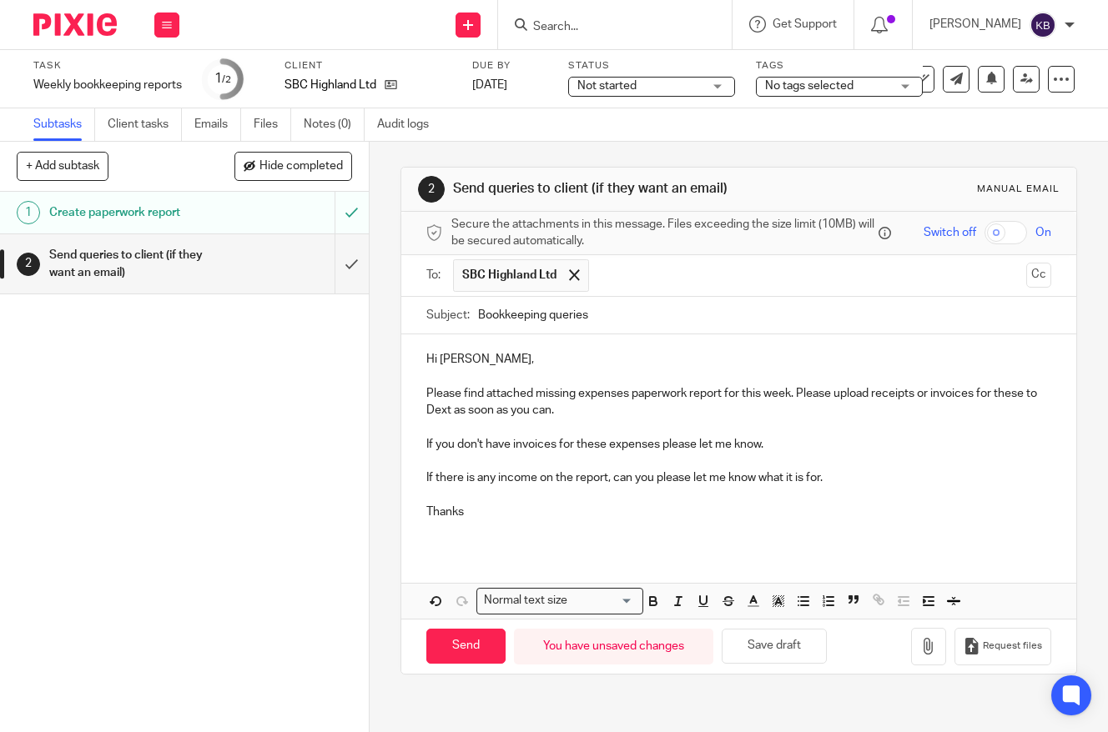
click at [452, 497] on p at bounding box center [739, 495] width 626 height 17
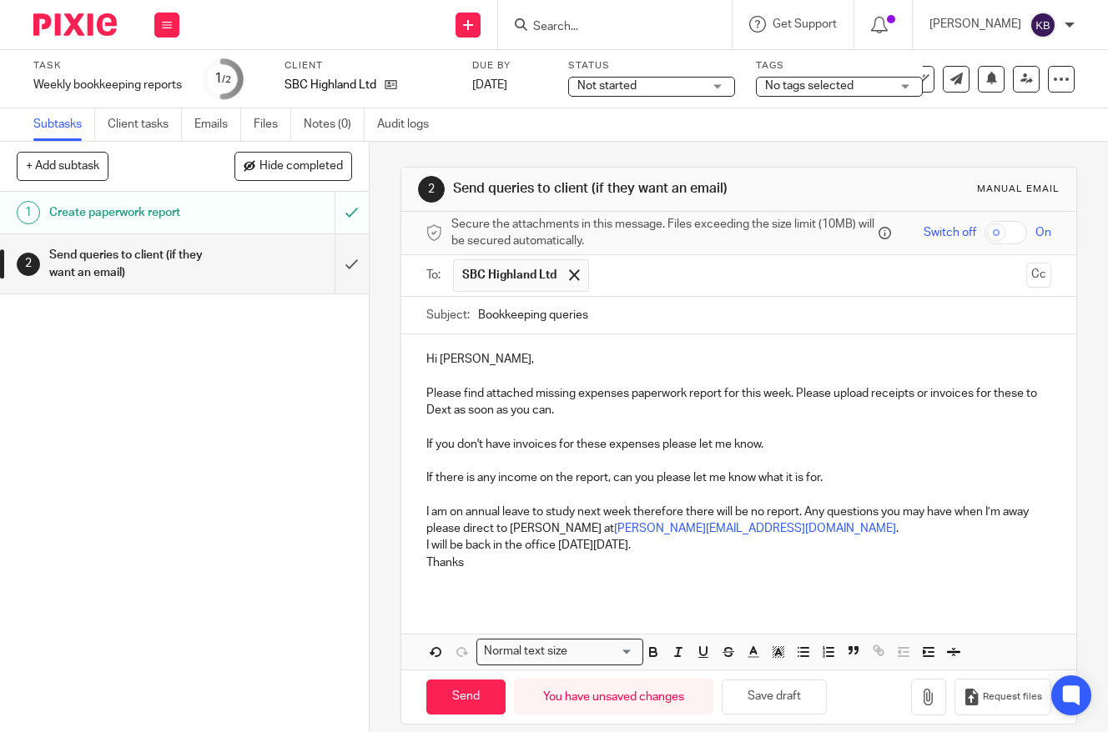
click at [757, 528] on p "I am on annual leave to study next week therefore there will be no report. Any …" at bounding box center [739, 521] width 626 height 34
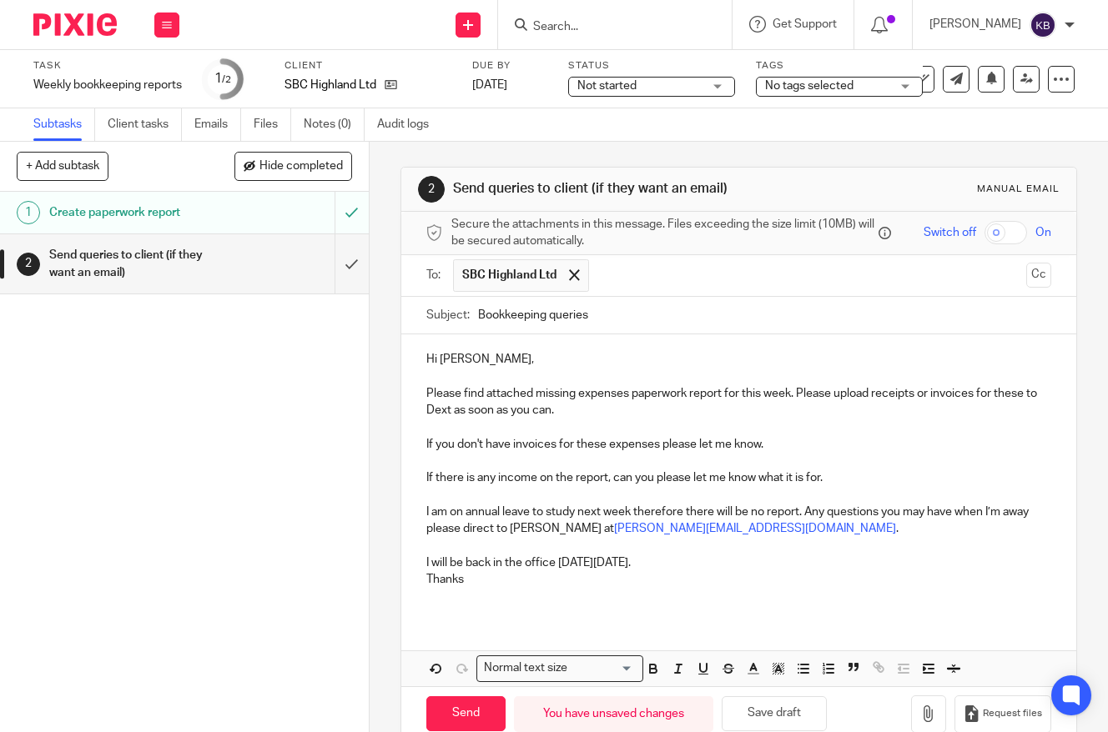
click at [738, 556] on p "I will be back in the office on Thursday 4th of September." at bounding box center [739, 563] width 626 height 17
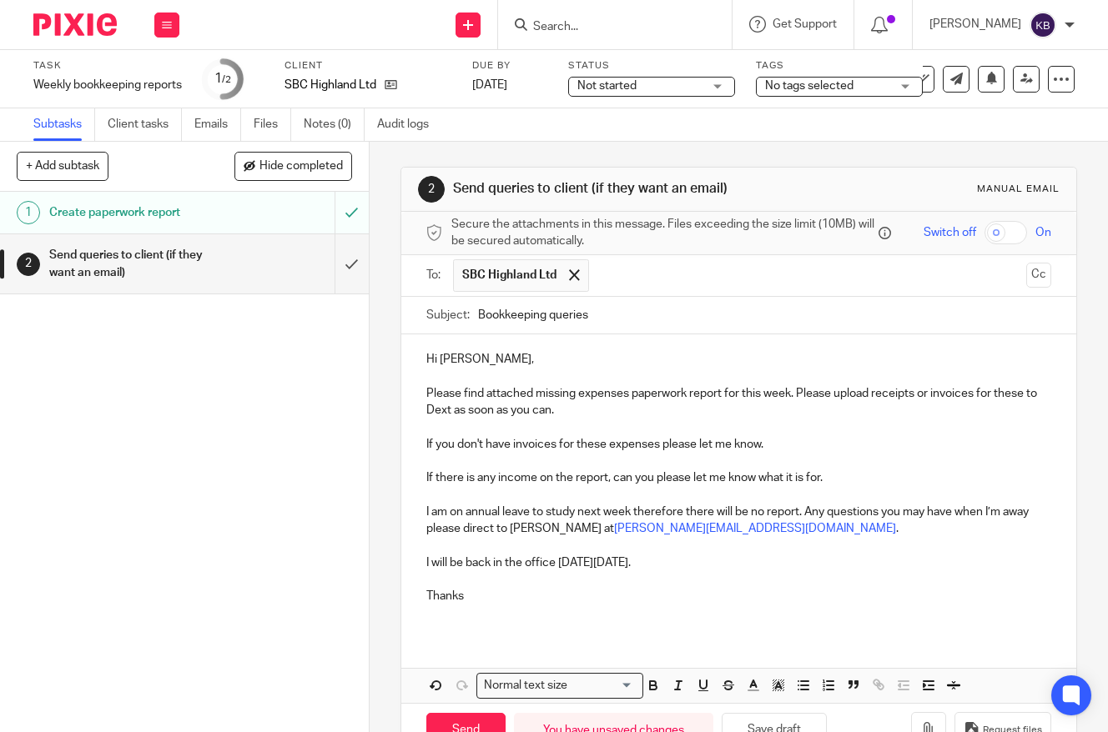
click at [541, 369] on p at bounding box center [739, 377] width 626 height 17
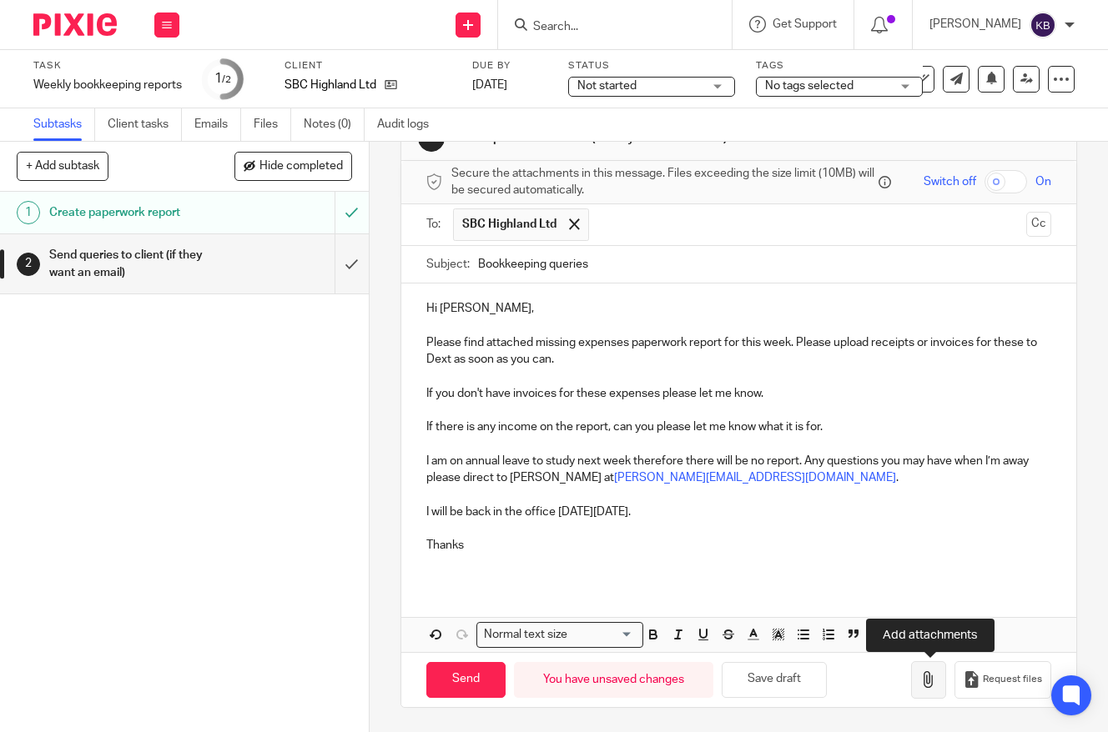
click at [934, 686] on icon "button" at bounding box center [928, 679] width 17 height 17
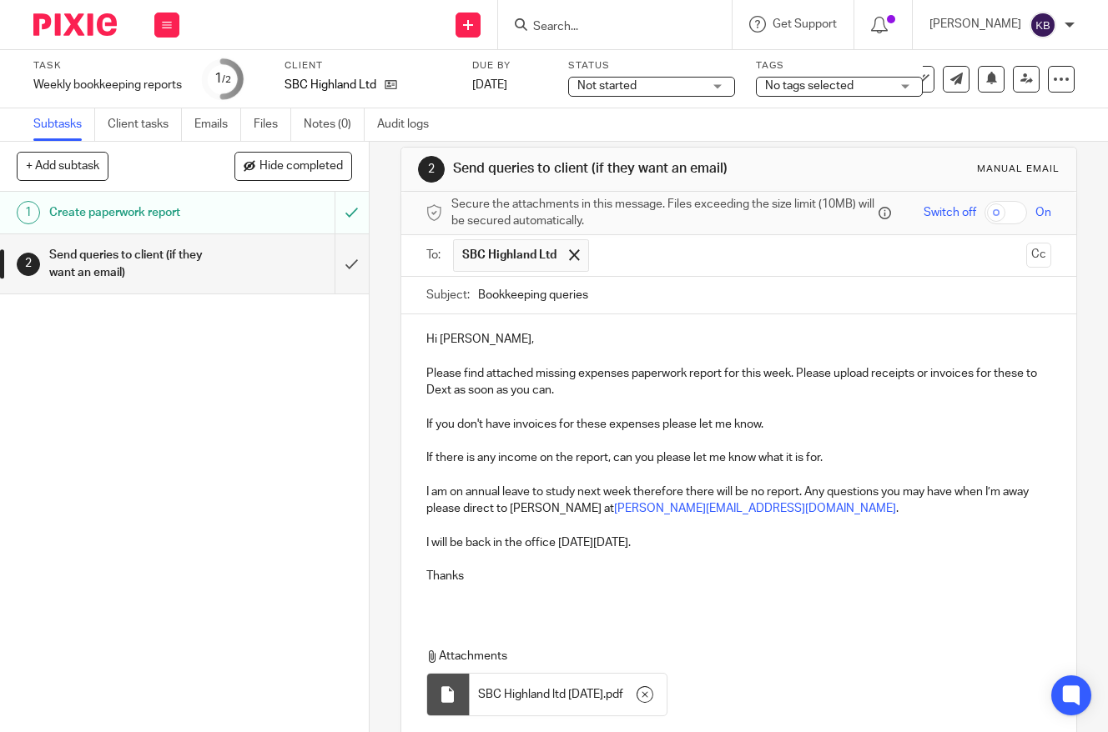
scroll to position [0, 0]
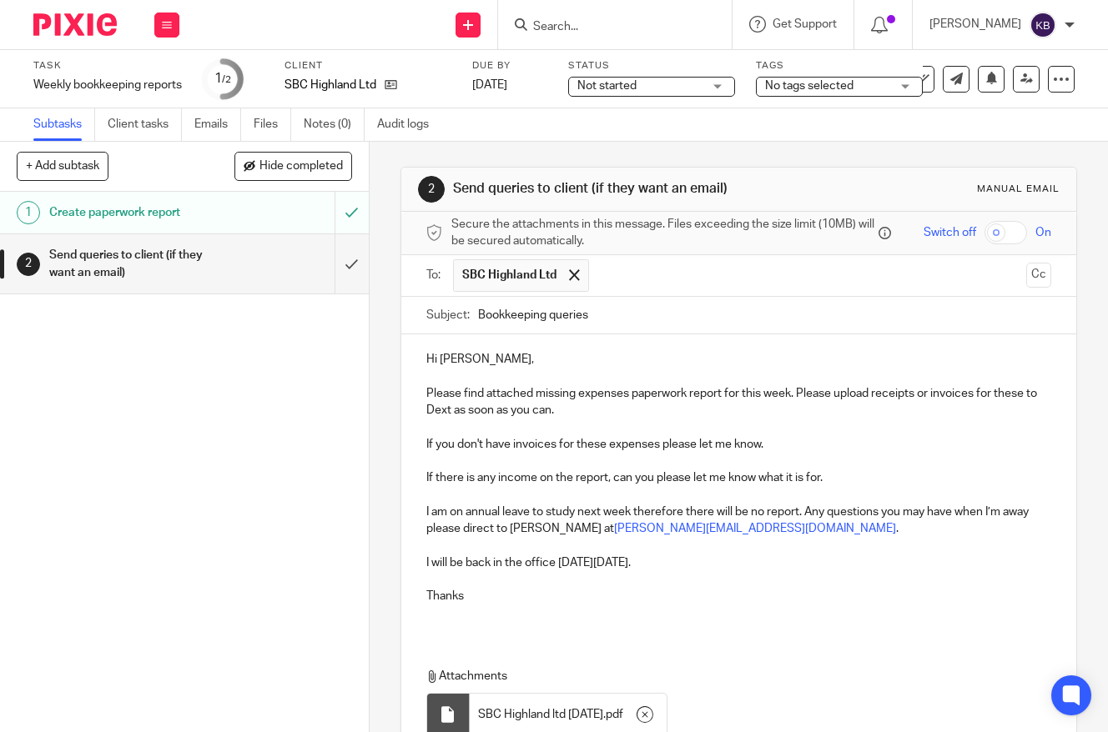
click at [571, 410] on p "Please find attached missing expenses paperwork report for this week. Please up…" at bounding box center [739, 402] width 626 height 34
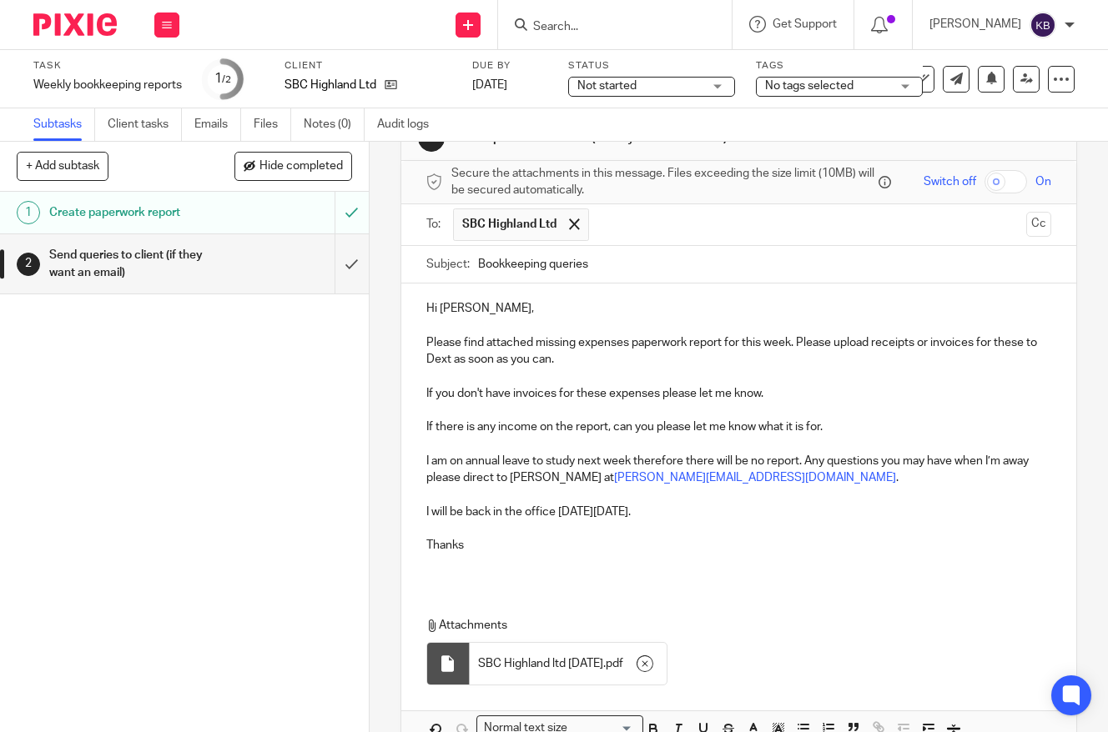
scroll to position [52, 0]
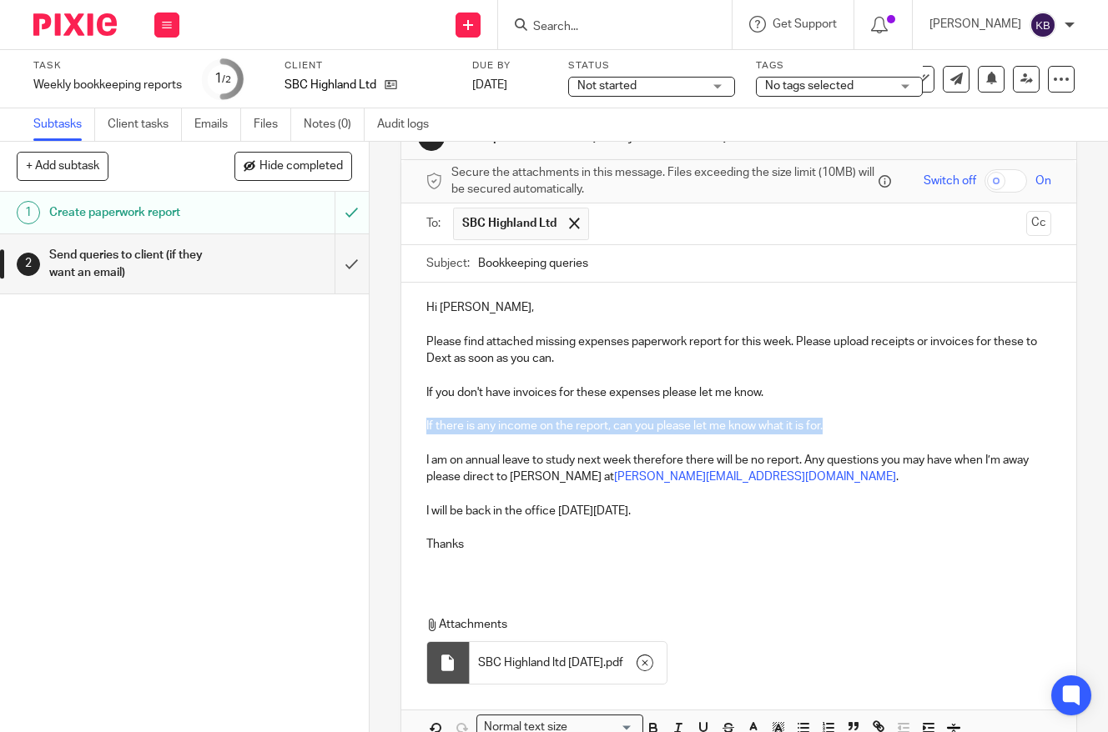
drag, startPoint x: 903, startPoint y: 427, endPoint x: 375, endPoint y: 420, distance: 527.2
click at [375, 420] on div "2 Send queries to client (if they want an email) Manual email Secure the attach…" at bounding box center [739, 437] width 738 height 591
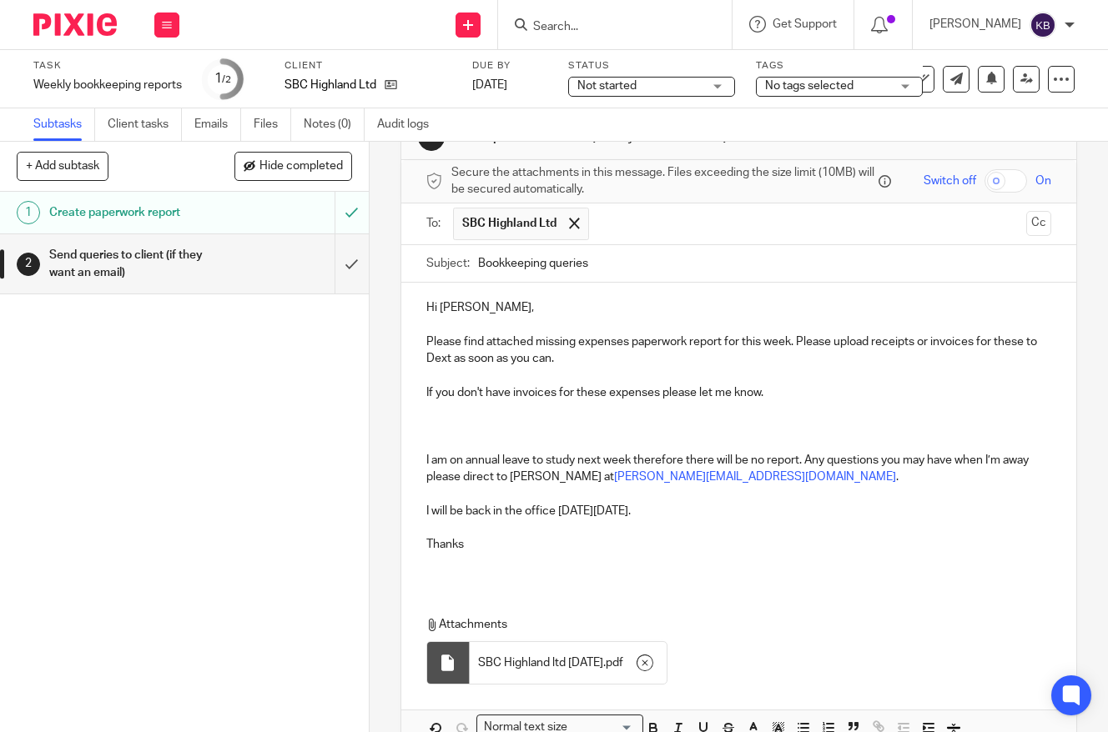
scroll to position [0, 0]
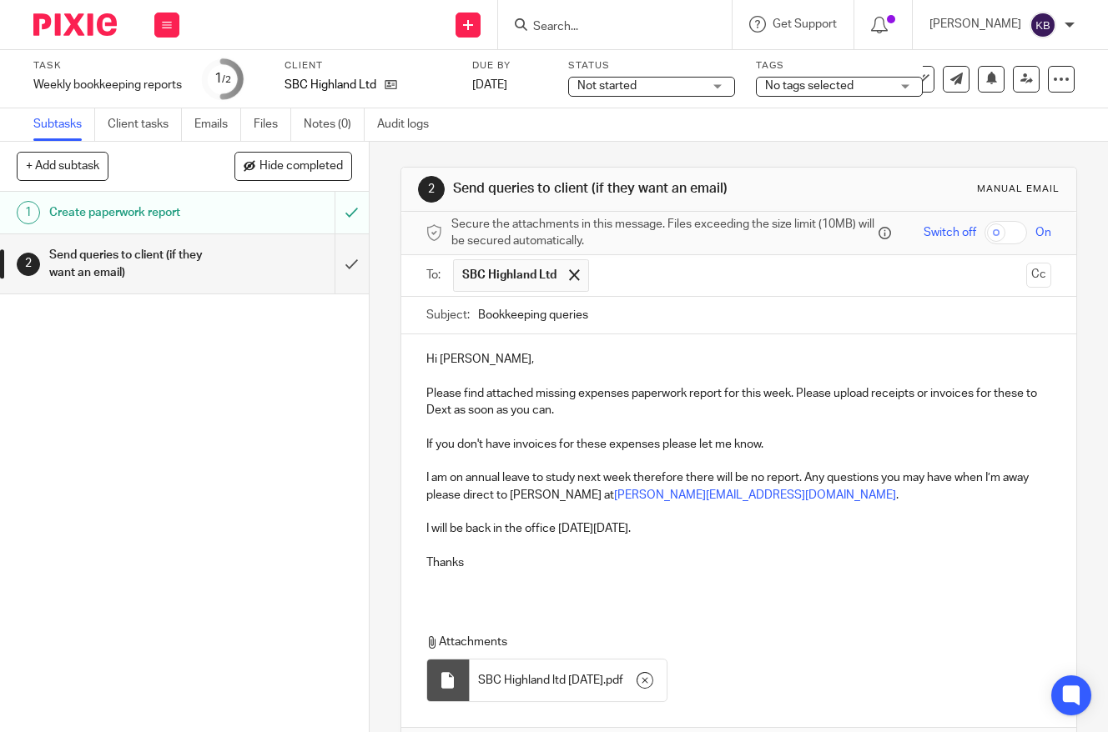
click at [569, 571] on p at bounding box center [739, 579] width 626 height 17
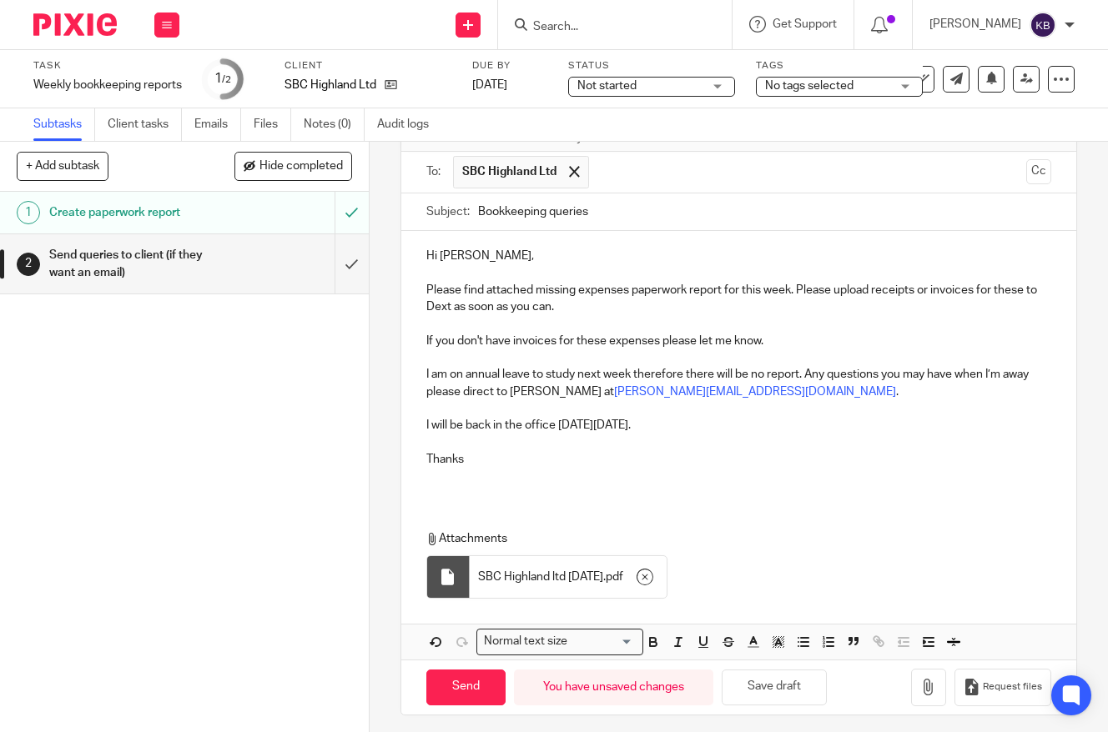
scroll to position [111, 0]
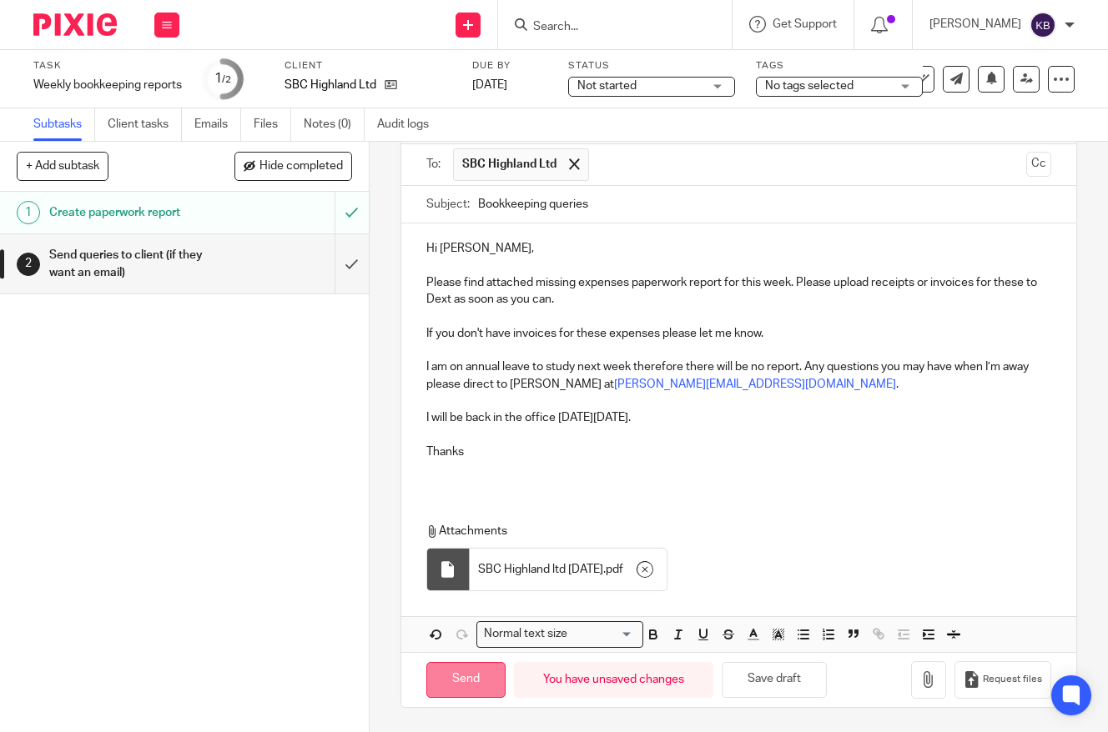
click at [461, 686] on input "Send" at bounding box center [465, 680] width 79 height 36
type input "Sent"
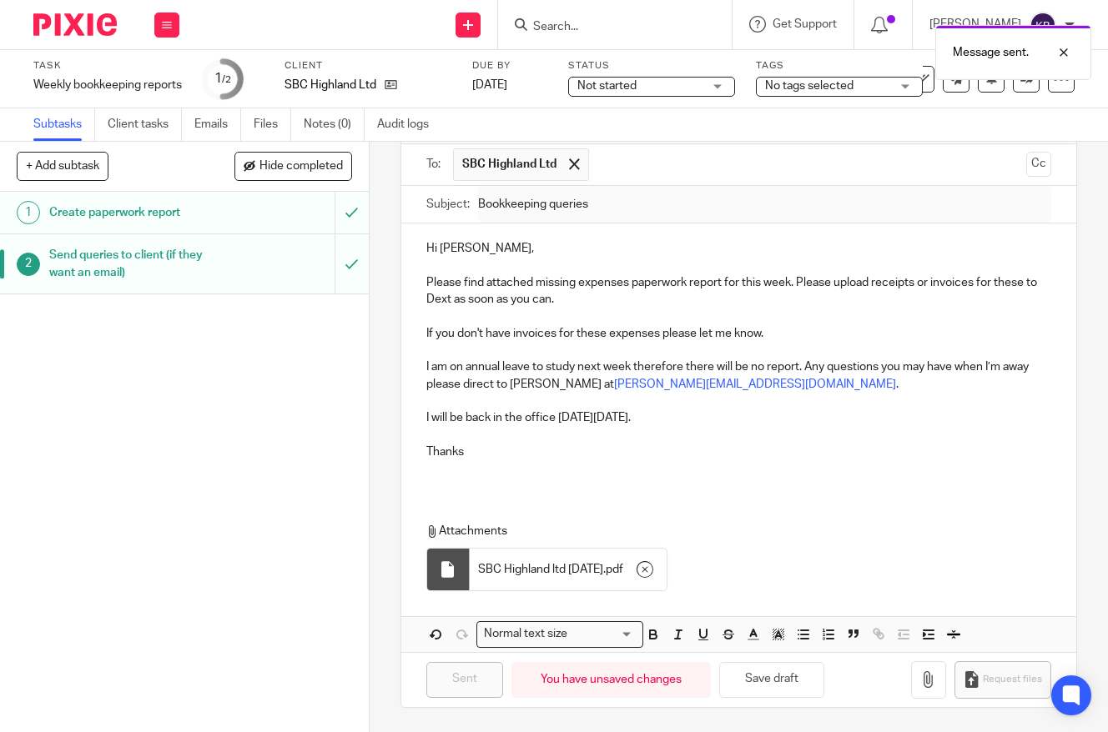
click at [83, 40] on div at bounding box center [69, 24] width 138 height 49
click at [80, 23] on img at bounding box center [74, 24] width 83 height 23
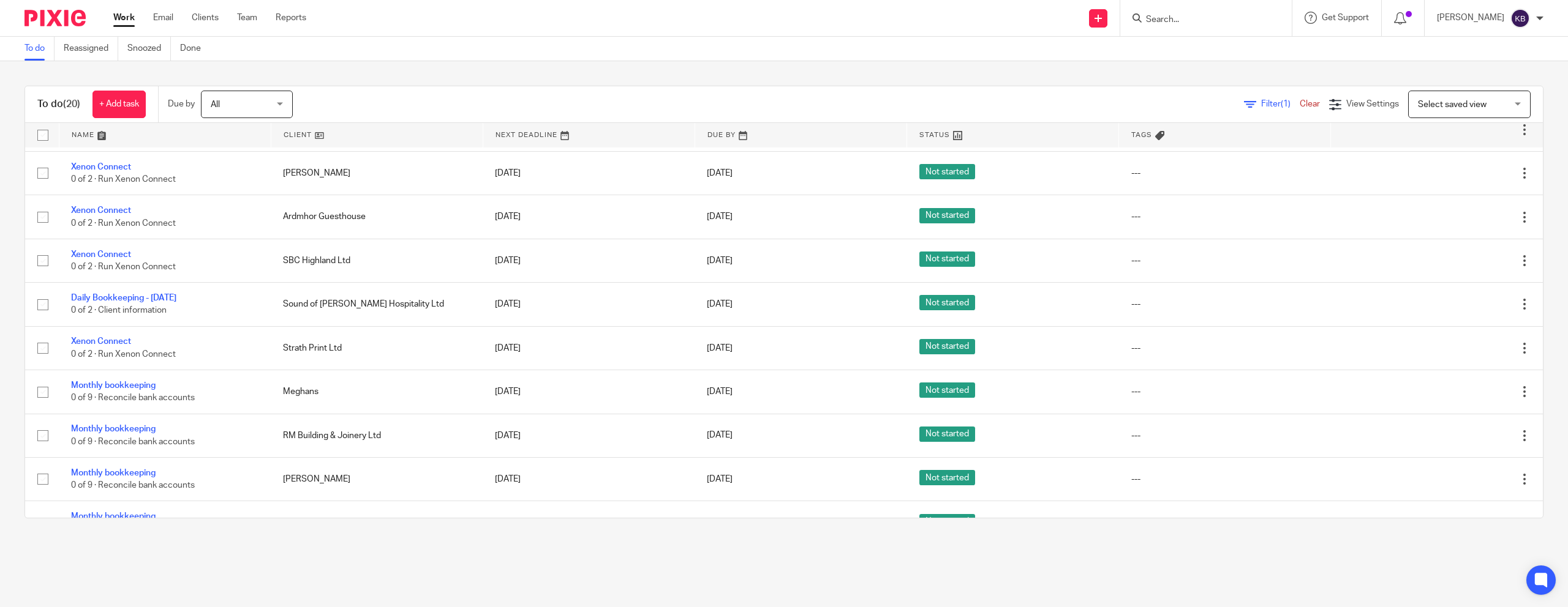
scroll to position [240, 0]
click at [285, 135] on link at bounding box center [377, 135] width 212 height 24
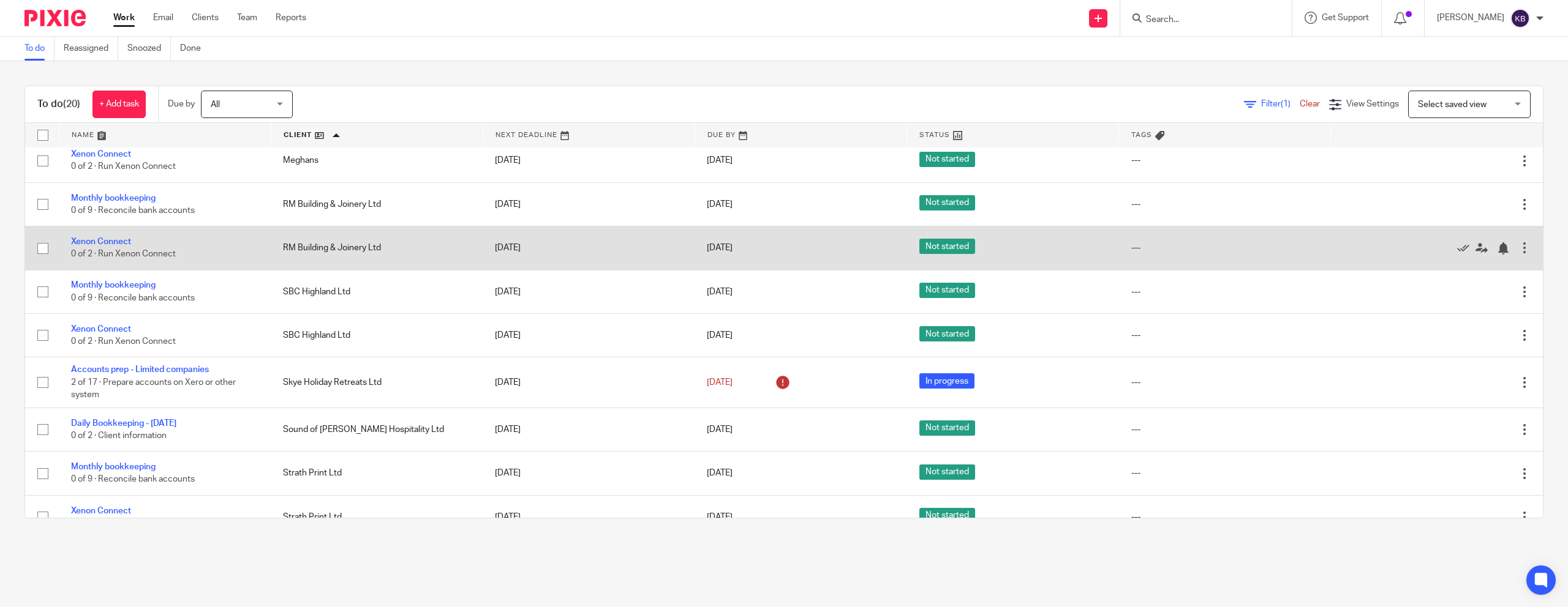
scroll to position [557, 0]
